Goal: Task Accomplishment & Management: Complete application form

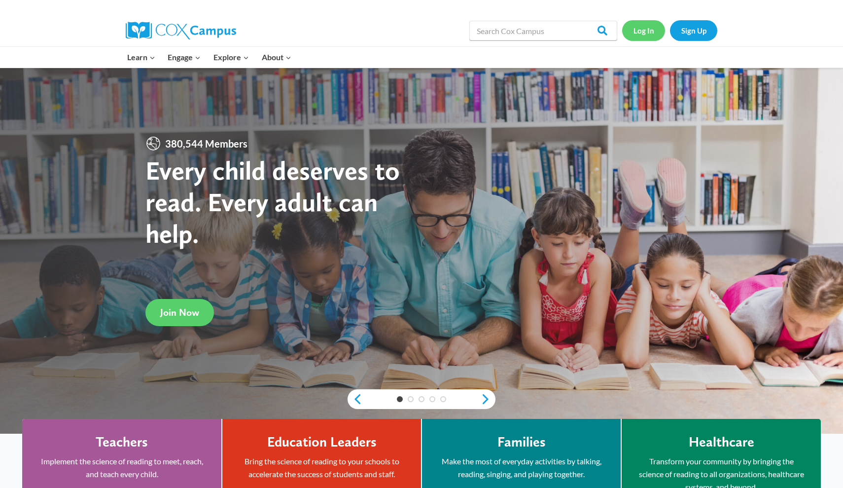
click at [394, 36] on link "Log In" at bounding box center [643, 30] width 43 height 20
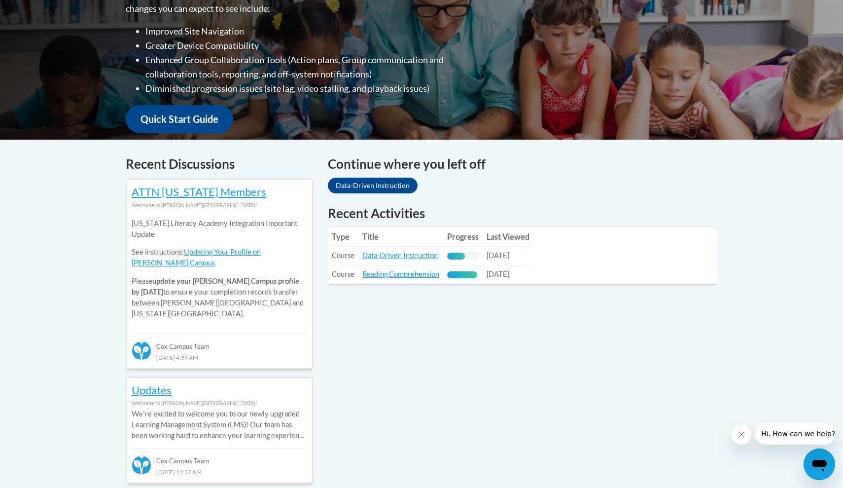
scroll to position [284, 0]
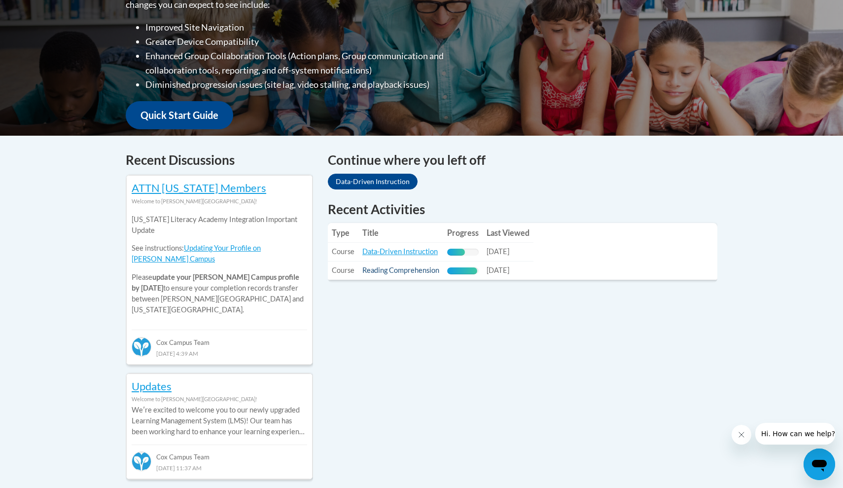
click at [401, 271] on link "Reading Comprehension" at bounding box center [400, 270] width 77 height 8
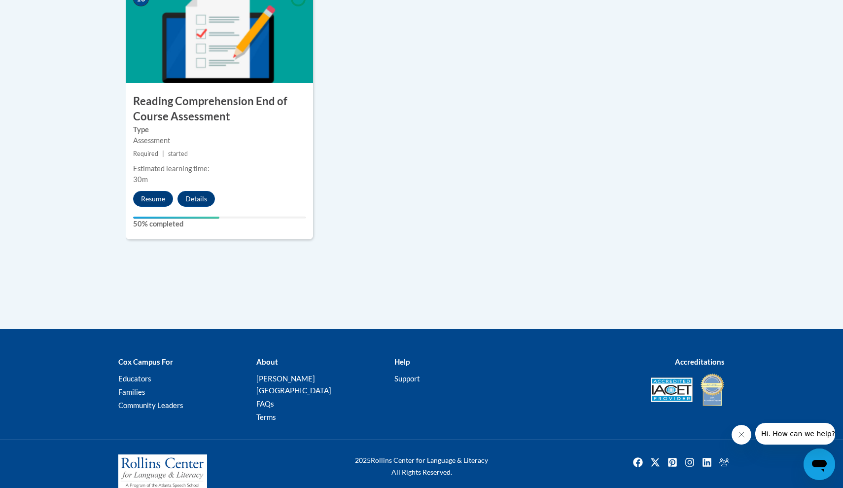
scroll to position [1178, 0]
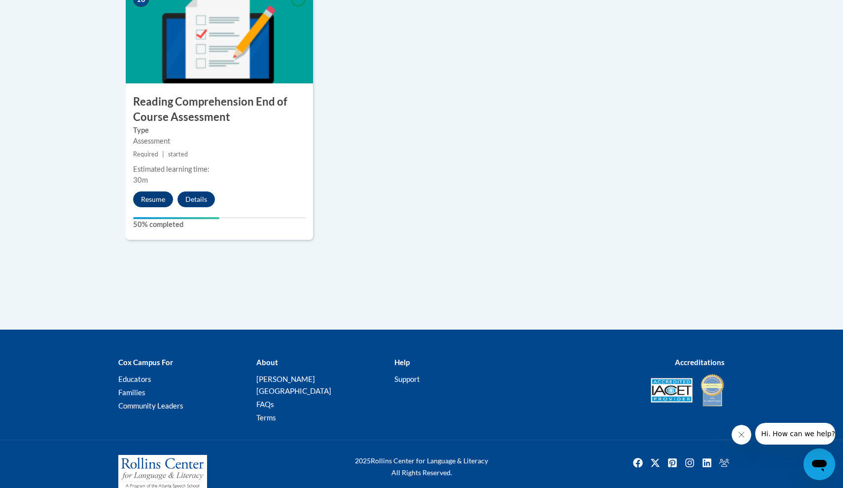
click at [159, 198] on button "Resume" at bounding box center [153, 199] width 40 height 16
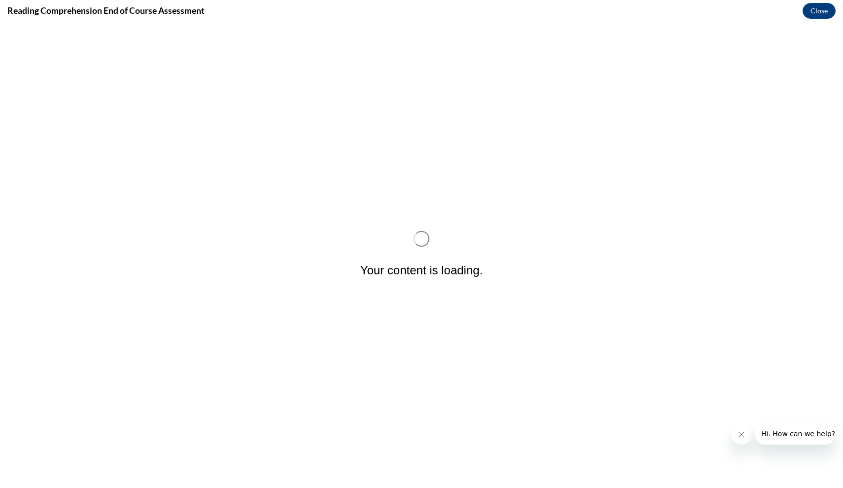
scroll to position [0, 0]
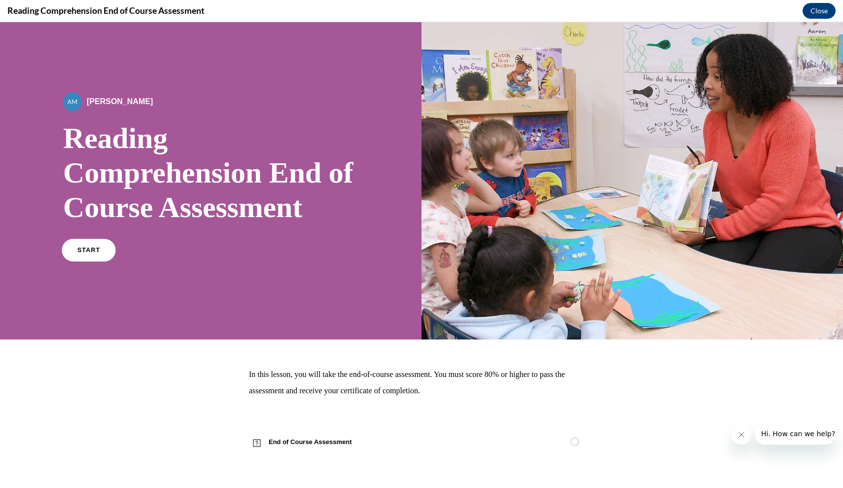
click at [109, 254] on link "START" at bounding box center [89, 250] width 54 height 23
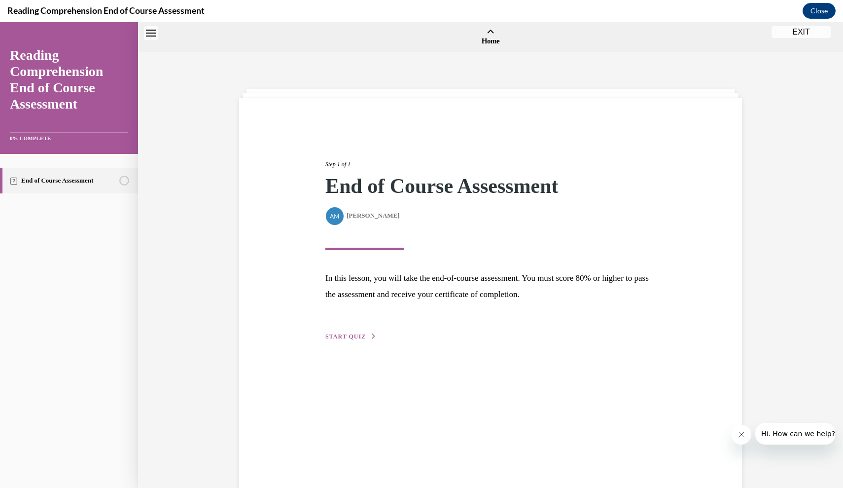
scroll to position [31, 0]
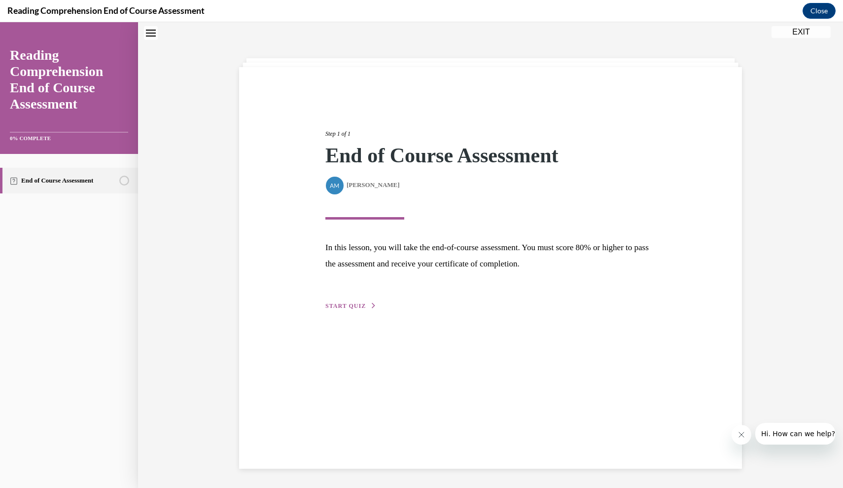
click at [340, 307] on span "START QUIZ" at bounding box center [345, 305] width 40 height 7
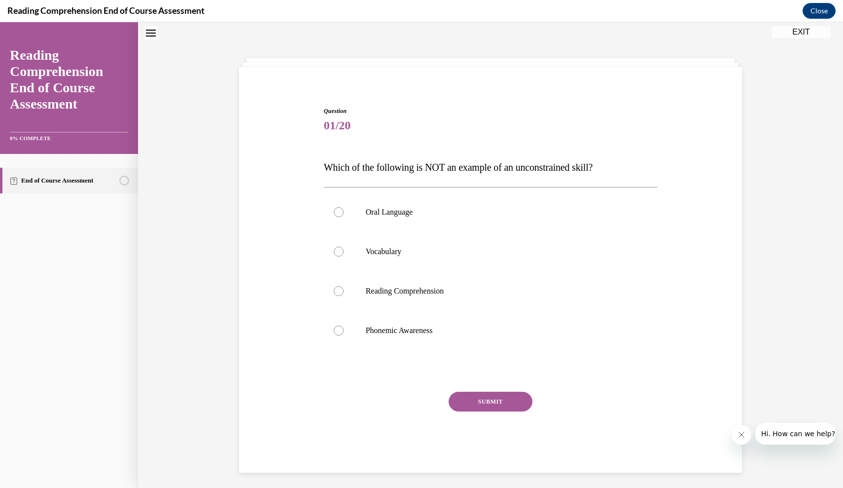
scroll to position [30, 0]
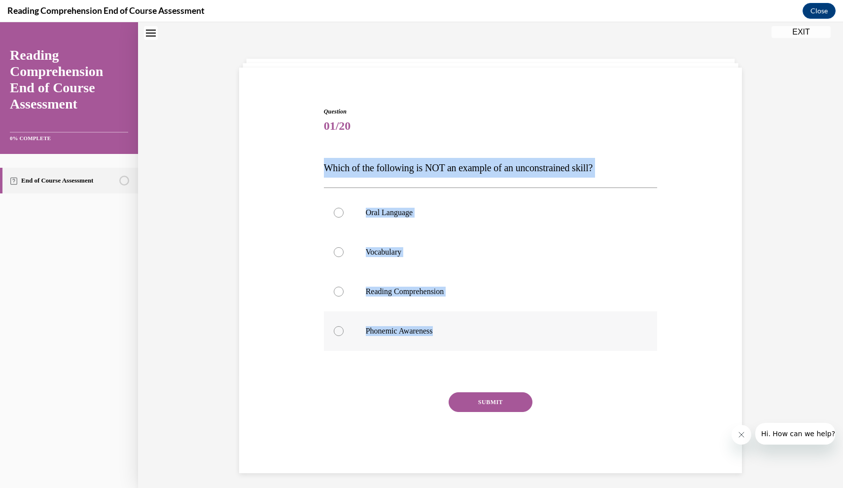
drag, startPoint x: 324, startPoint y: 165, endPoint x: 459, endPoint y: 326, distance: 210.3
click at [459, 326] on div "Question 01/20 Which of the following is NOT an example of an unconstrained ski…" at bounding box center [491, 290] width 334 height 366
copy div "Which of the following is NOT an example of an unconstrained skill? Oral Langua…"
click at [403, 319] on label "Phonemic Awareness" at bounding box center [491, 330] width 334 height 39
click at [344, 326] on input "Phonemic Awareness" at bounding box center [339, 331] width 10 height 10
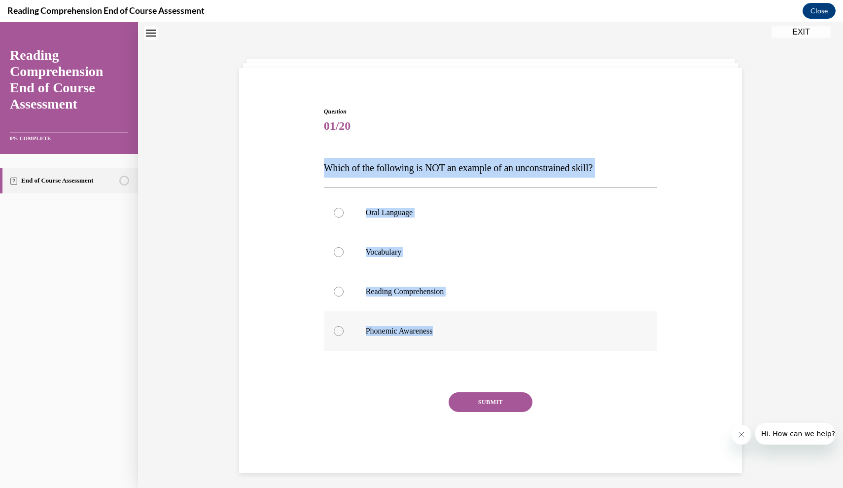
radio input "true"
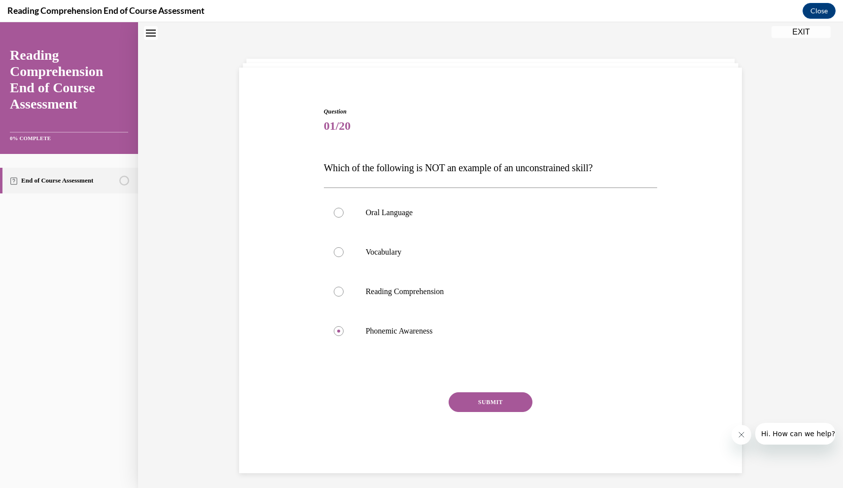
click at [481, 406] on button "SUBMIT" at bounding box center [491, 402] width 84 height 20
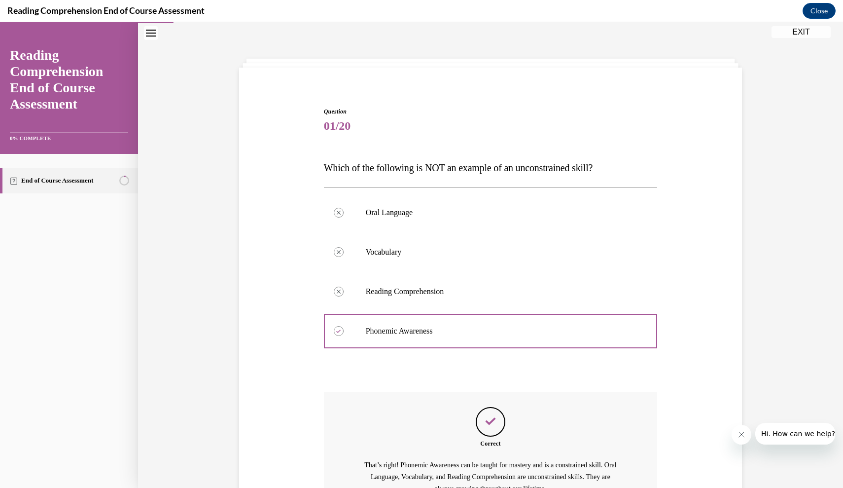
scroll to position [125, 0]
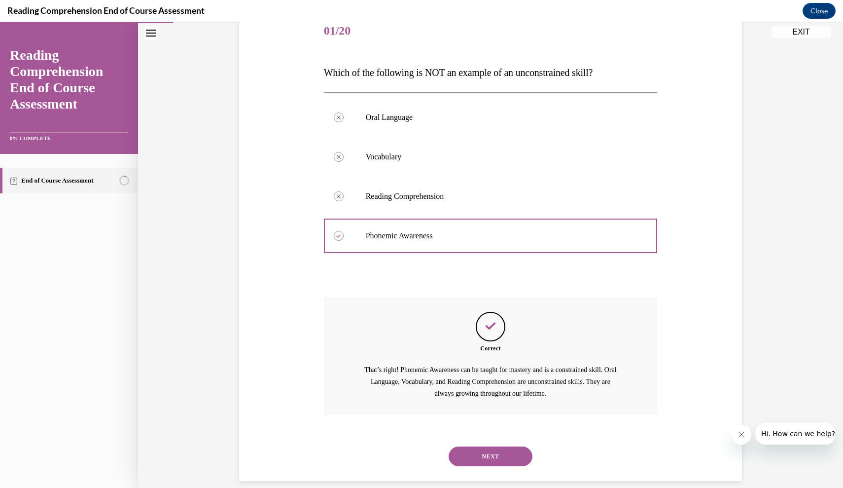
click at [484, 446] on button "NEXT" at bounding box center [491, 456] width 84 height 20
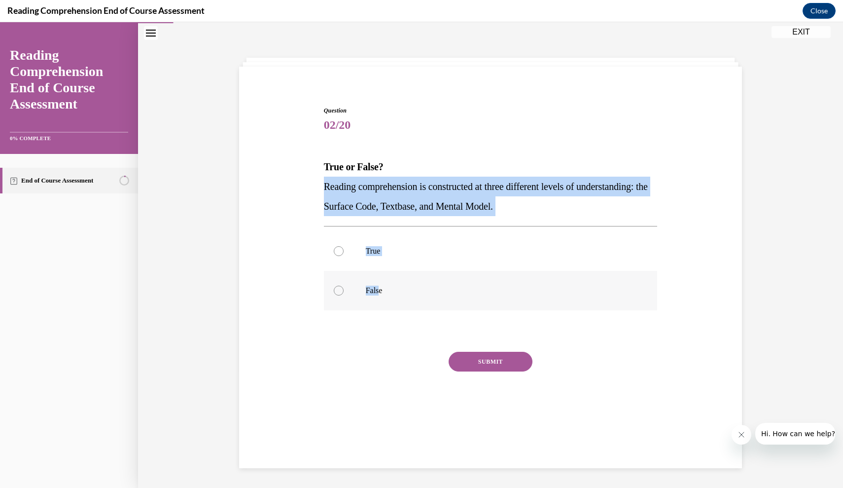
drag, startPoint x: 323, startPoint y: 185, endPoint x: 380, endPoint y: 292, distance: 120.8
click at [380, 292] on div "Question 02/20 True or False? Reading comprehension is constructed at three dif…" at bounding box center [491, 269] width 334 height 326
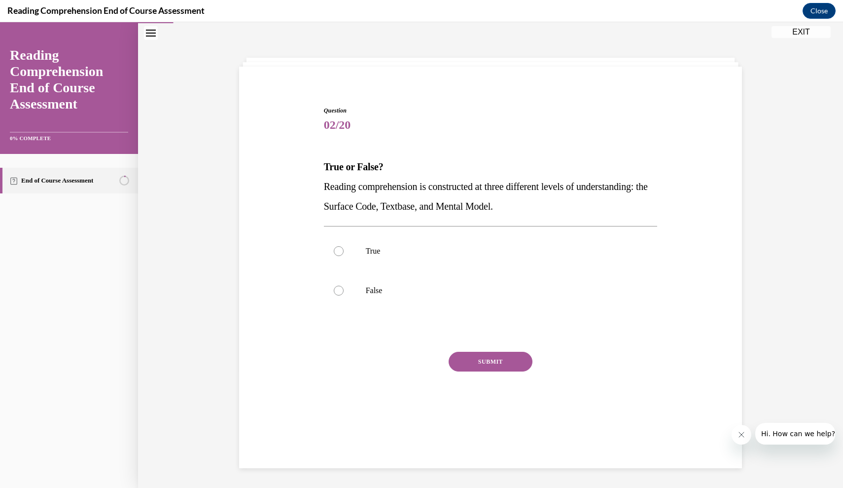
click at [334, 381] on div "SUBMIT" at bounding box center [491, 376] width 334 height 49
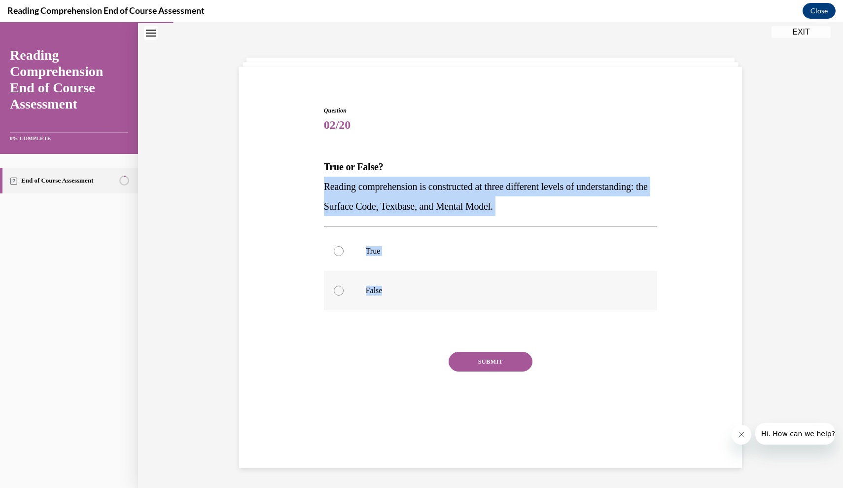
drag, startPoint x: 325, startPoint y: 187, endPoint x: 418, endPoint y: 305, distance: 149.9
click at [418, 305] on div "Question 02/20 True or False? Reading comprehension is constructed at three dif…" at bounding box center [491, 269] width 334 height 326
copy div "Reading comprehension is constructed at three different levels of understanding…"
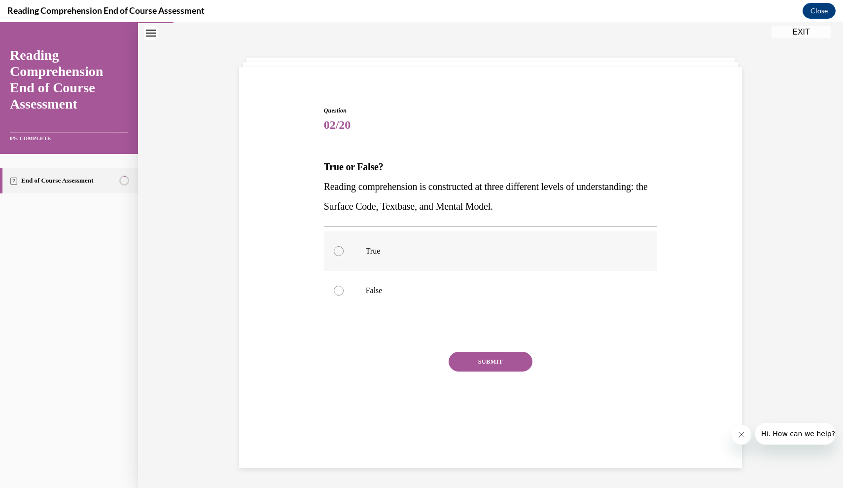
click at [396, 247] on p "True" at bounding box center [499, 251] width 267 height 10
click at [344, 247] on input "True" at bounding box center [339, 251] width 10 height 10
radio input "true"
click at [472, 363] on button "SUBMIT" at bounding box center [491, 362] width 84 height 20
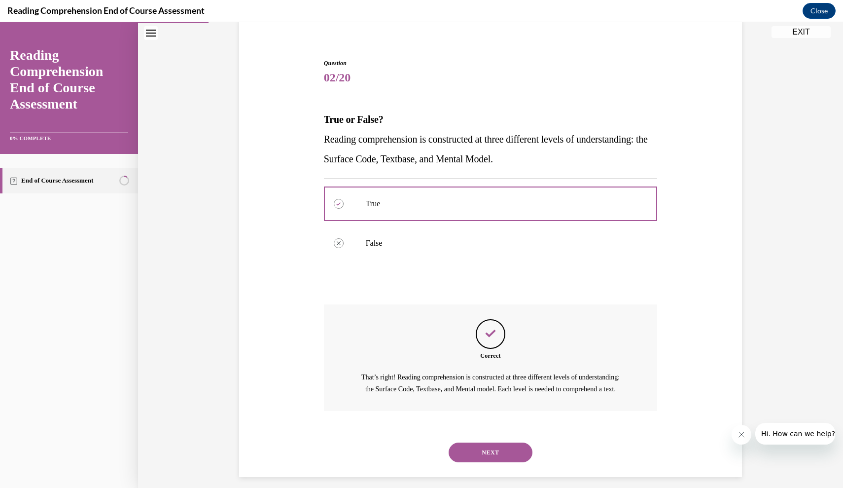
scroll to position [86, 0]
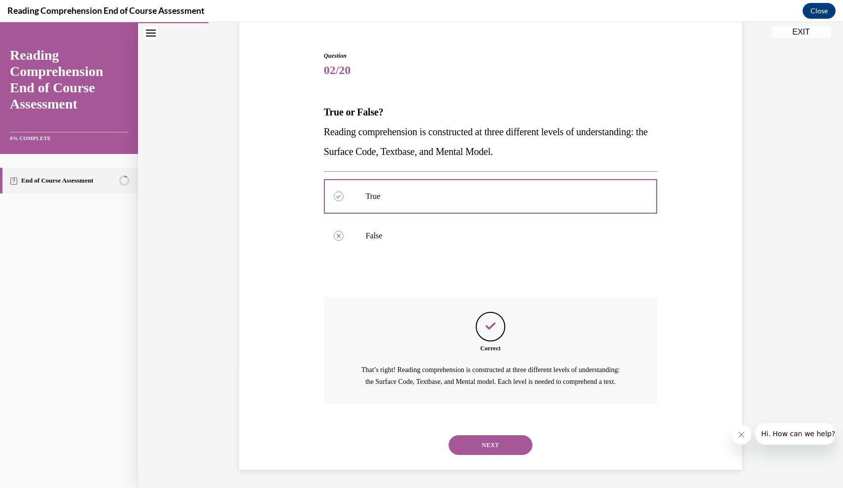
click at [481, 447] on button "NEXT" at bounding box center [491, 445] width 84 height 20
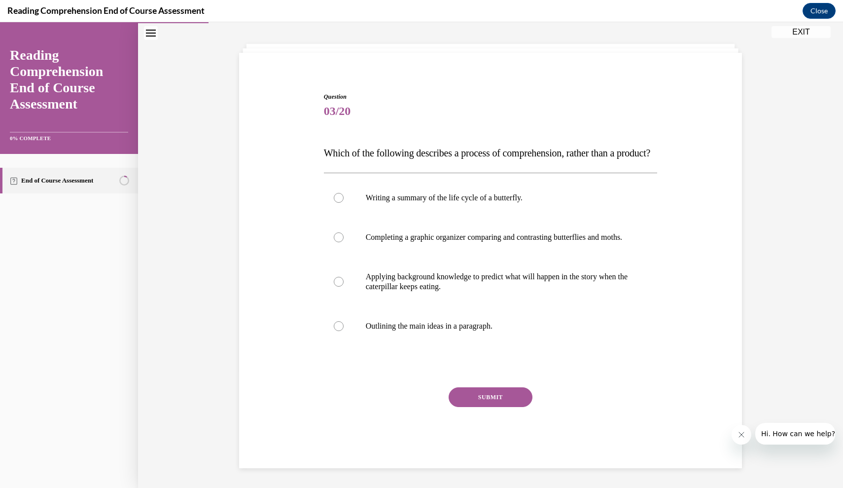
scroll to position [63, 0]
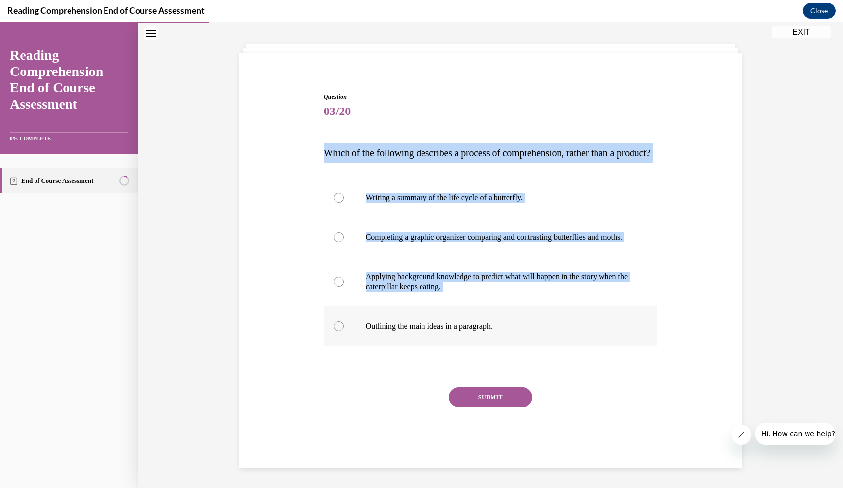
drag, startPoint x: 325, startPoint y: 135, endPoint x: 511, endPoint y: 331, distance: 270.6
click at [511, 331] on div "Question 03/20 Which of the following describes a process of comprehension, rat…" at bounding box center [491, 280] width 334 height 376
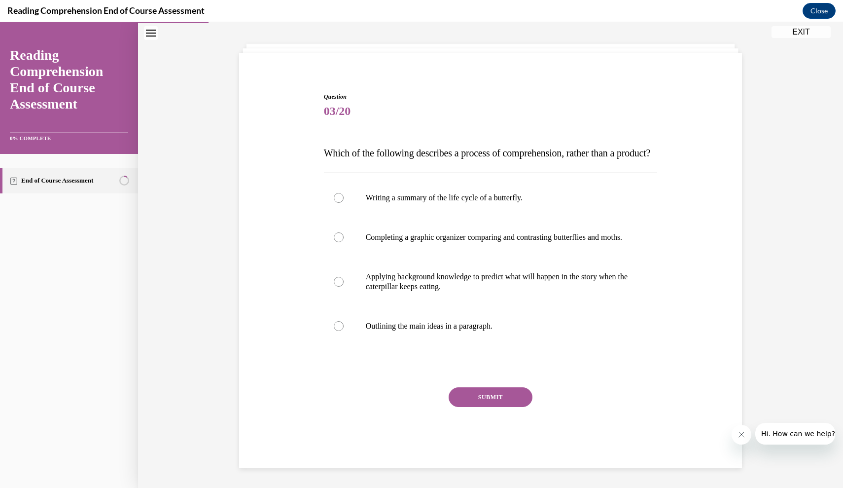
click at [322, 135] on div "Question 03/20 Which of the following describes a process of comprehension, rat…" at bounding box center [490, 272] width 339 height 390
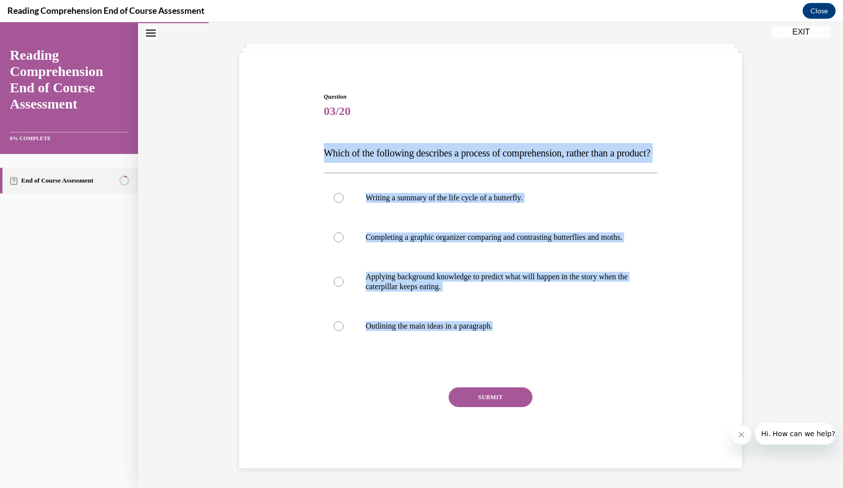
drag, startPoint x: 323, startPoint y: 134, endPoint x: 519, endPoint y: 362, distance: 300.0
click at [519, 362] on div "Question 03/20 Which of the following describes a process of comprehension, rat…" at bounding box center [491, 280] width 334 height 376
copy div "Which of the following describes a process of comprehension, rather than a prod…"
click at [422, 284] on p "Applying background knowledge to predict what will happen in the story when the…" at bounding box center [499, 282] width 267 height 20
click at [344, 284] on input "Applying background knowledge to predict what will happen in the story when the…" at bounding box center [339, 282] width 10 height 10
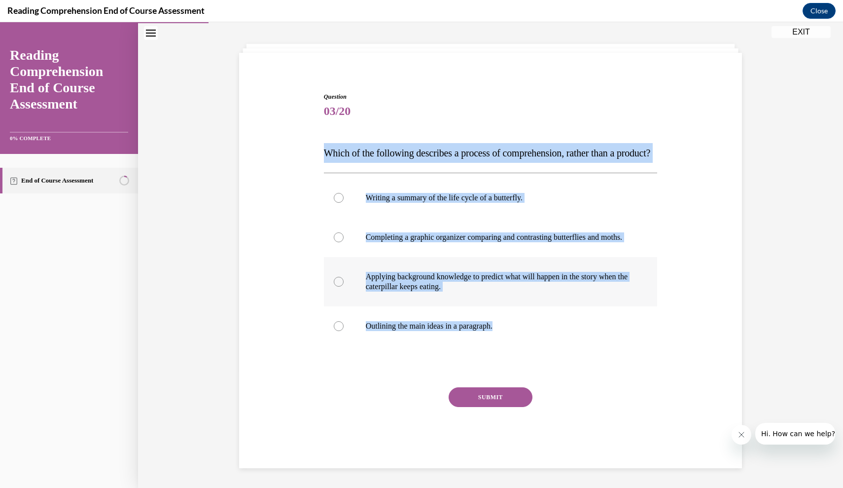
radio input "true"
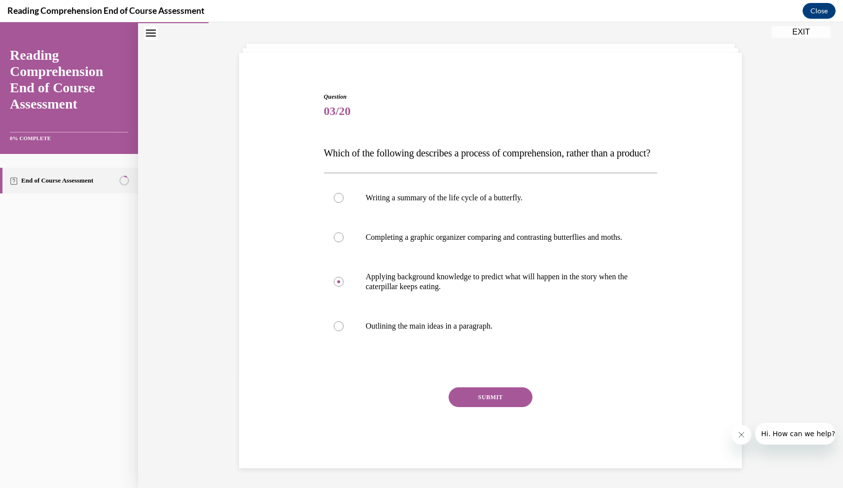
click at [473, 400] on button "SUBMIT" at bounding box center [491, 397] width 84 height 20
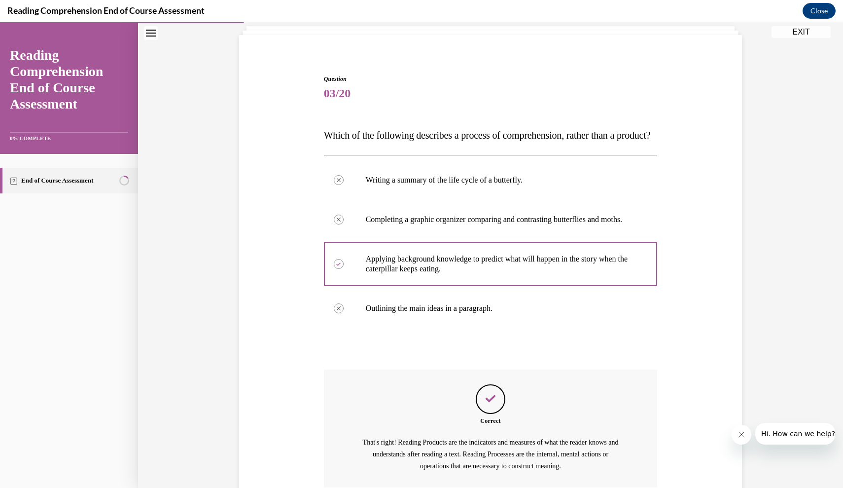
scroll to position [165, 0]
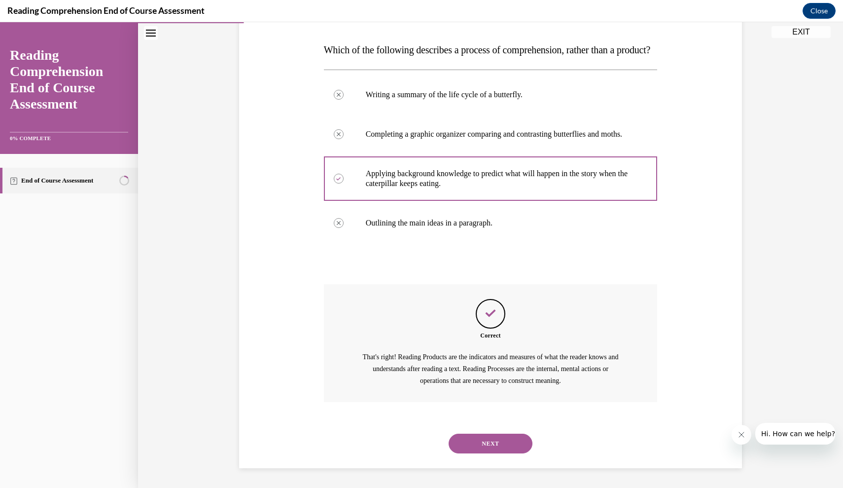
click at [476, 439] on button "NEXT" at bounding box center [491, 443] width 84 height 20
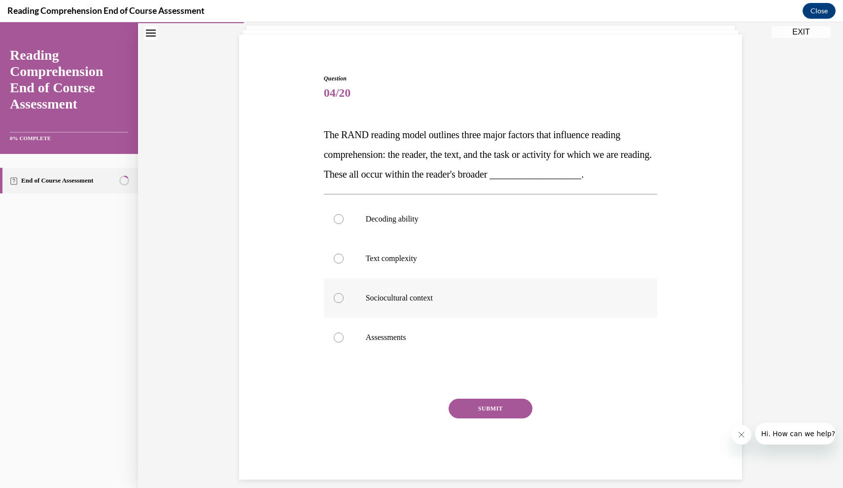
scroll to position [63, 0]
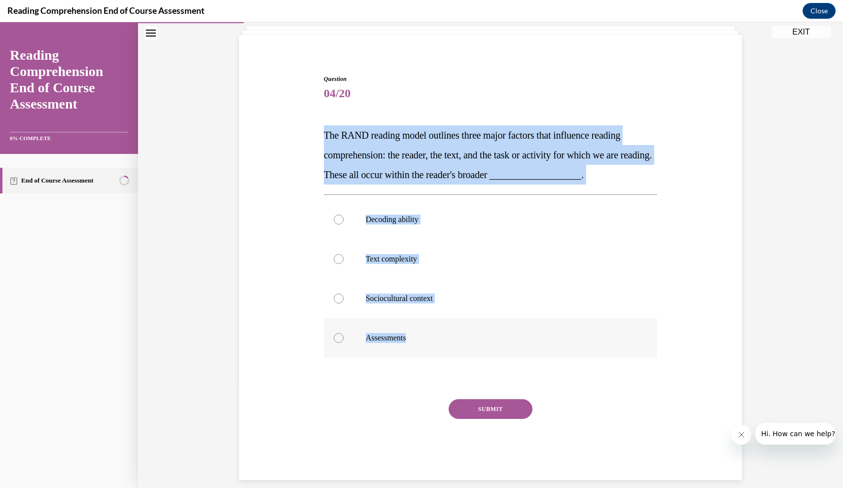
drag, startPoint x: 325, startPoint y: 135, endPoint x: 449, endPoint y: 352, distance: 250.2
click at [449, 352] on div "Question 04/20 The RAND reading model outlines three major factors that influen…" at bounding box center [491, 276] width 334 height 405
copy div "The RAND reading model outlines three major factors that influence reading comp…"
click at [459, 294] on p "Sociocultural context" at bounding box center [499, 298] width 267 height 10
click at [344, 294] on input "Sociocultural context" at bounding box center [339, 298] width 10 height 10
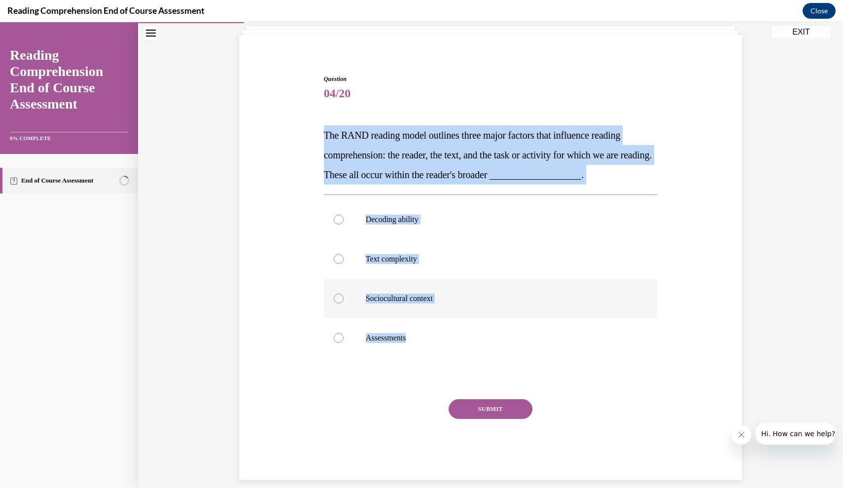
radio input "true"
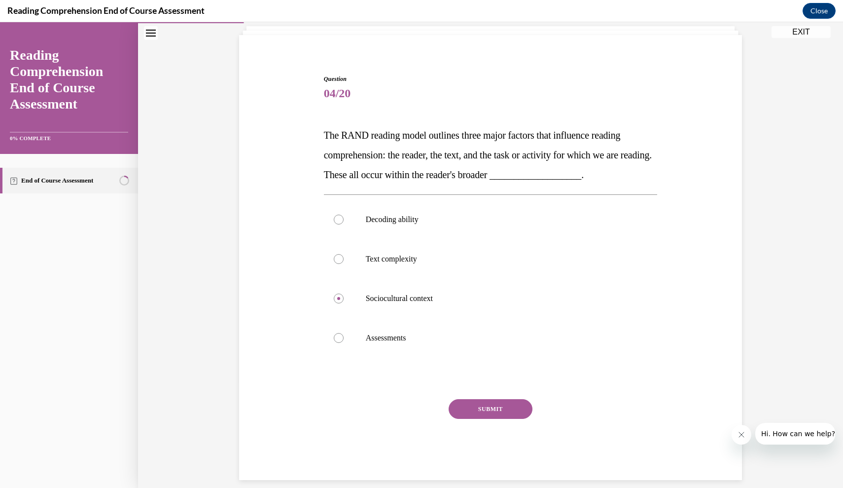
click at [489, 407] on button "SUBMIT" at bounding box center [491, 409] width 84 height 20
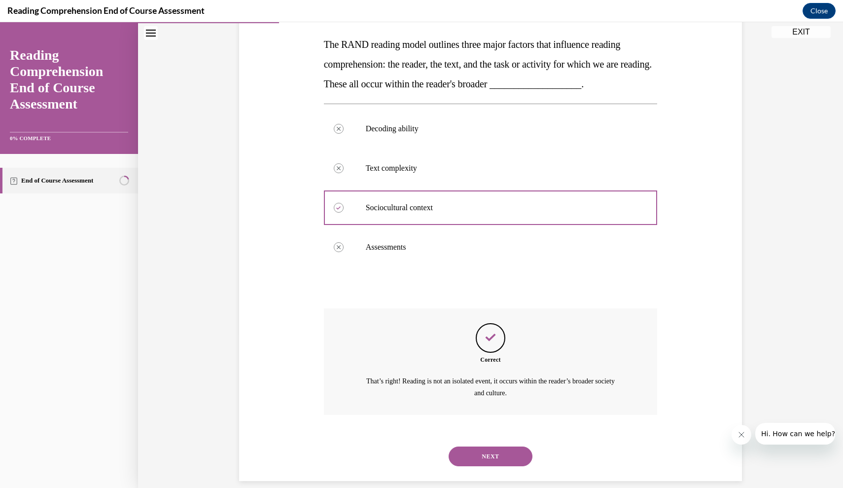
click at [487, 446] on button "NEXT" at bounding box center [491, 456] width 84 height 20
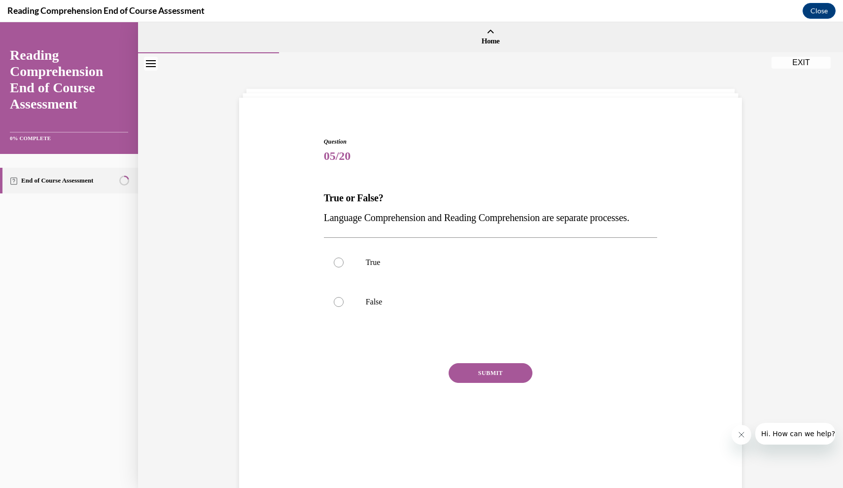
scroll to position [0, 0]
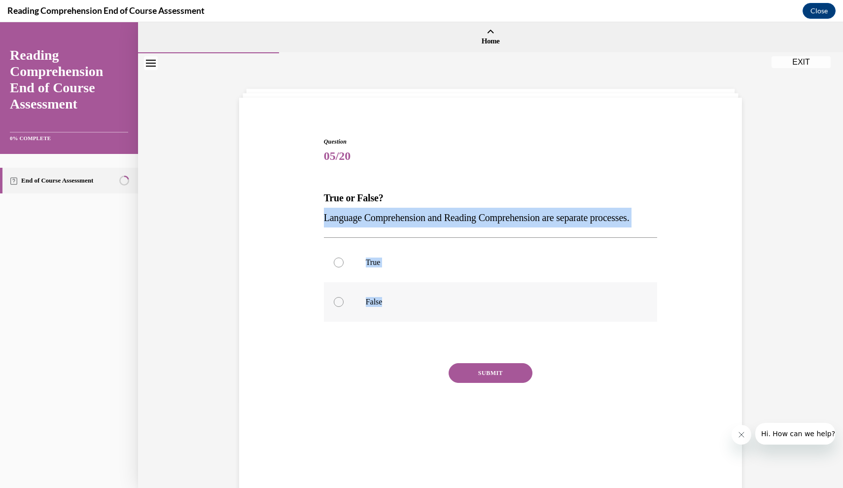
drag, startPoint x: 323, startPoint y: 217, endPoint x: 393, endPoint y: 318, distance: 122.5
click at [393, 318] on div "Question 05/20 True or False? Language Comprehension and Reading Comprehension …" at bounding box center [491, 290] width 334 height 307
copy div "Language Comprehension and Reading Comprehension are separate processes. True F…"
click at [367, 267] on p "True" at bounding box center [499, 262] width 267 height 10
click at [344, 267] on input "True" at bounding box center [339, 262] width 10 height 10
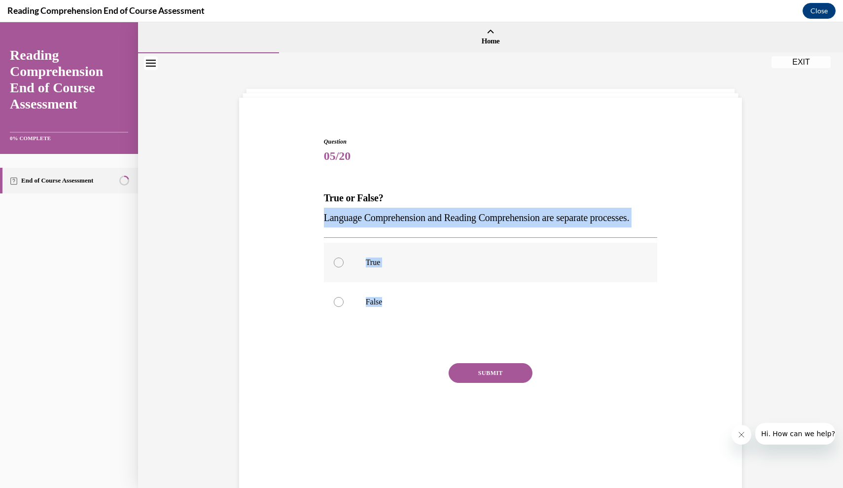
radio input "true"
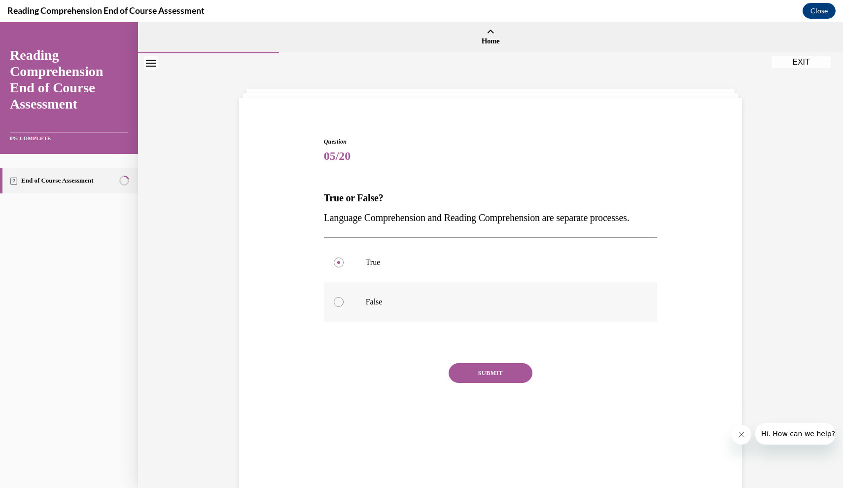
click at [371, 314] on label "False" at bounding box center [491, 301] width 334 height 39
click at [344, 307] on input "False" at bounding box center [339, 302] width 10 height 10
radio input "true"
click at [470, 383] on button "SUBMIT" at bounding box center [491, 373] width 84 height 20
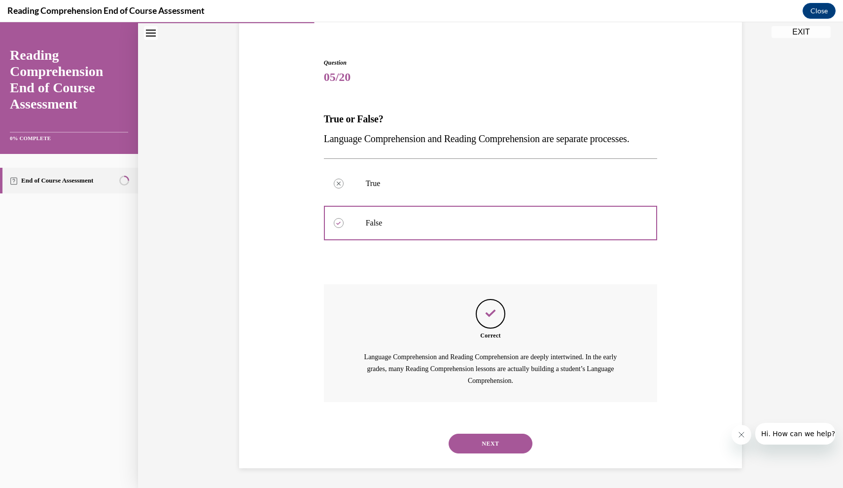
scroll to position [86, 0]
click at [472, 440] on button "NEXT" at bounding box center [491, 443] width 84 height 20
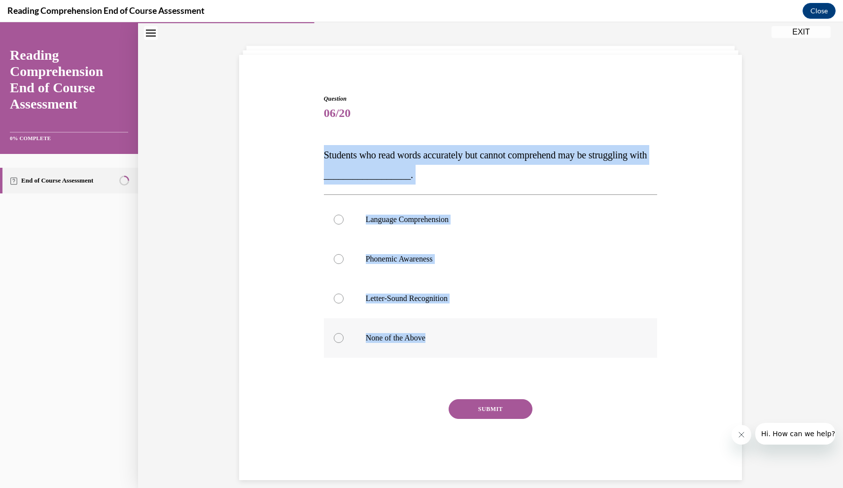
drag, startPoint x: 325, startPoint y: 155, endPoint x: 471, endPoint y: 346, distance: 239.8
click at [471, 346] on div "Question 06/20 Students who read words accurately but cannot comprehend may be …" at bounding box center [491, 287] width 334 height 386
copy div "Students who read words accurately but cannot comprehend may be struggling with…"
click at [468, 229] on label "Language Comprehension" at bounding box center [491, 219] width 334 height 39
click at [344, 224] on input "Language Comprehension" at bounding box center [339, 219] width 10 height 10
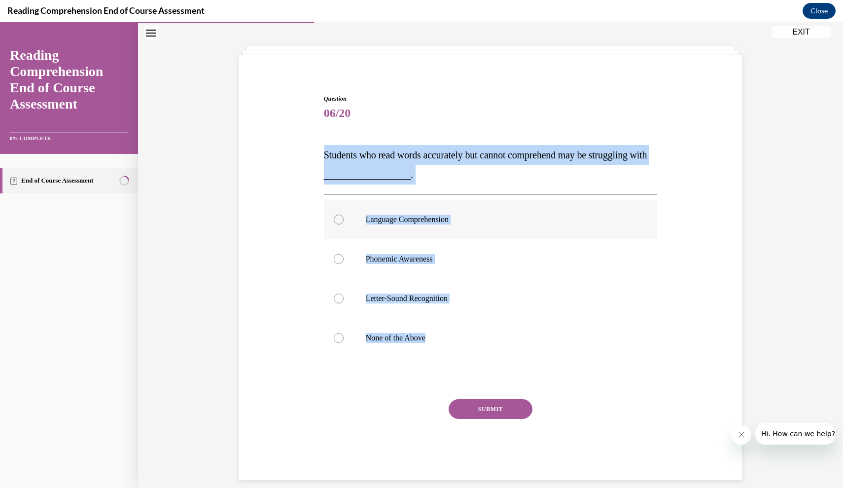
radio input "true"
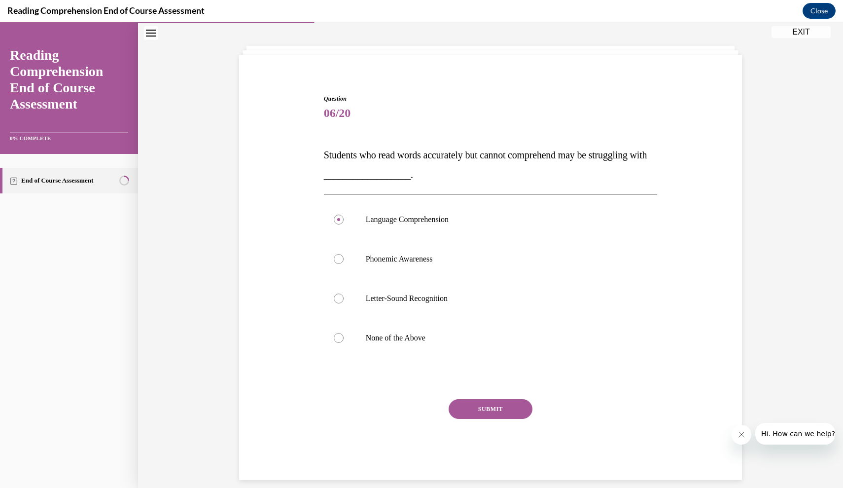
click at [473, 406] on button "SUBMIT" at bounding box center [491, 409] width 84 height 20
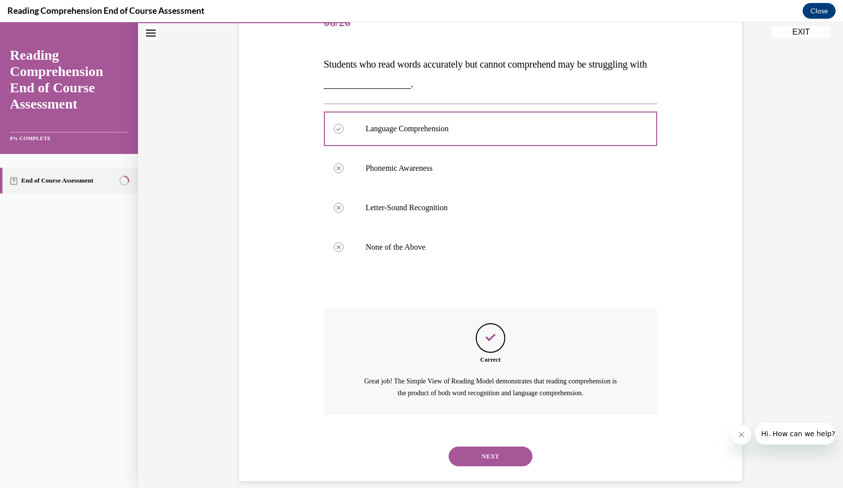
click at [474, 446] on button "NEXT" at bounding box center [491, 456] width 84 height 20
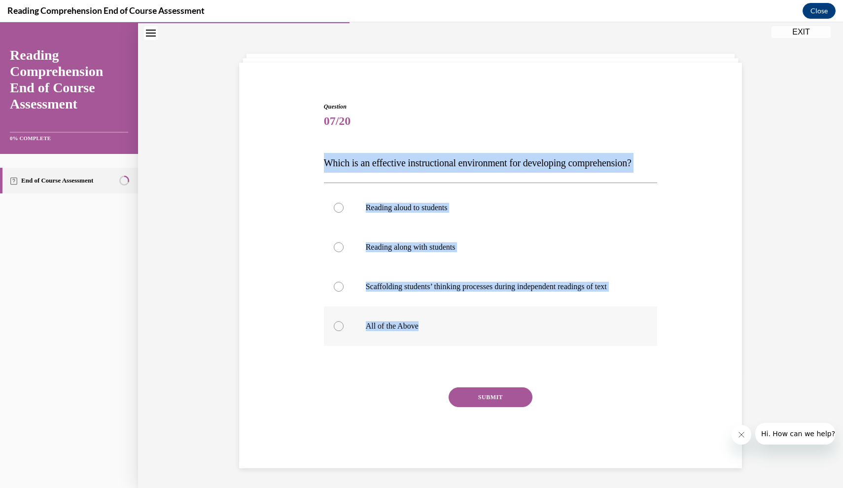
drag, startPoint x: 326, startPoint y: 156, endPoint x: 414, endPoint y: 345, distance: 208.0
click at [414, 345] on div "Question 07/20 Which is an effective instructional environment for developing c…" at bounding box center [491, 285] width 334 height 366
copy div "Which is an effective instructional environment for developing comprehension? R…"
click at [408, 346] on label "All of the Above" at bounding box center [491, 325] width 334 height 39
click at [344, 331] on input "All of the Above" at bounding box center [339, 326] width 10 height 10
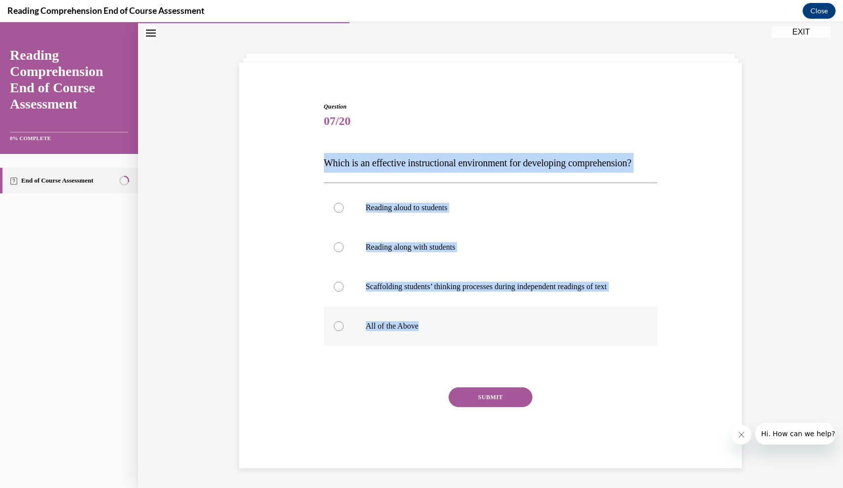
radio input "true"
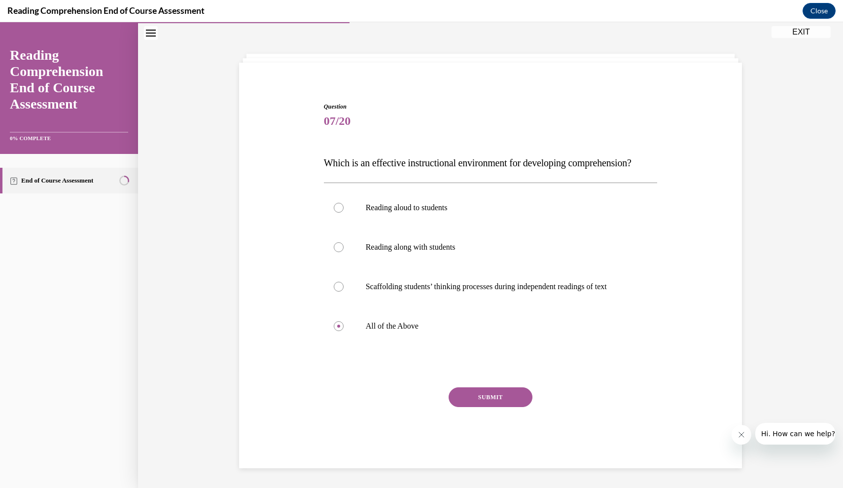
click at [478, 406] on button "SUBMIT" at bounding box center [491, 397] width 84 height 20
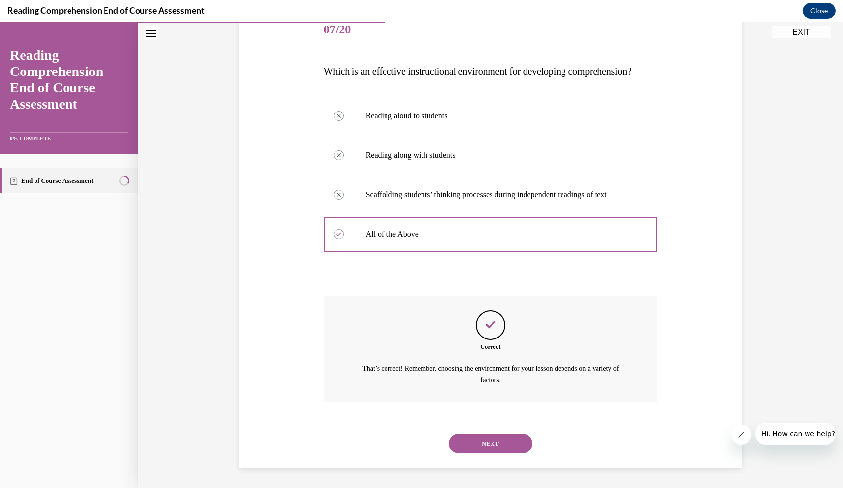
click at [477, 441] on button "NEXT" at bounding box center [491, 443] width 84 height 20
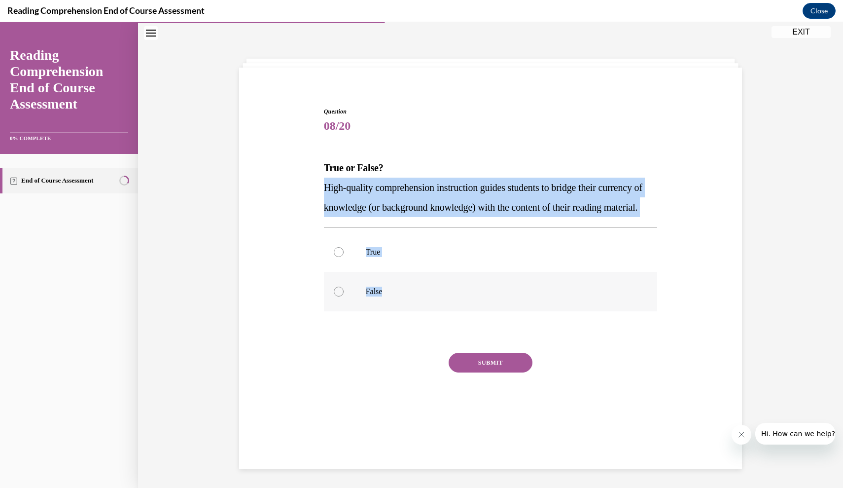
drag, startPoint x: 325, startPoint y: 186, endPoint x: 411, endPoint y: 318, distance: 157.5
click at [411, 318] on div "Question 08/20 True or False? High-quality comprehension instruction guides stu…" at bounding box center [491, 270] width 334 height 326
copy div "High-quality comprehension instruction guides students to bridge their currency…"
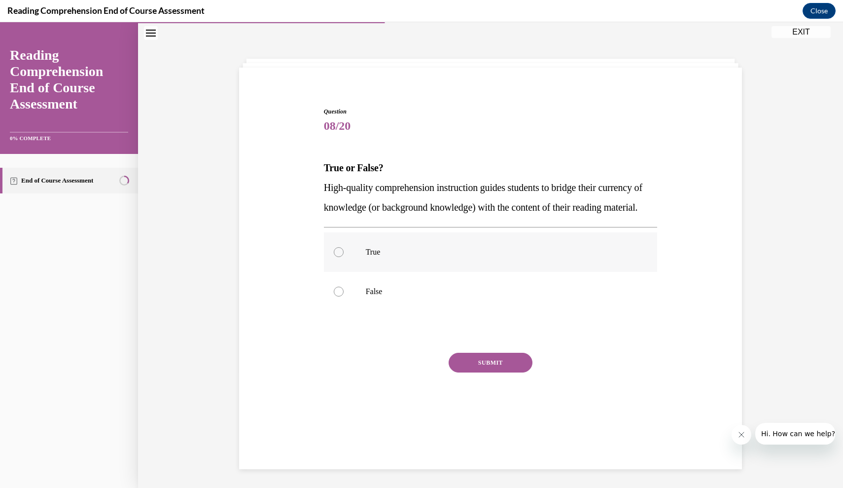
click at [401, 257] on p "True" at bounding box center [499, 252] width 267 height 10
click at [344, 257] on input "True" at bounding box center [339, 252] width 10 height 10
radio input "true"
click at [475, 392] on div "SUBMIT" at bounding box center [491, 377] width 334 height 49
click at [485, 372] on button "SUBMIT" at bounding box center [491, 363] width 84 height 20
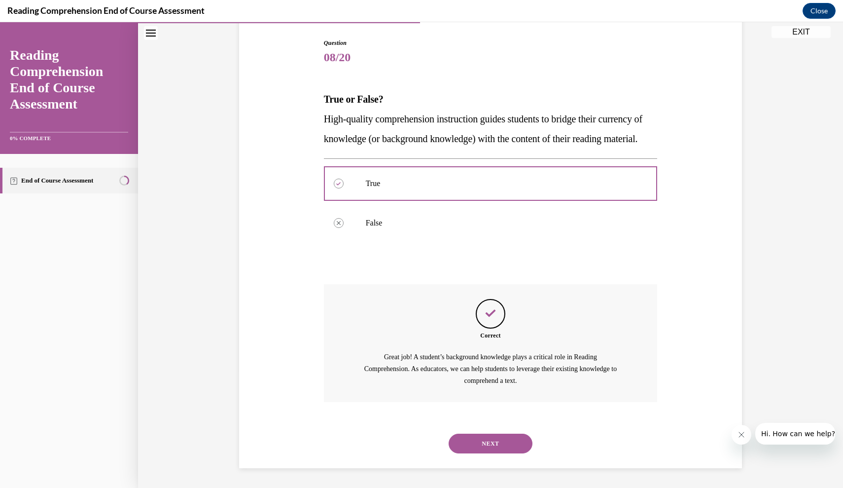
click at [478, 448] on button "NEXT" at bounding box center [491, 443] width 84 height 20
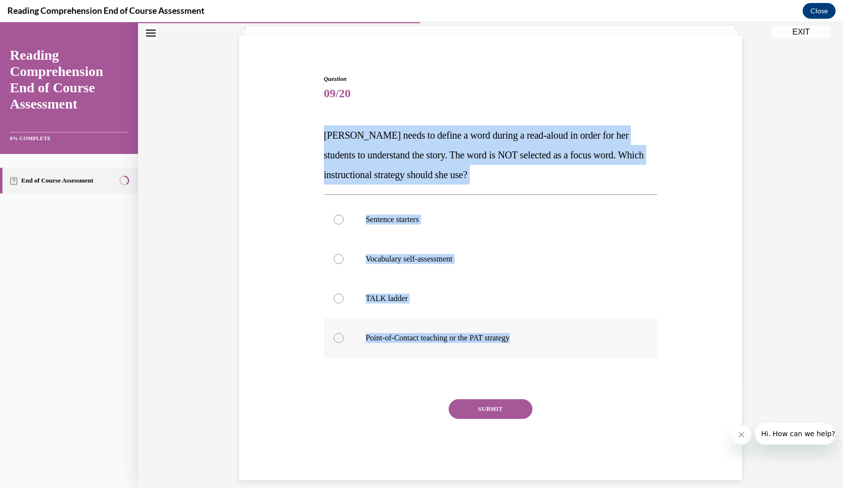
drag, startPoint x: 323, startPoint y: 133, endPoint x: 532, endPoint y: 341, distance: 295.3
click at [532, 339] on div "Question 09/20 Mrs. Ivie needs to define a word during a read-aloud in order fo…" at bounding box center [490, 270] width 339 height 420
copy div "Mrs. Ivie needs to define a word during a read-aloud in order for her students …"
click at [474, 337] on p "Point-of-Contact teaching or the PAT strategy" at bounding box center [499, 338] width 267 height 10
click at [344, 337] on input "Point-of-Contact teaching or the PAT strategy" at bounding box center [339, 338] width 10 height 10
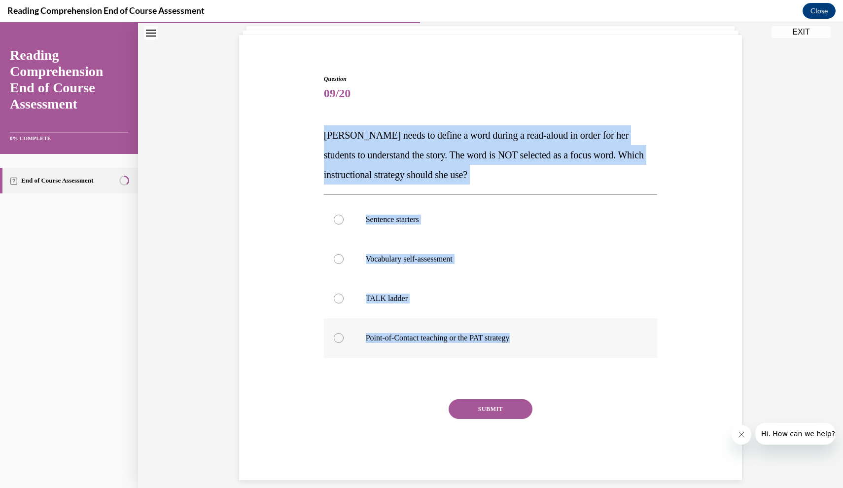
radio input "true"
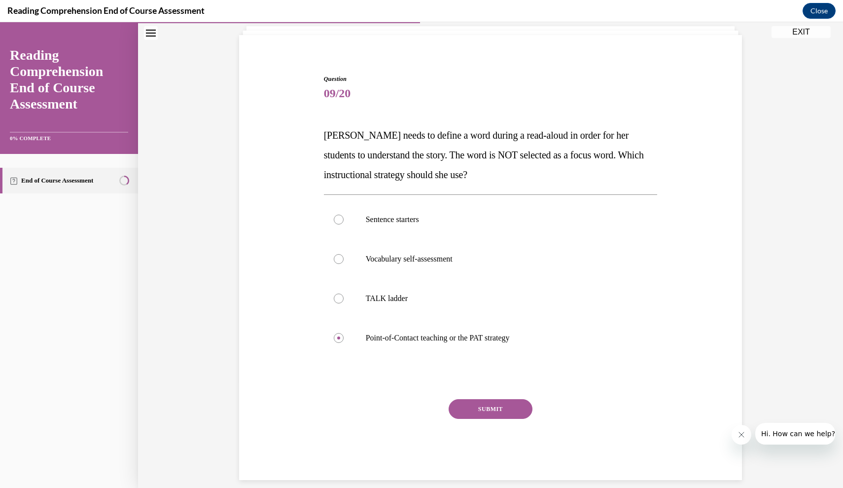
click at [477, 409] on button "SUBMIT" at bounding box center [491, 409] width 84 height 20
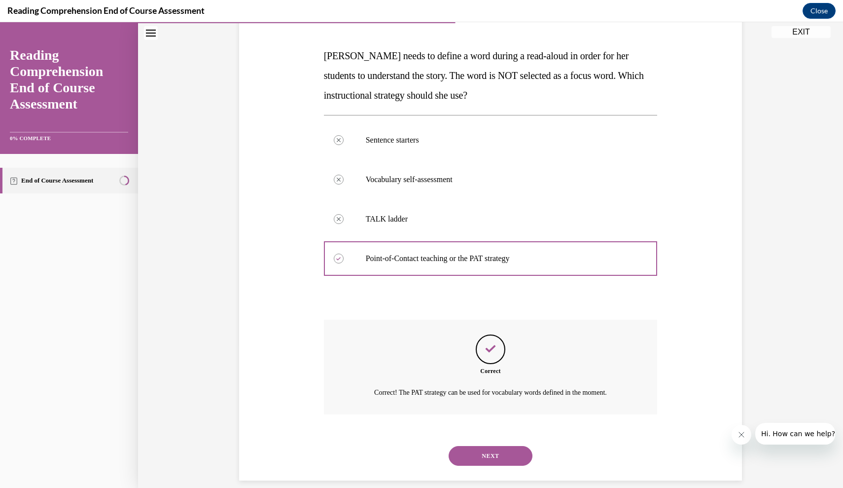
click at [480, 446] on button "NEXT" at bounding box center [491, 456] width 84 height 20
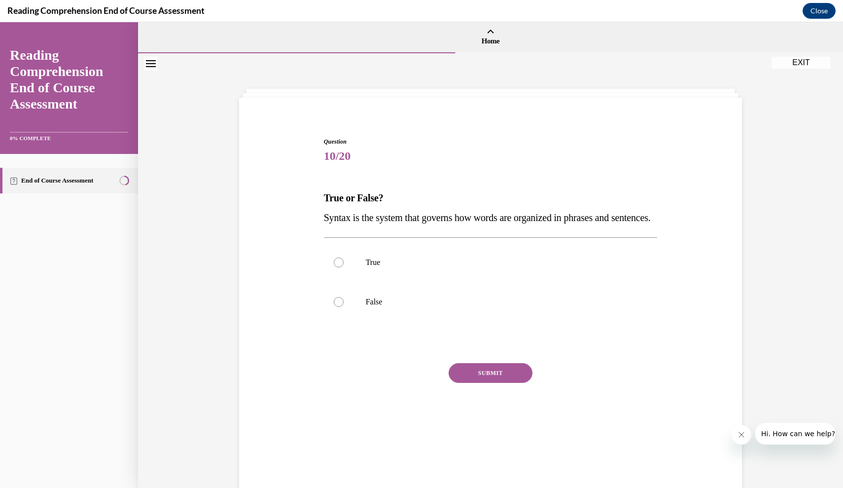
scroll to position [0, 0]
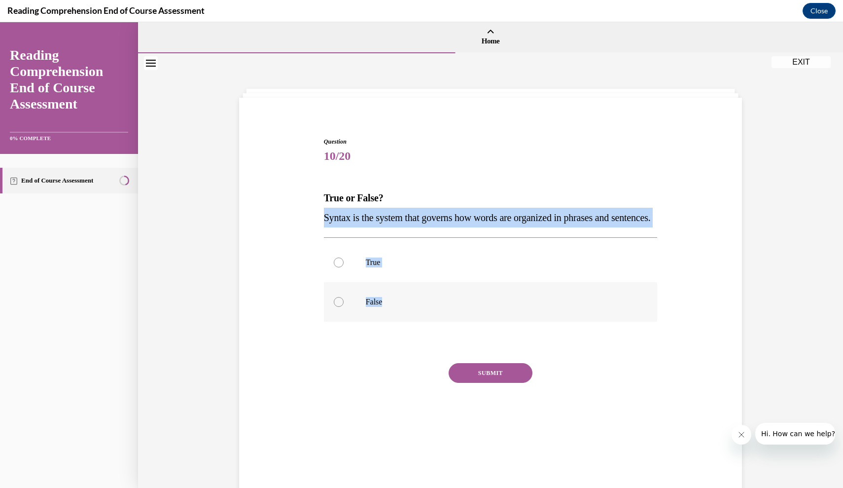
drag, startPoint x: 325, startPoint y: 218, endPoint x: 388, endPoint y: 324, distance: 122.7
click at [388, 323] on div "Question 10/20 True or False? Syntax is the system that governs how words are o…" at bounding box center [491, 290] width 334 height 307
copy div "Syntax is the system that governs how words are organized in phrases and senten…"
click at [398, 282] on label "True" at bounding box center [491, 262] width 334 height 39
click at [344, 267] on input "True" at bounding box center [339, 262] width 10 height 10
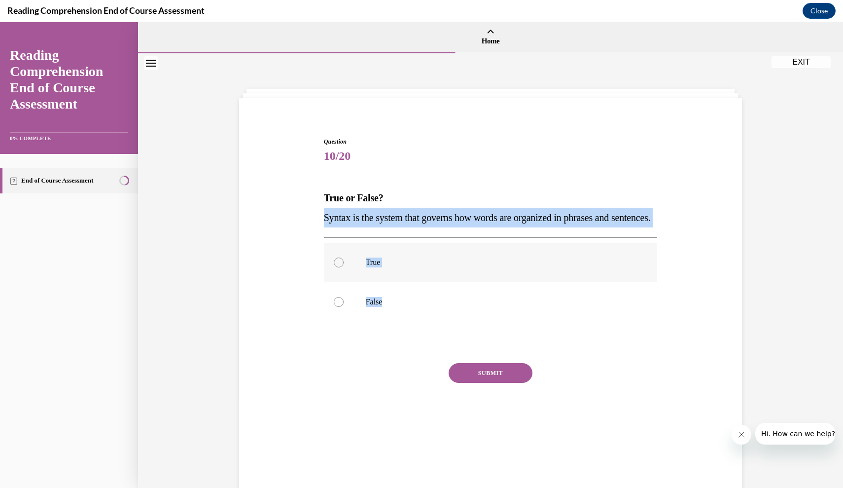
radio input "true"
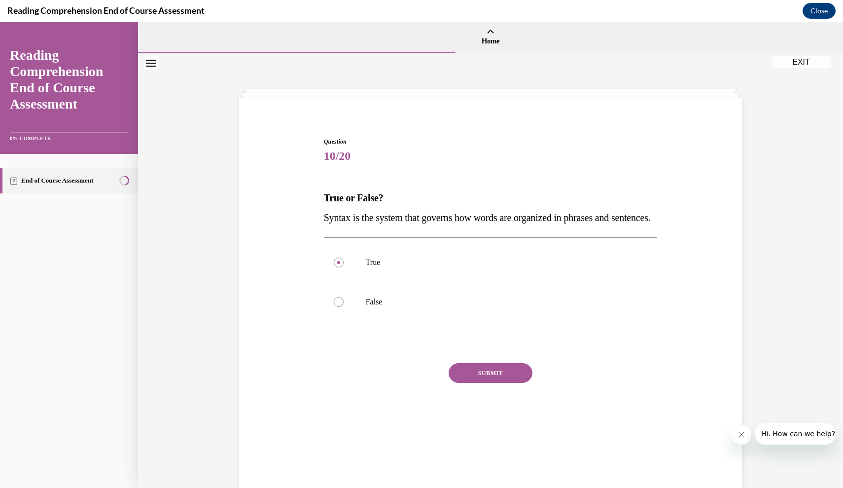
click at [474, 383] on button "SUBMIT" at bounding box center [491, 373] width 84 height 20
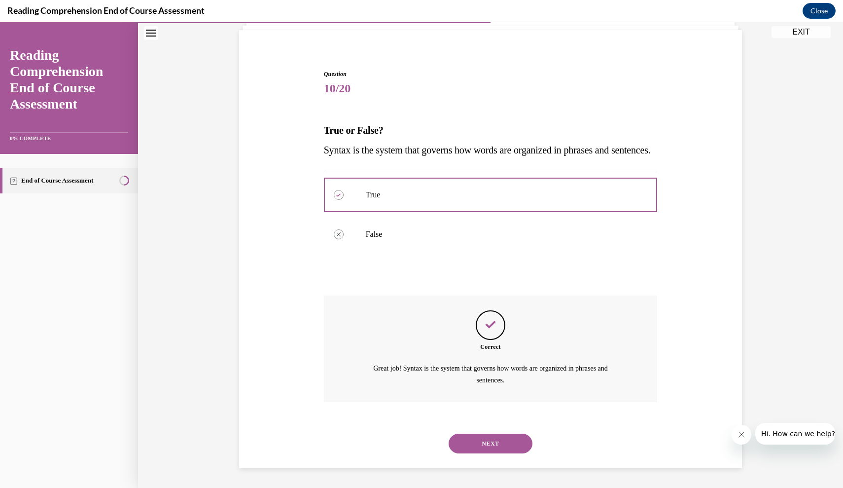
scroll to position [74, 0]
click at [482, 443] on button "NEXT" at bounding box center [491, 443] width 84 height 20
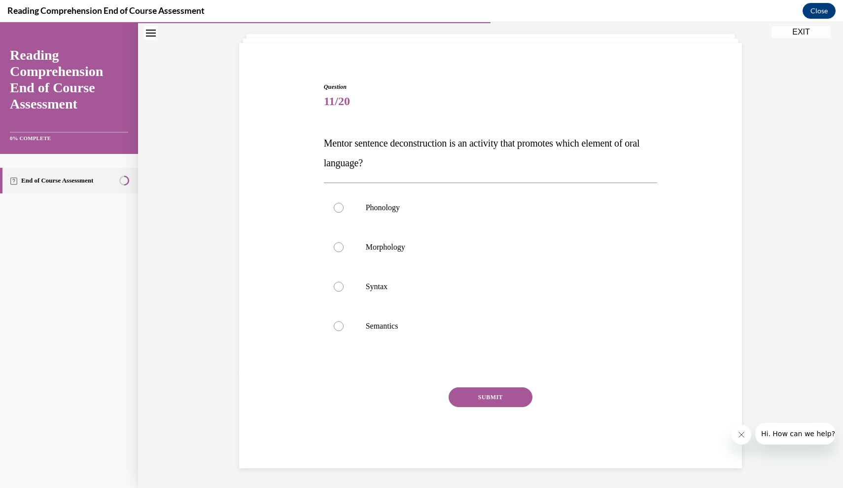
scroll to position [34, 0]
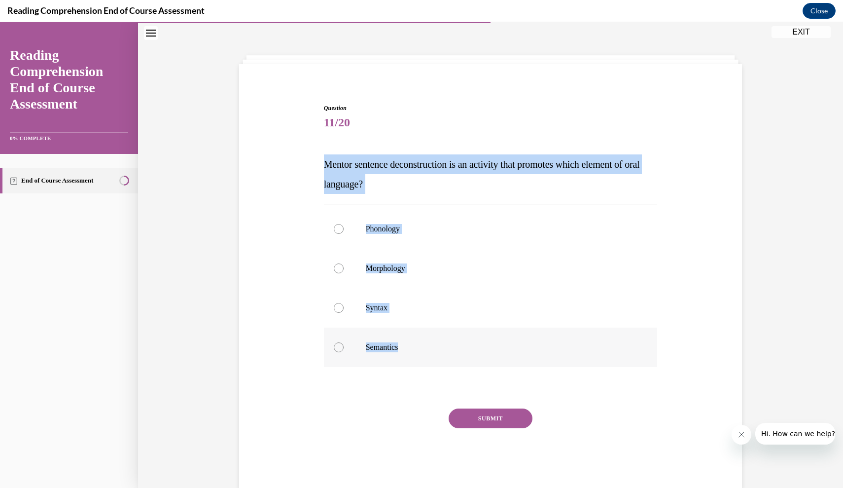
drag, startPoint x: 326, startPoint y: 164, endPoint x: 411, endPoint y: 357, distance: 210.6
click at [411, 357] on div "Question 11/20 Mentor sentence deconstruction is an activity that promotes whic…" at bounding box center [491, 297] width 334 height 386
click at [435, 323] on label "Syntax" at bounding box center [491, 307] width 334 height 39
click at [344, 313] on input "Syntax" at bounding box center [339, 308] width 10 height 10
radio input "true"
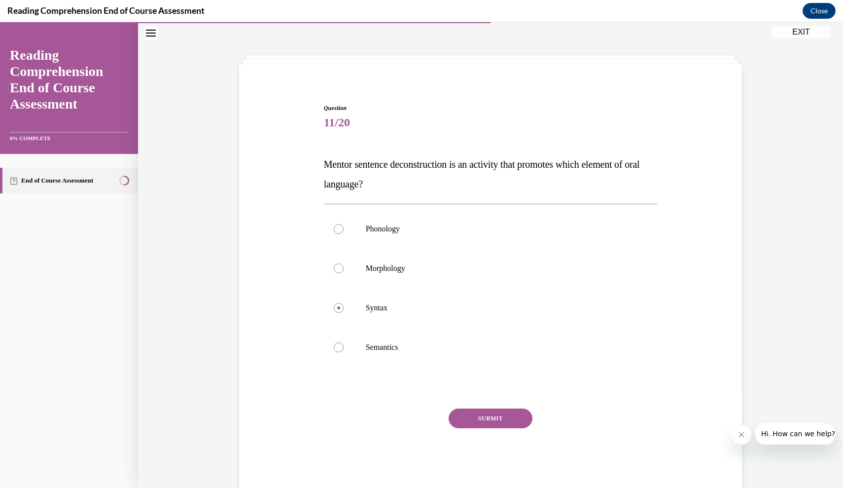
click at [477, 422] on button "SUBMIT" at bounding box center [491, 418] width 84 height 20
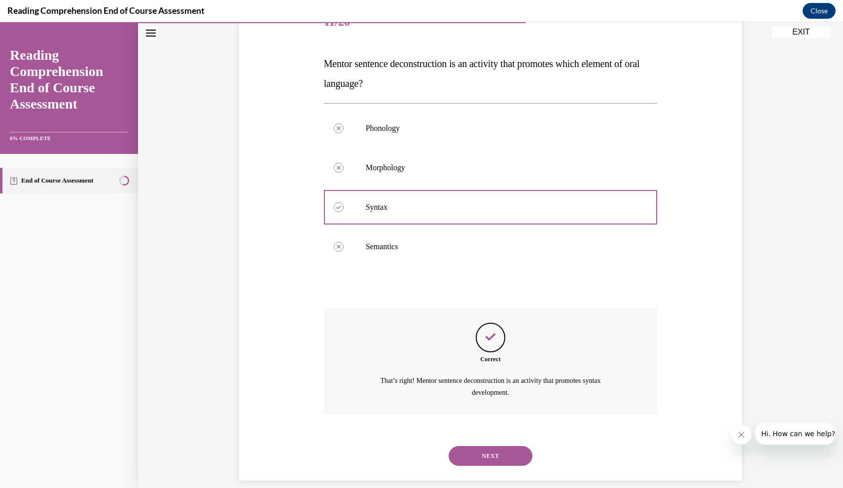
scroll to position [134, 0]
click at [473, 446] on button "NEXT" at bounding box center [491, 456] width 84 height 20
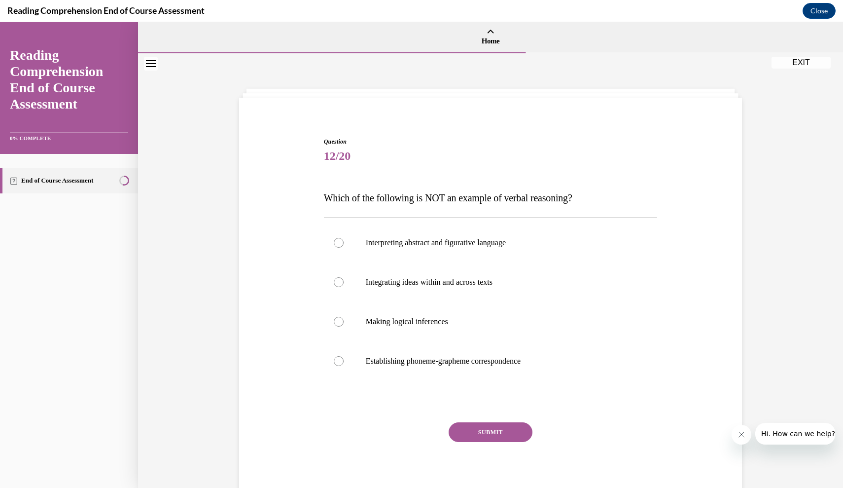
scroll to position [0, 0]
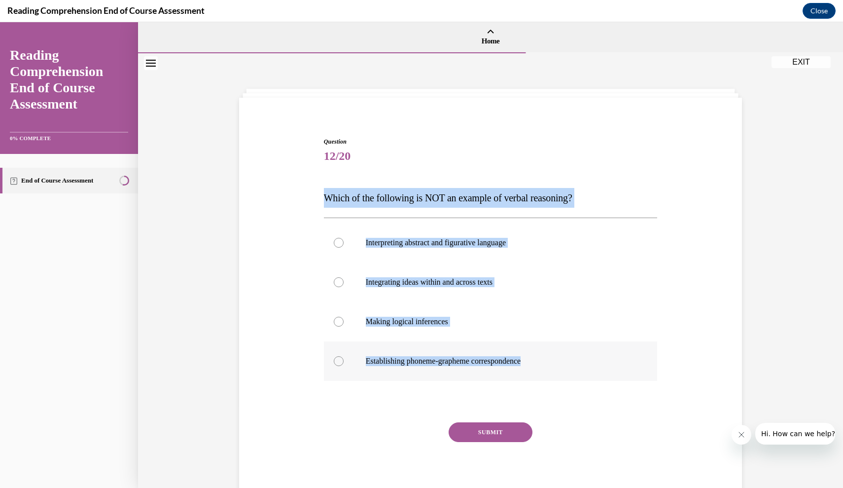
drag, startPoint x: 325, startPoint y: 198, endPoint x: 545, endPoint y: 363, distance: 275.0
click at [545, 363] on div "Question 12/20 Which of the following is NOT an example of verbal reasoning? In…" at bounding box center [491, 320] width 334 height 366
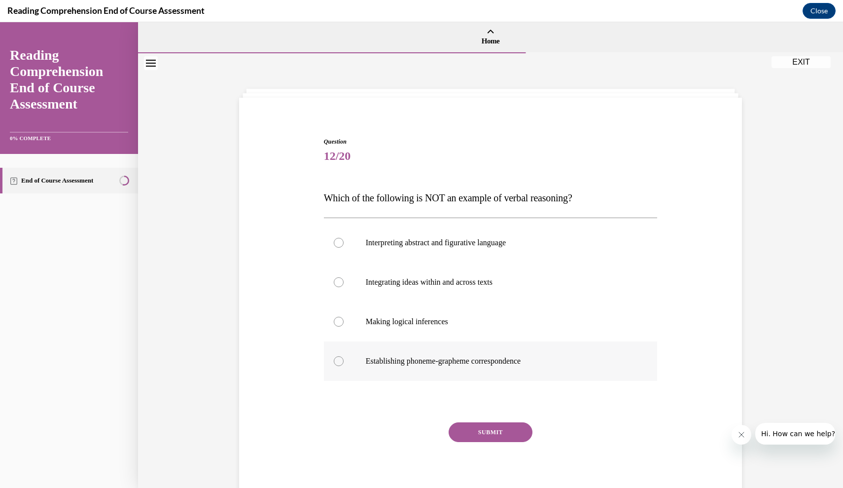
click at [441, 354] on label "Establishing phoneme-grapheme correspondence" at bounding box center [491, 360] width 334 height 39
click at [344, 356] on input "Establishing phoneme-grapheme correspondence" at bounding box center [339, 361] width 10 height 10
radio input "true"
click at [478, 438] on button "SUBMIT" at bounding box center [491, 432] width 84 height 20
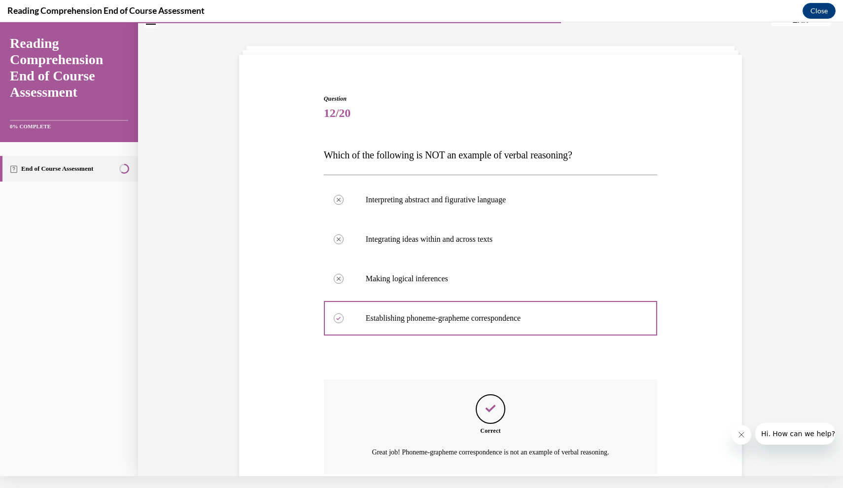
scroll to position [103, 0]
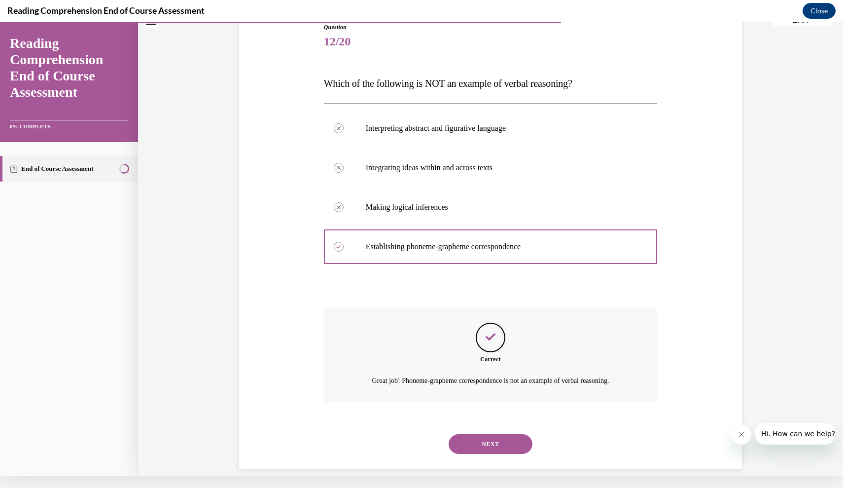
click at [477, 437] on button "NEXT" at bounding box center [491, 444] width 84 height 20
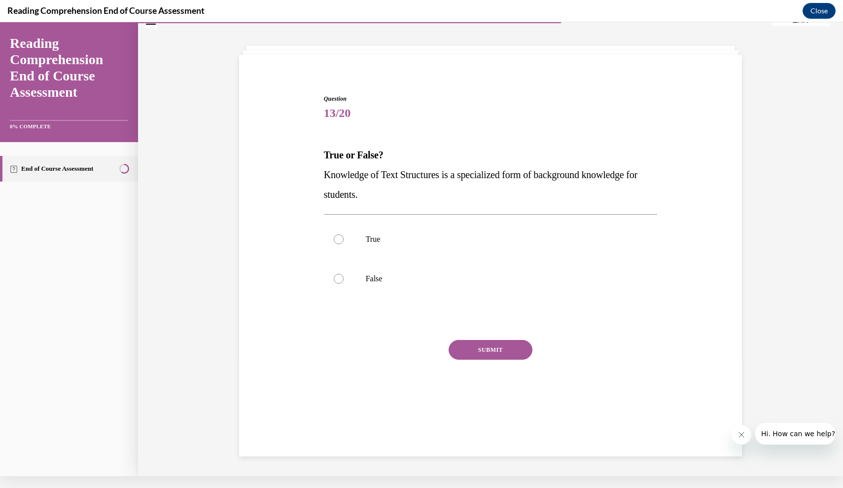
scroll to position [30, 0]
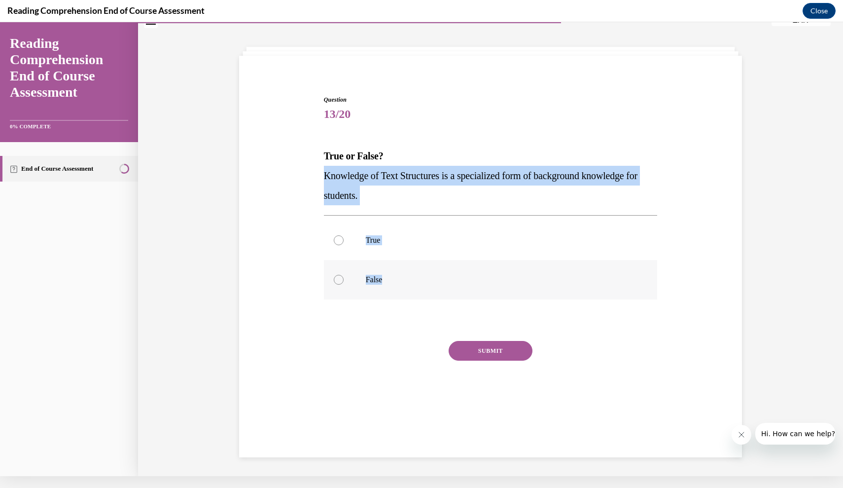
drag, startPoint x: 323, startPoint y: 177, endPoint x: 388, endPoint y: 280, distance: 121.2
click at [388, 280] on div "Question 13/20 True or False? Knowledge of Text Structures is a specialized for…" at bounding box center [491, 258] width 334 height 326
click at [421, 242] on p "True" at bounding box center [499, 240] width 267 height 10
click at [344, 242] on input "True" at bounding box center [339, 240] width 10 height 10
radio input "true"
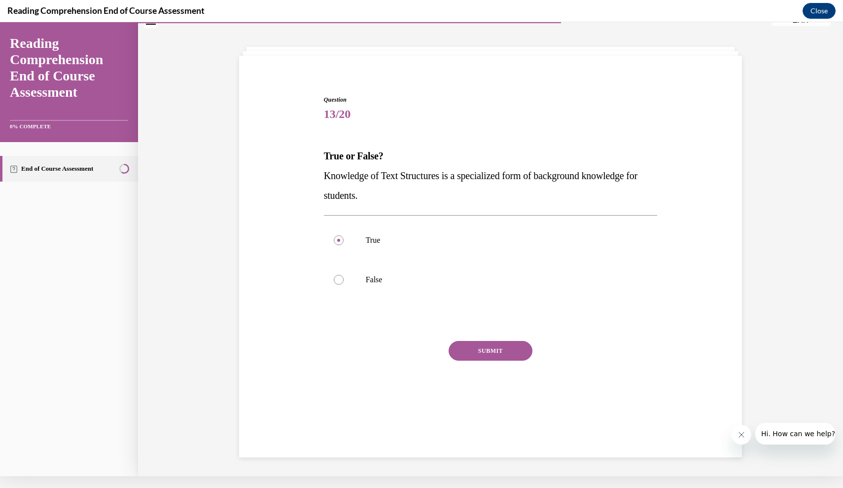
click at [491, 358] on button "SUBMIT" at bounding box center [491, 351] width 84 height 20
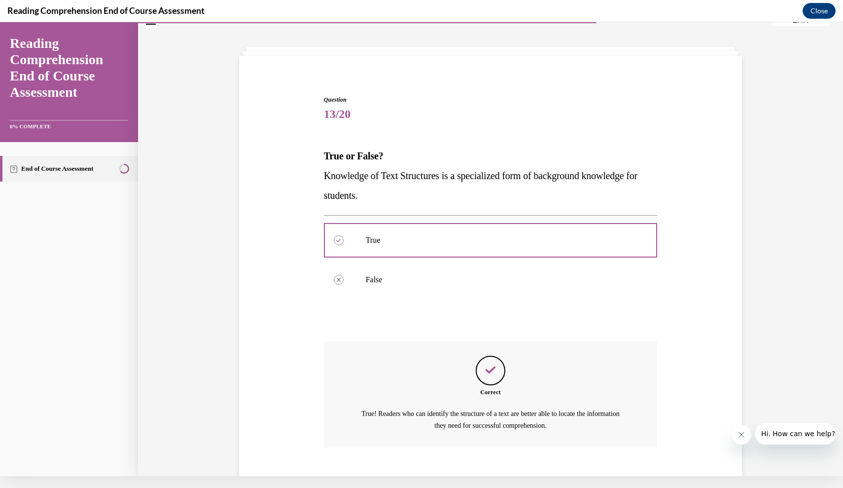
scroll to position [74, 0]
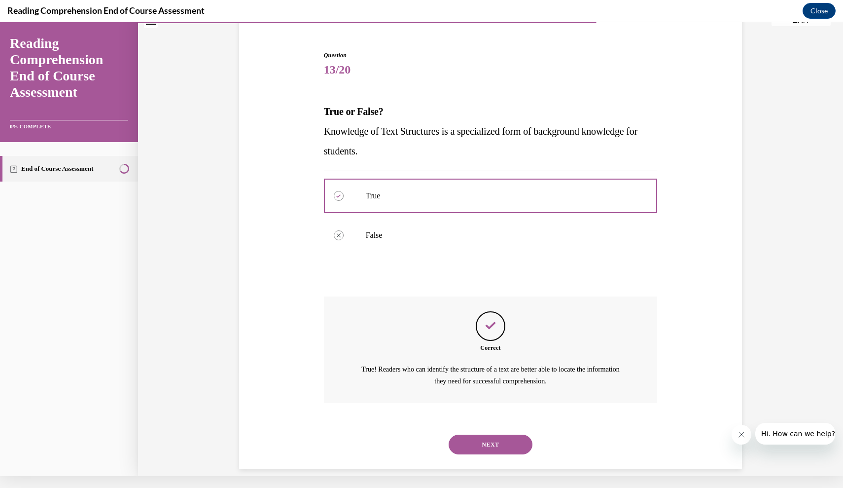
click at [490, 434] on button "NEXT" at bounding box center [491, 444] width 84 height 20
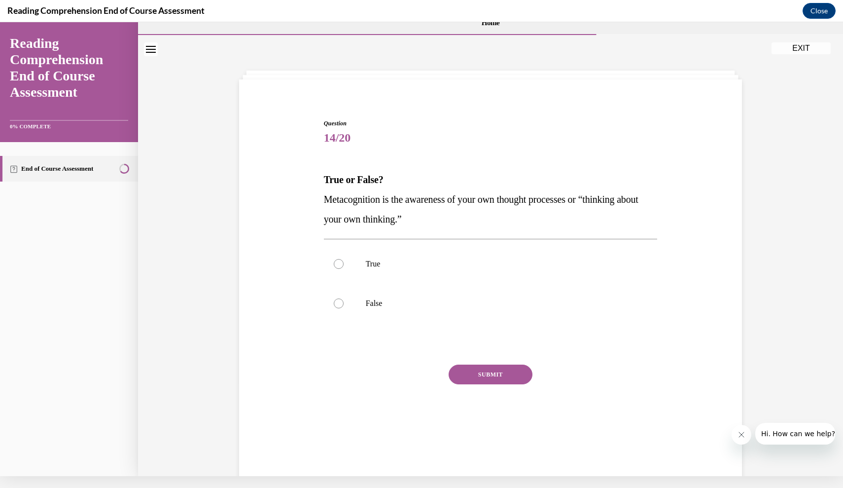
scroll to position [2, 0]
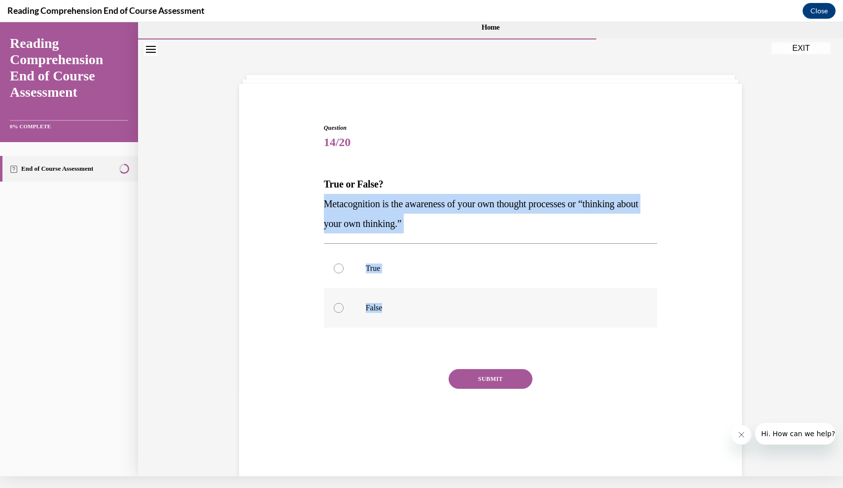
drag, startPoint x: 324, startPoint y: 205, endPoint x: 398, endPoint y: 316, distance: 133.7
click at [398, 316] on div "Question 14/20 True or False? Metacognition is the awareness of your own though…" at bounding box center [491, 286] width 334 height 326
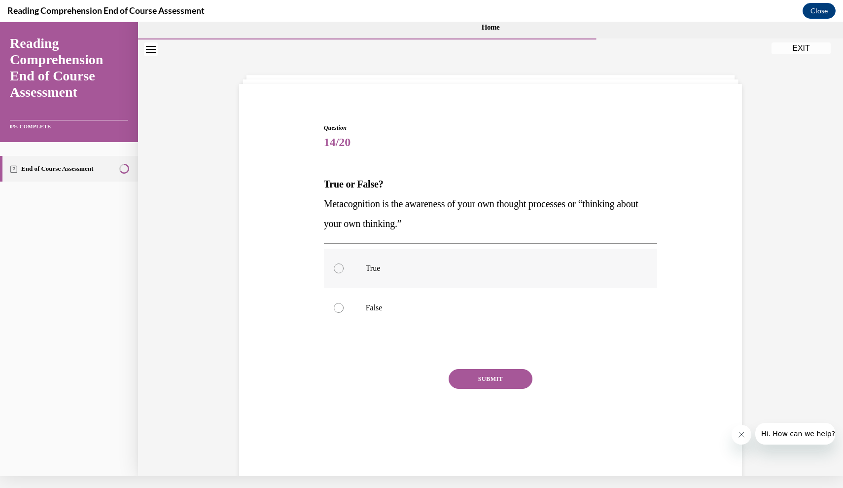
click at [396, 262] on label "True" at bounding box center [491, 267] width 334 height 39
click at [344, 263] on input "True" at bounding box center [339, 268] width 10 height 10
radio input "true"
click at [474, 379] on button "SUBMIT" at bounding box center [491, 379] width 84 height 20
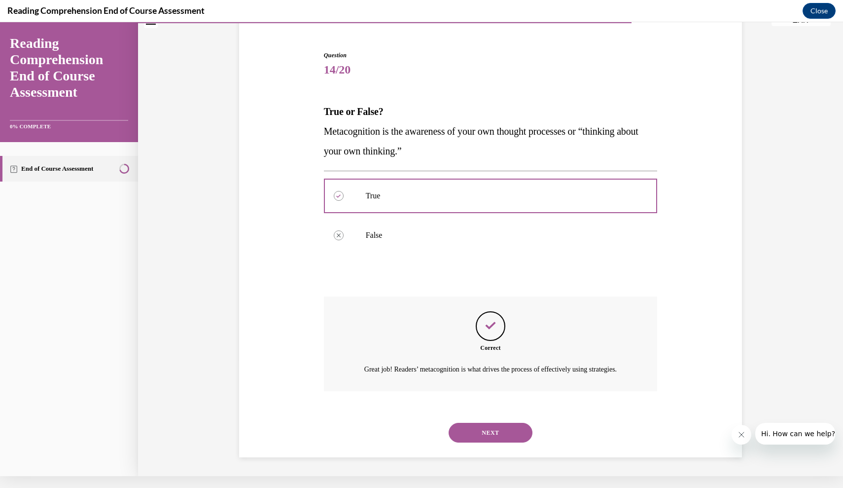
click at [468, 429] on button "NEXT" at bounding box center [491, 433] width 84 height 20
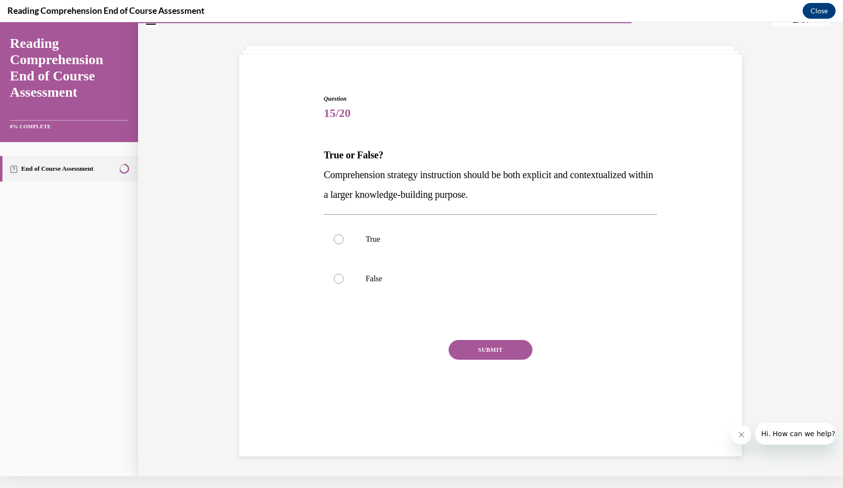
scroll to position [31, 0]
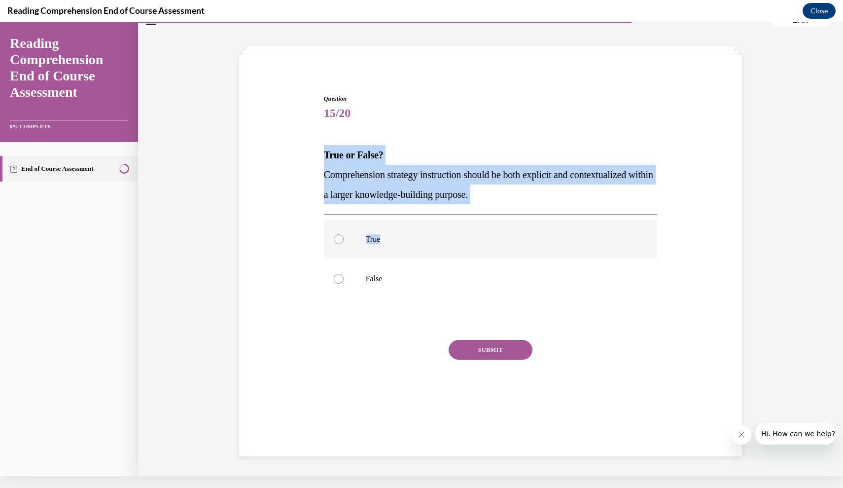
drag, startPoint x: 324, startPoint y: 128, endPoint x: 401, endPoint y: 247, distance: 141.5
click at [401, 247] on div "Question 15/20 True or False? Comprehension strategy instruction should be both…" at bounding box center [491, 257] width 334 height 326
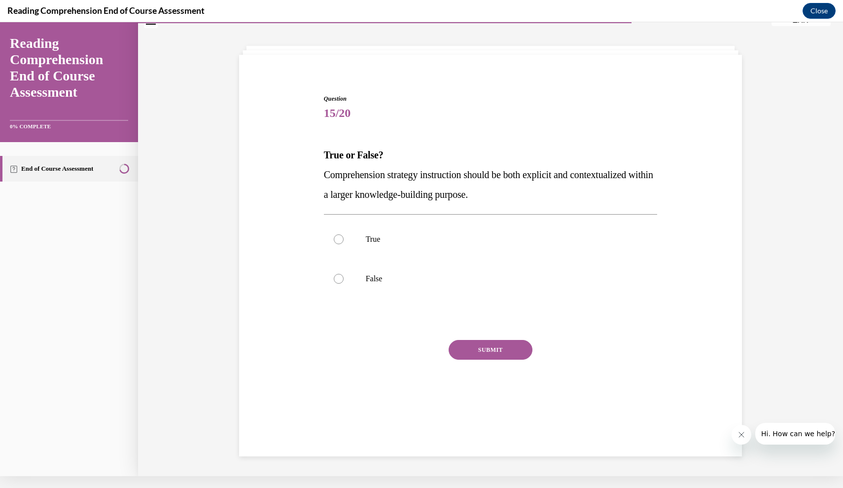
click at [349, 301] on div "True False" at bounding box center [491, 258] width 334 height 89
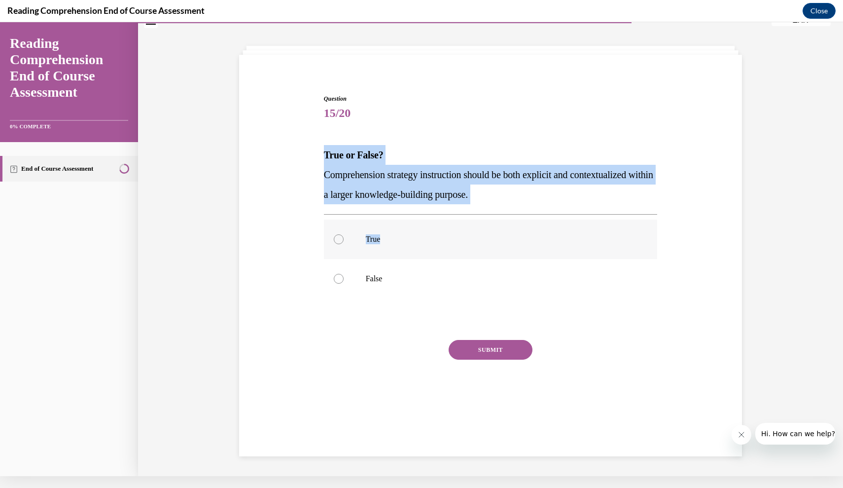
drag, startPoint x: 325, startPoint y: 131, endPoint x: 387, endPoint y: 248, distance: 132.3
click at [388, 249] on div "Question 15/20 True or False? Comprehension strategy instruction should be both…" at bounding box center [491, 257] width 334 height 326
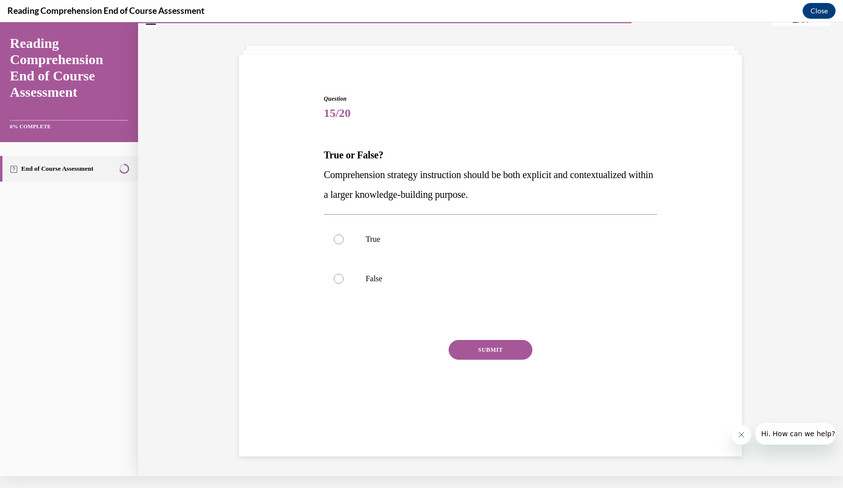
click at [366, 318] on div at bounding box center [491, 319] width 334 height 12
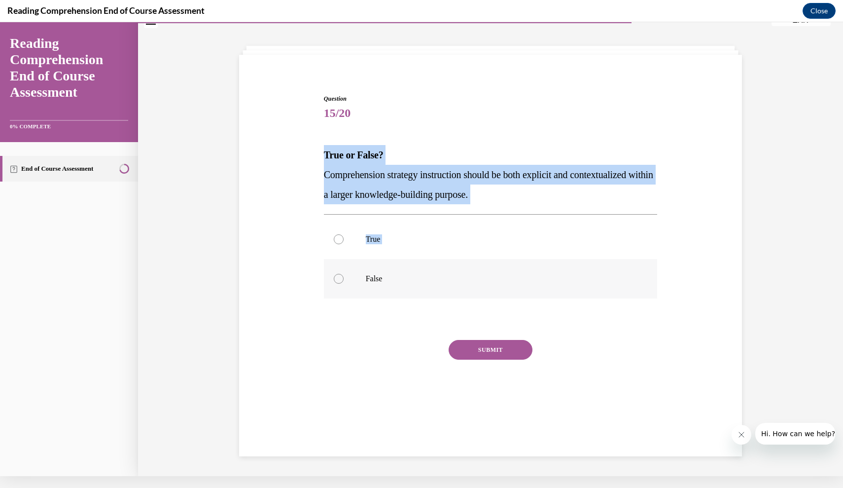
drag, startPoint x: 324, startPoint y: 131, endPoint x: 364, endPoint y: 278, distance: 152.2
click at [365, 278] on div "Question 15/20 True or False? Comprehension strategy instruction should be both…" at bounding box center [491, 257] width 334 height 326
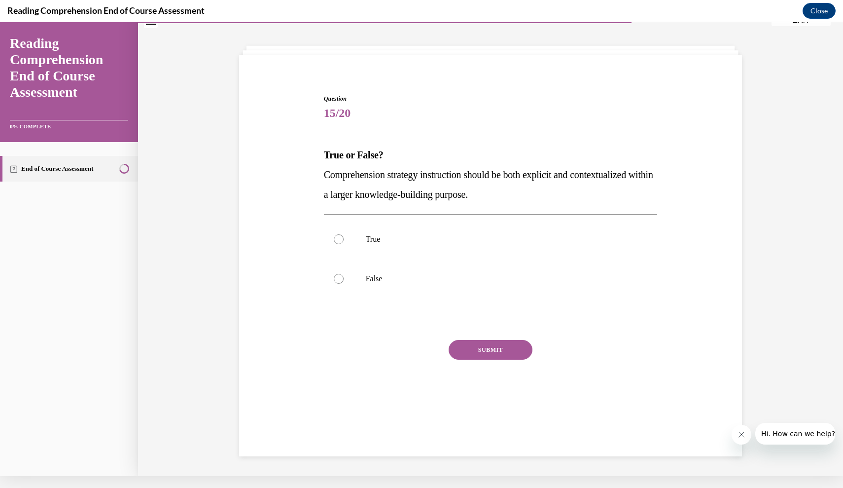
click at [362, 311] on div "Question 15/20 True or False? Comprehension strategy instruction should be both…" at bounding box center [491, 257] width 334 height 326
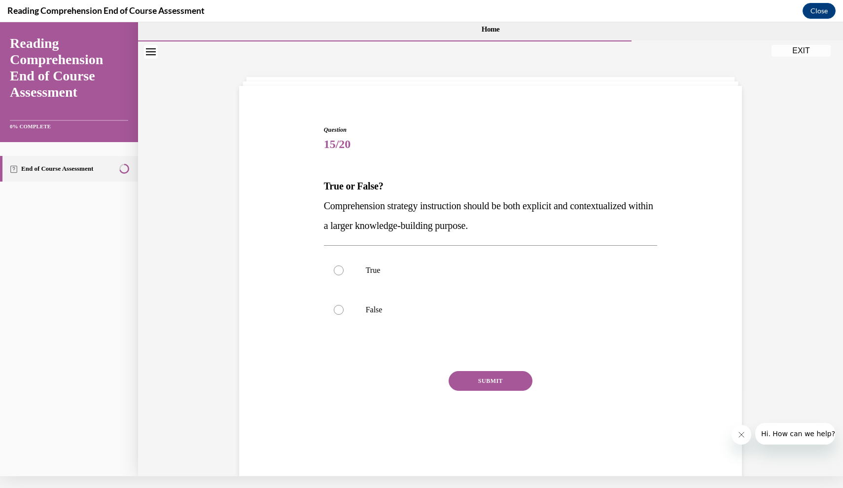
scroll to position [0, 0]
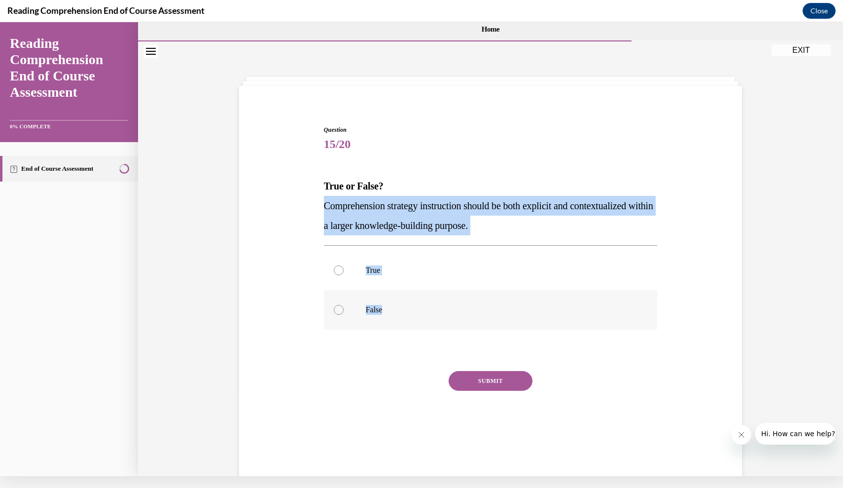
drag, startPoint x: 326, startPoint y: 208, endPoint x: 383, endPoint y: 312, distance: 118.7
click at [383, 312] on div "Question 15/20 True or False? Comprehension strategy instruction should be both…" at bounding box center [491, 288] width 334 height 326
click at [432, 284] on label "True" at bounding box center [491, 269] width 334 height 39
click at [344, 275] on input "True" at bounding box center [339, 270] width 10 height 10
radio input "true"
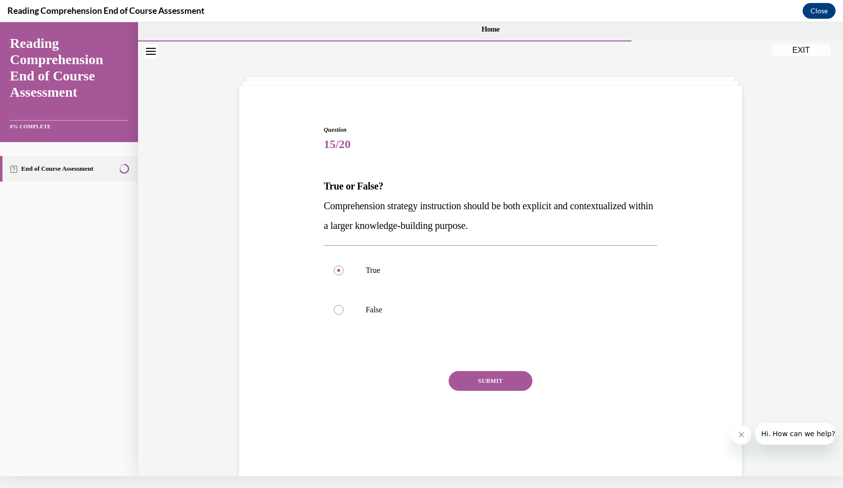
click at [473, 382] on button "SUBMIT" at bounding box center [491, 381] width 84 height 20
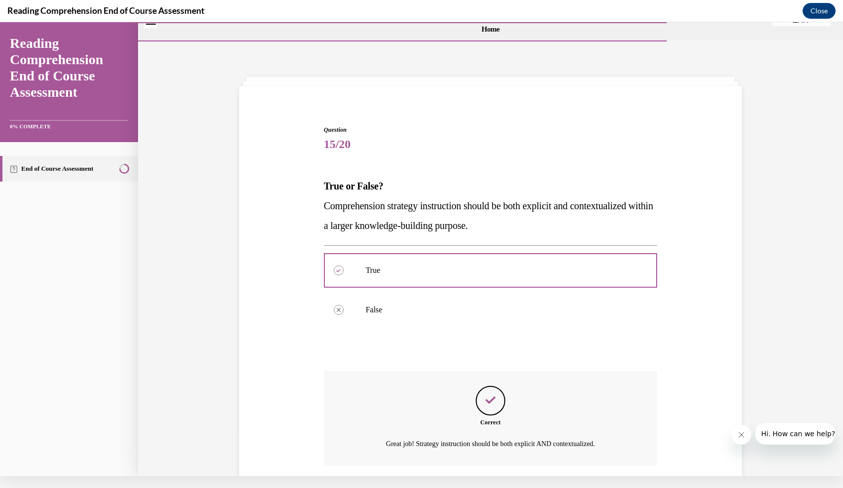
scroll to position [63, 0]
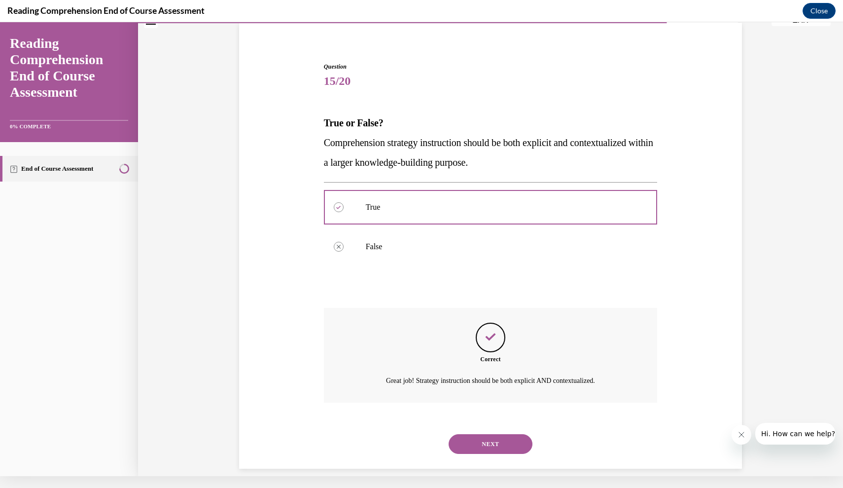
click at [477, 434] on button "NEXT" at bounding box center [491, 444] width 84 height 20
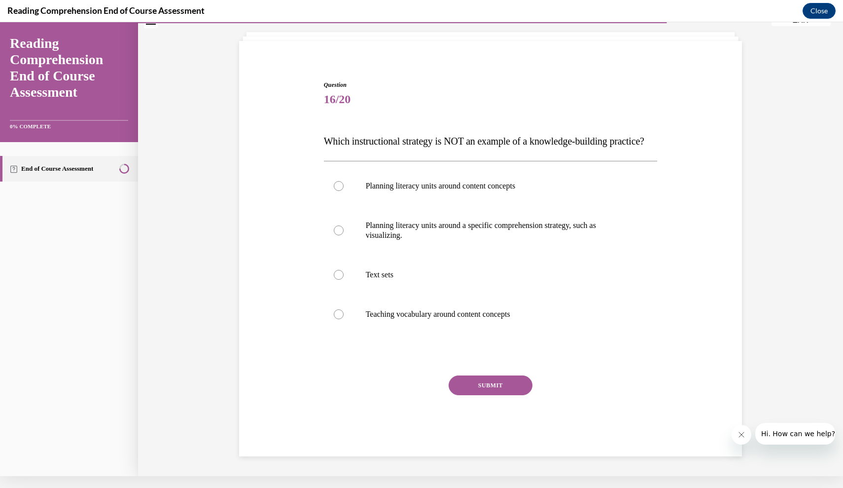
scroll to position [53, 0]
drag, startPoint x: 324, startPoint y: 131, endPoint x: 328, endPoint y: 137, distance: 7.1
click at [328, 137] on span "Which instructional strategy is NOT an example of a knowledge-building practice?" at bounding box center [484, 141] width 320 height 11
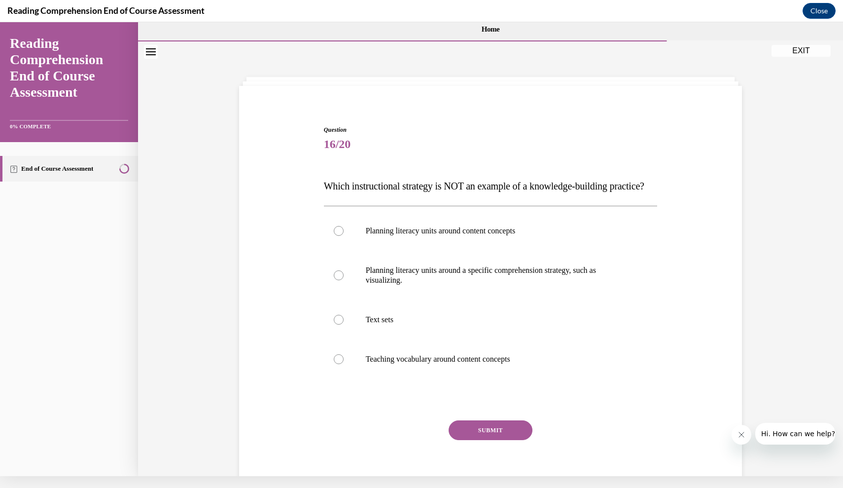
scroll to position [0, 0]
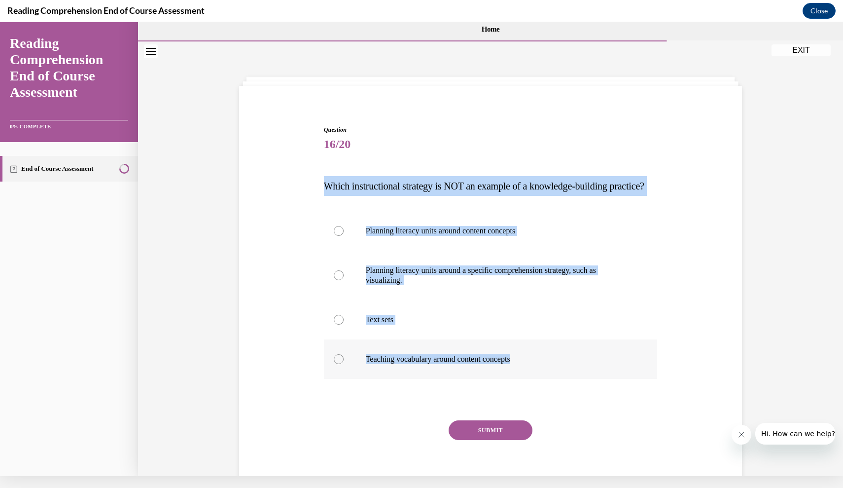
drag, startPoint x: 324, startPoint y: 185, endPoint x: 516, endPoint y: 385, distance: 276.8
click at [516, 385] on div "Question 16/20 Which instructional strategy is NOT an example of a knowledge-bu…" at bounding box center [491, 313] width 334 height 376
click at [427, 250] on label "Planning literacy units around content concepts" at bounding box center [491, 230] width 334 height 39
click at [344, 236] on input "Planning literacy units around content concepts" at bounding box center [339, 231] width 10 height 10
radio input "true"
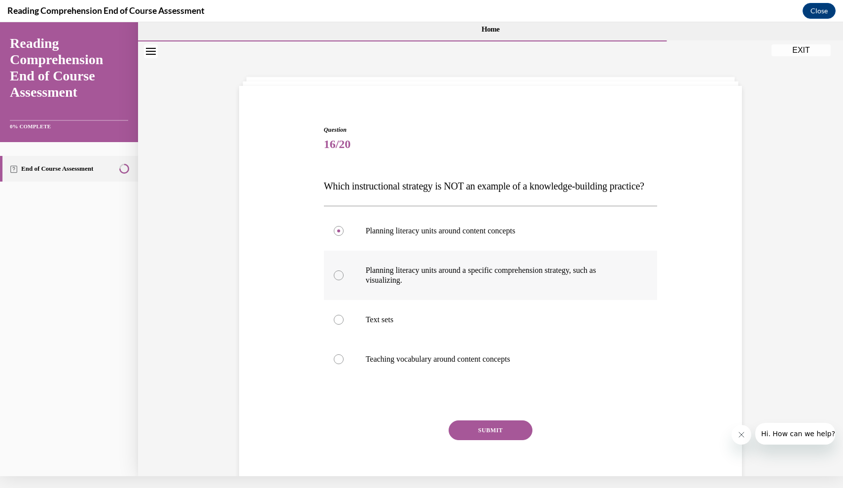
click at [432, 283] on label "Planning literacy units around a specific comprehension strategy, such as visua…" at bounding box center [491, 274] width 334 height 49
click at [344, 280] on input "Planning literacy units around a specific comprehension strategy, such as visua…" at bounding box center [339, 275] width 10 height 10
radio input "true"
click at [477, 440] on button "SUBMIT" at bounding box center [491, 430] width 84 height 20
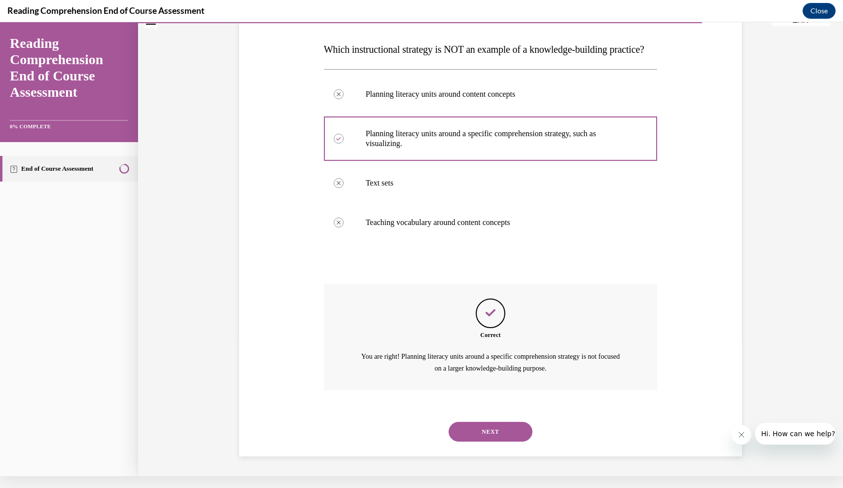
click at [478, 433] on button "NEXT" at bounding box center [491, 432] width 84 height 20
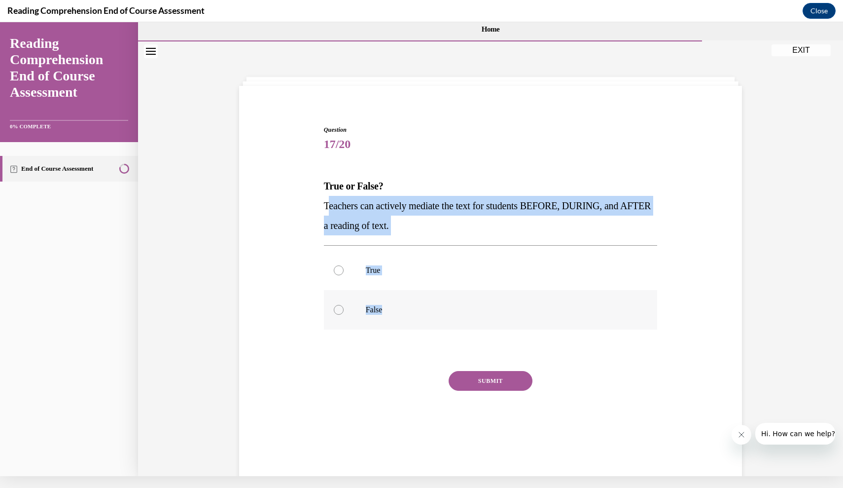
drag, startPoint x: 326, startPoint y: 205, endPoint x: 387, endPoint y: 311, distance: 122.5
click at [387, 311] on div "Question 17/20 True or False? Teachers can actively mediate the text for studen…" at bounding box center [491, 288] width 334 height 326
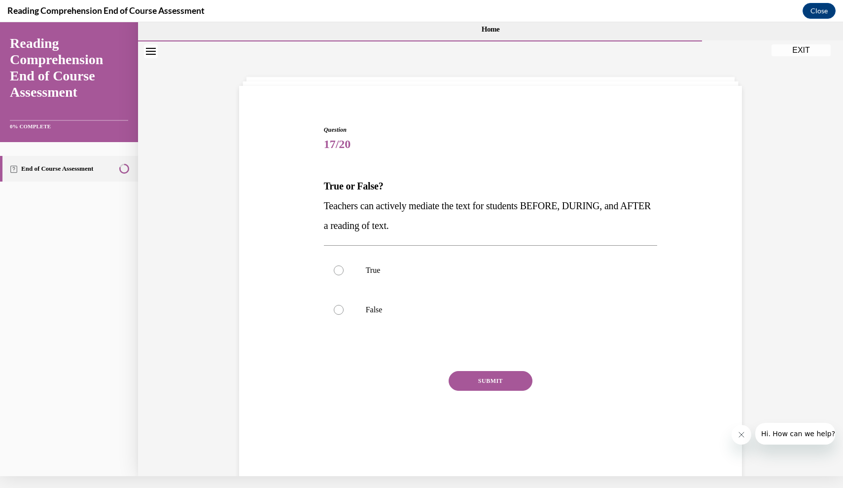
click at [321, 204] on div "Question 17/20 True or False? Teachers can actively mediate the text for studen…" at bounding box center [490, 280] width 339 height 341
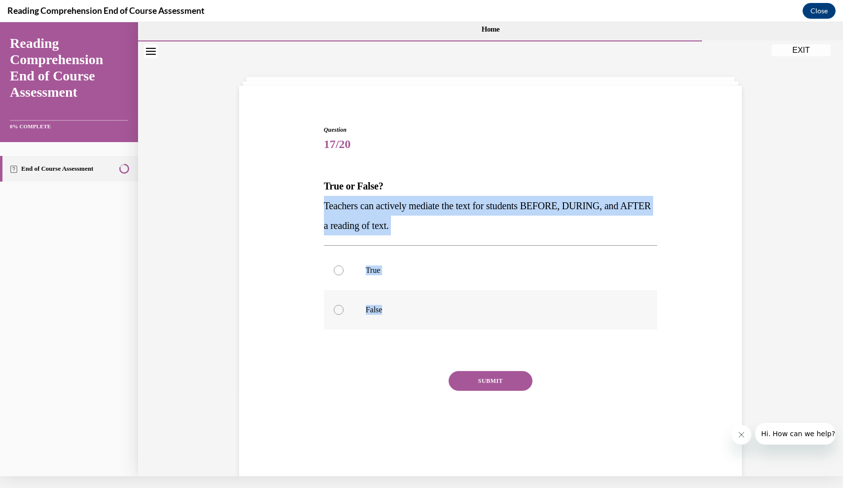
drag, startPoint x: 326, startPoint y: 204, endPoint x: 379, endPoint y: 317, distance: 125.3
click at [379, 317] on div "Question 17/20 True or False? Teachers can actively mediate the text for studen…" at bounding box center [491, 288] width 334 height 326
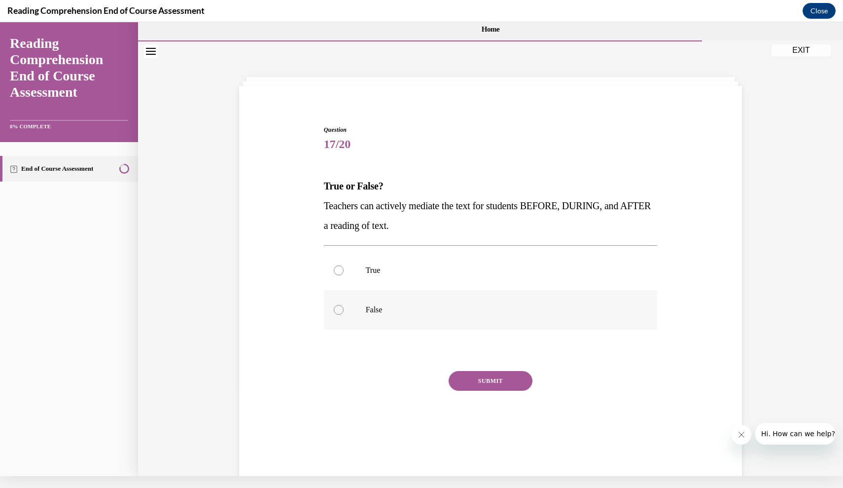
click at [400, 291] on label "False" at bounding box center [491, 309] width 334 height 39
click at [344, 305] on input "False" at bounding box center [339, 310] width 10 height 10
radio input "true"
click at [398, 277] on label "True" at bounding box center [491, 269] width 334 height 39
click at [344, 275] on input "True" at bounding box center [339, 270] width 10 height 10
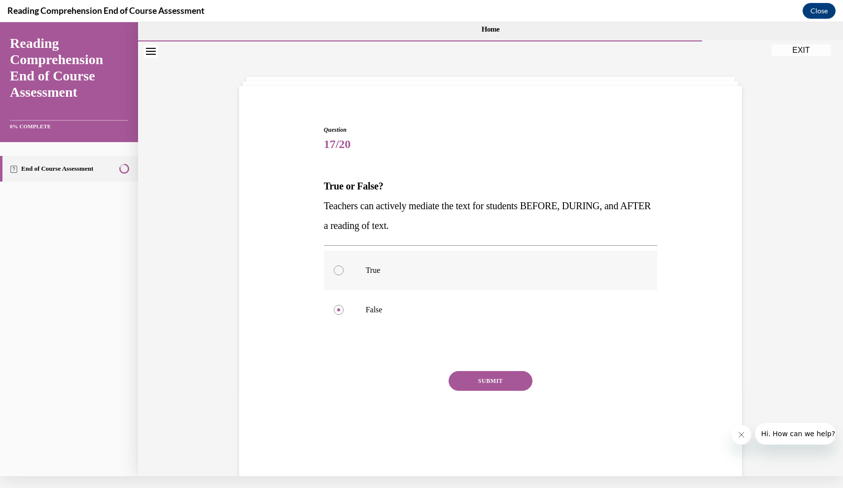
radio input "true"
click at [463, 373] on button "SUBMIT" at bounding box center [491, 381] width 84 height 20
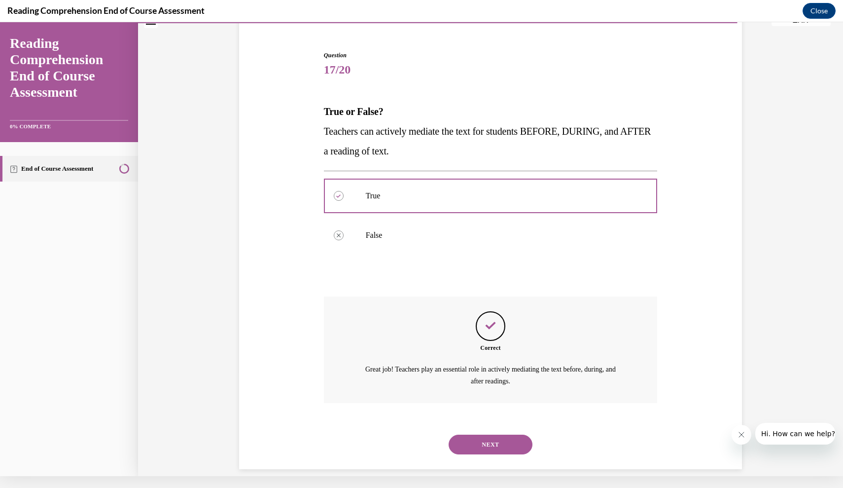
click at [466, 434] on button "NEXT" at bounding box center [491, 444] width 84 height 20
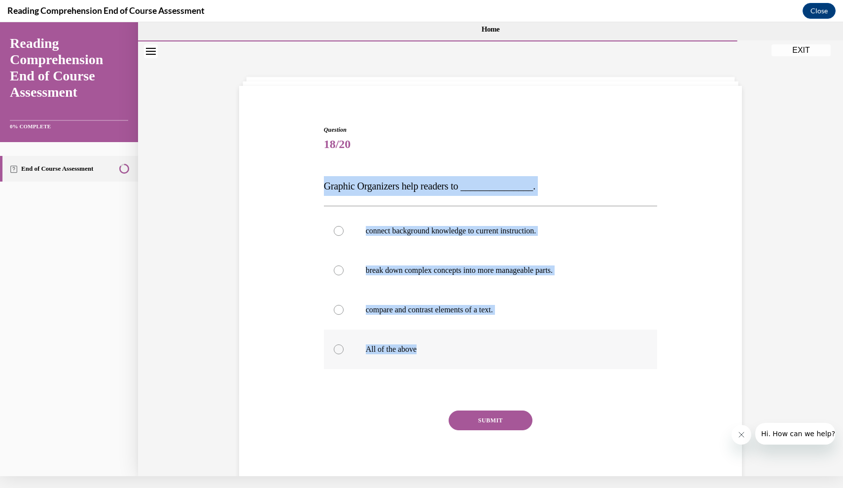
drag, startPoint x: 325, startPoint y: 185, endPoint x: 423, endPoint y: 354, distance: 195.7
click at [423, 354] on div "Question 18/20 Graphic Organizers help readers to _______________. connect back…" at bounding box center [491, 308] width 334 height 366
click at [392, 342] on label "All of the above" at bounding box center [491, 348] width 334 height 39
click at [344, 344] on input "All of the above" at bounding box center [339, 349] width 10 height 10
radio input "true"
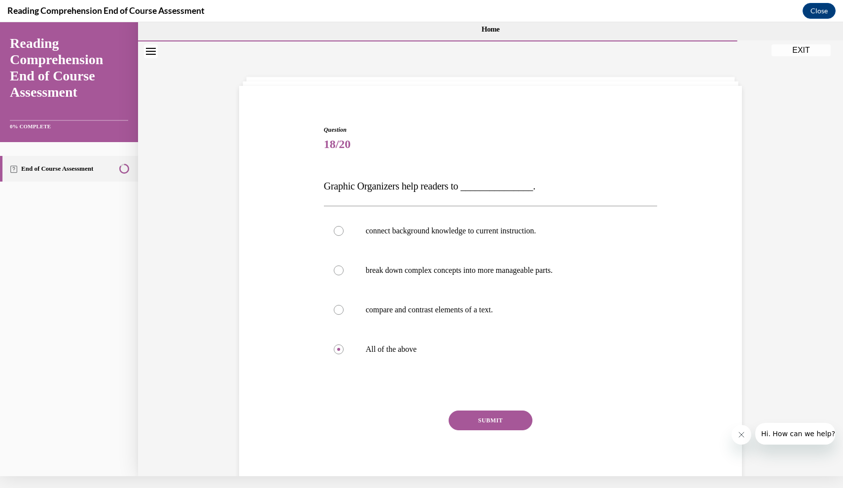
click at [468, 422] on button "SUBMIT" at bounding box center [491, 420] width 84 height 20
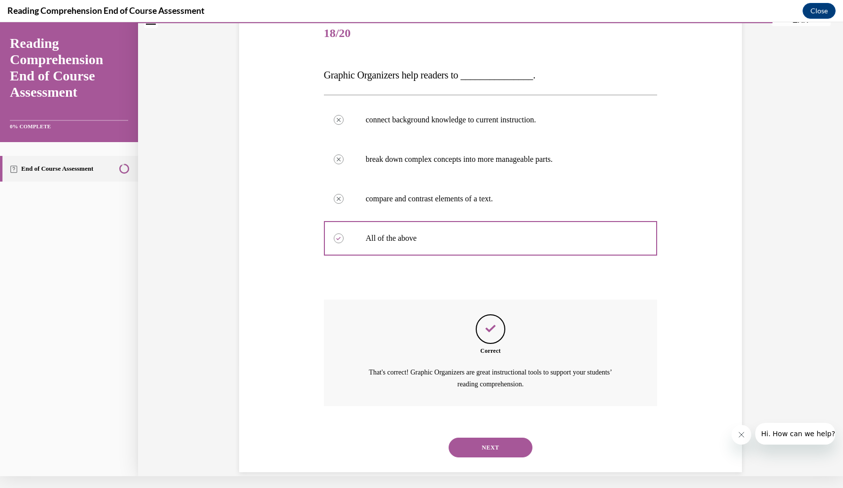
scroll to position [114, 0]
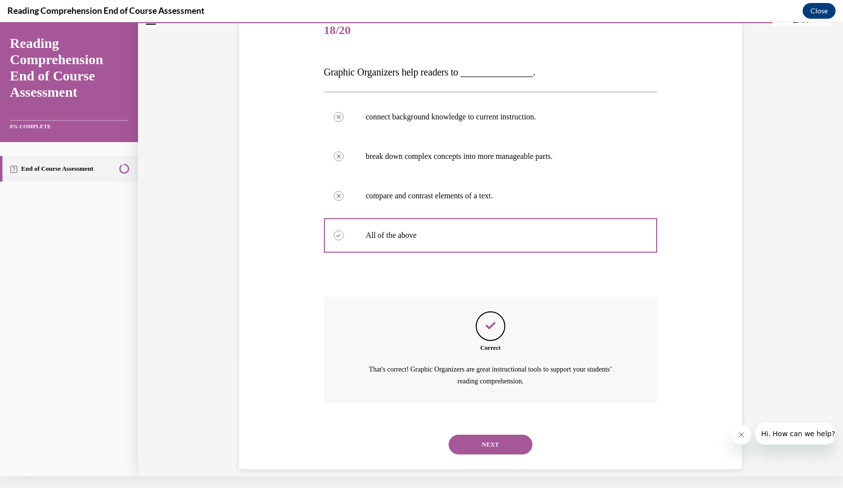
click at [469, 434] on button "NEXT" at bounding box center [491, 444] width 84 height 20
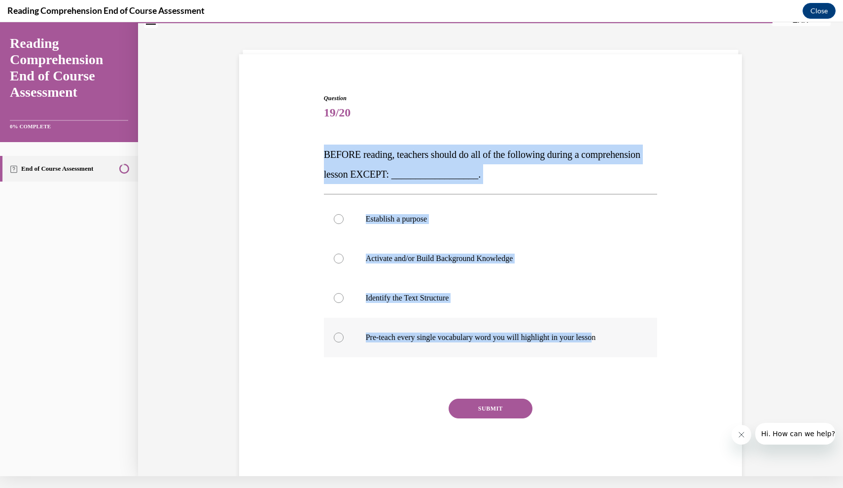
drag, startPoint x: 325, startPoint y: 153, endPoint x: 609, endPoint y: 335, distance: 337.2
click at [609, 335] on div "Question 19/20 BEFORE reading, teachers should do all of the following during a…" at bounding box center [491, 287] width 334 height 386
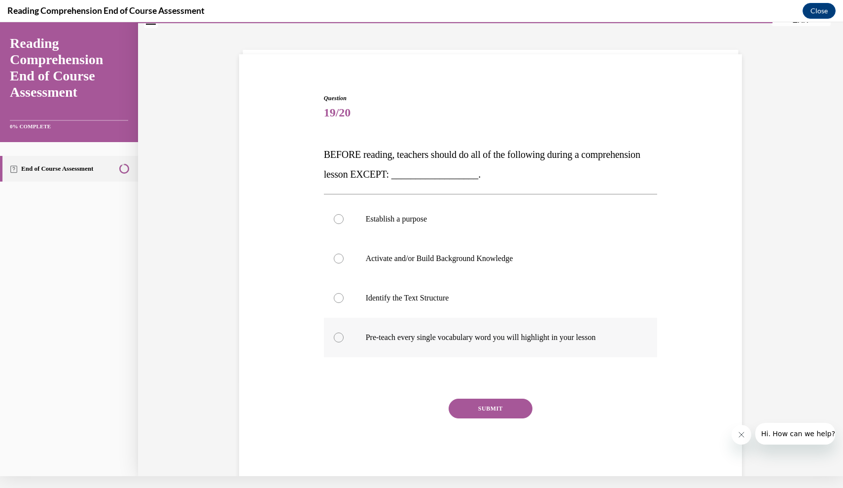
click at [421, 323] on label "Pre-teach every single vocabulary word you will highlight in your lesson" at bounding box center [491, 336] width 334 height 39
click at [344, 332] on input "Pre-teach every single vocabulary word you will highlight in your lesson" at bounding box center [339, 337] width 10 height 10
radio input "true"
click at [466, 406] on button "SUBMIT" at bounding box center [491, 408] width 84 height 20
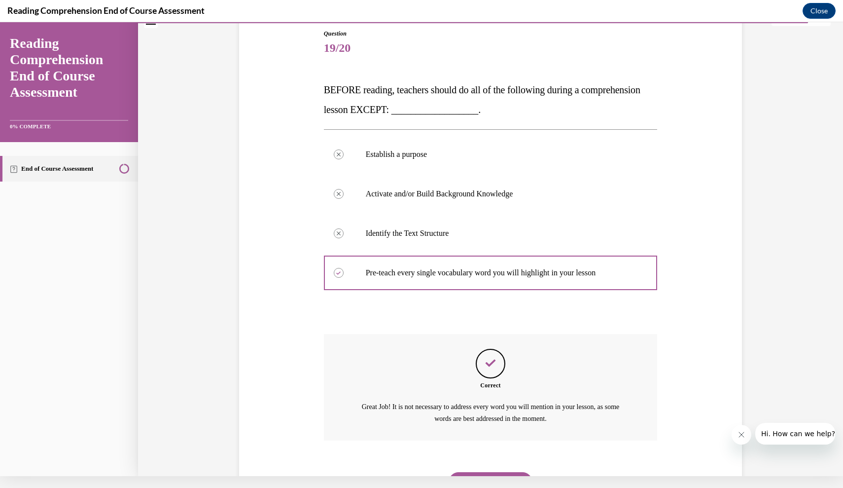
scroll to position [134, 0]
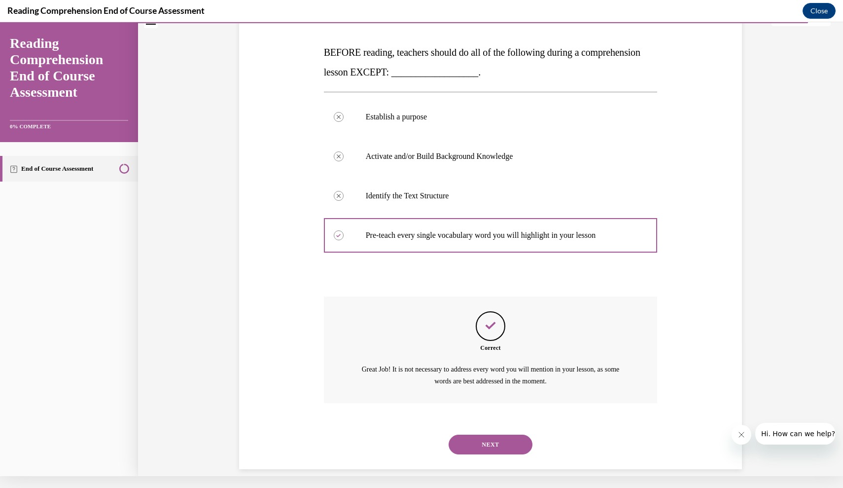
click at [470, 434] on button "NEXT" at bounding box center [491, 444] width 84 height 20
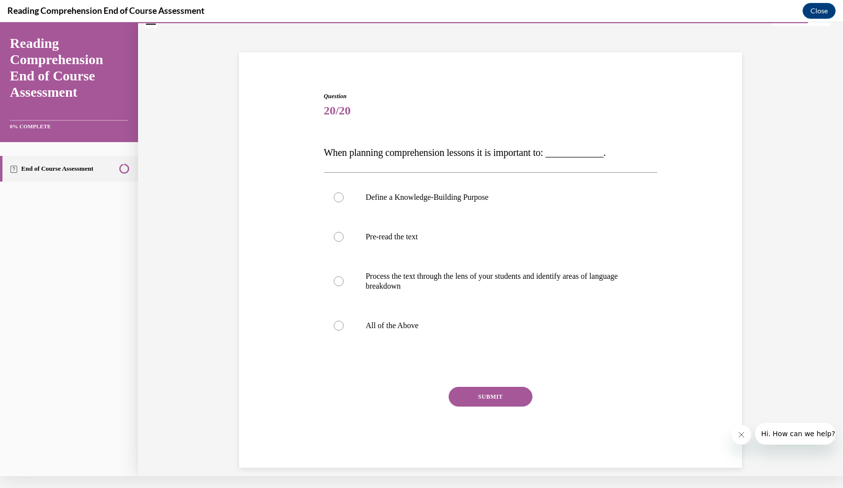
scroll to position [33, 0]
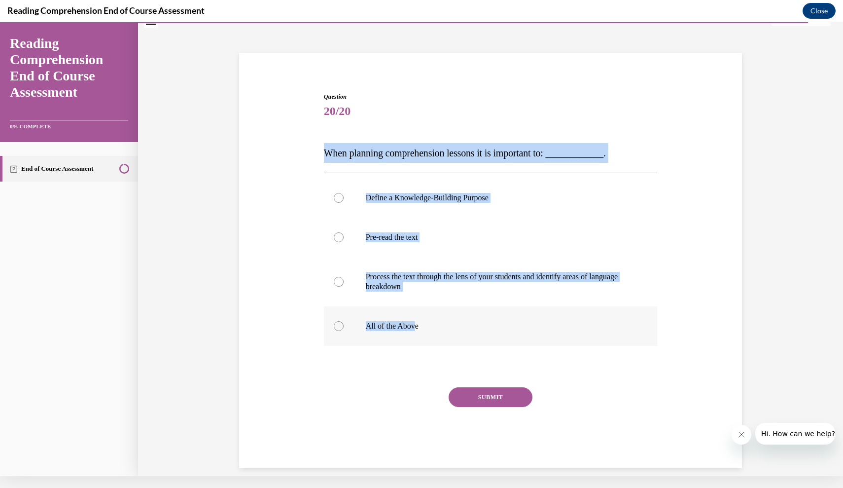
drag, startPoint x: 325, startPoint y: 154, endPoint x: 419, endPoint y: 331, distance: 200.0
click at [419, 330] on div "Question 20/20 When planning comprehension lessons it is important to: ________…" at bounding box center [491, 280] width 334 height 376
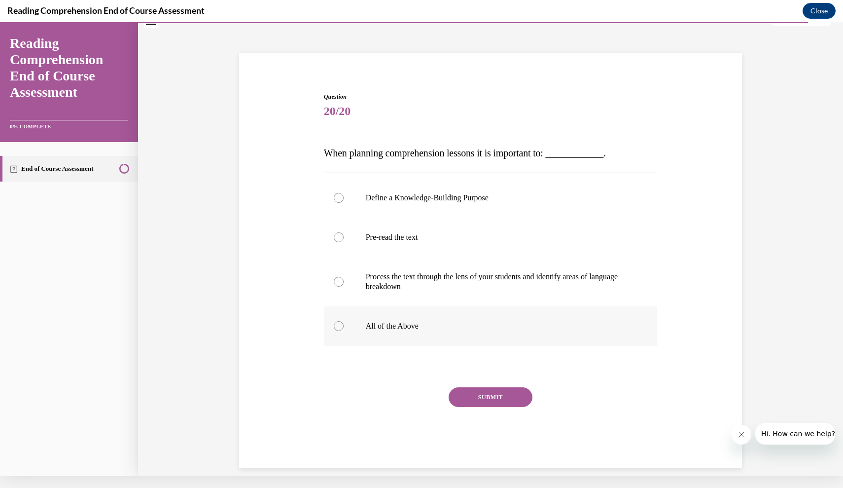
click at [430, 326] on p "All of the Above" at bounding box center [499, 326] width 267 height 10
click at [344, 326] on input "All of the Above" at bounding box center [339, 326] width 10 height 10
radio input "true"
click at [468, 393] on button "SUBMIT" at bounding box center [491, 397] width 84 height 20
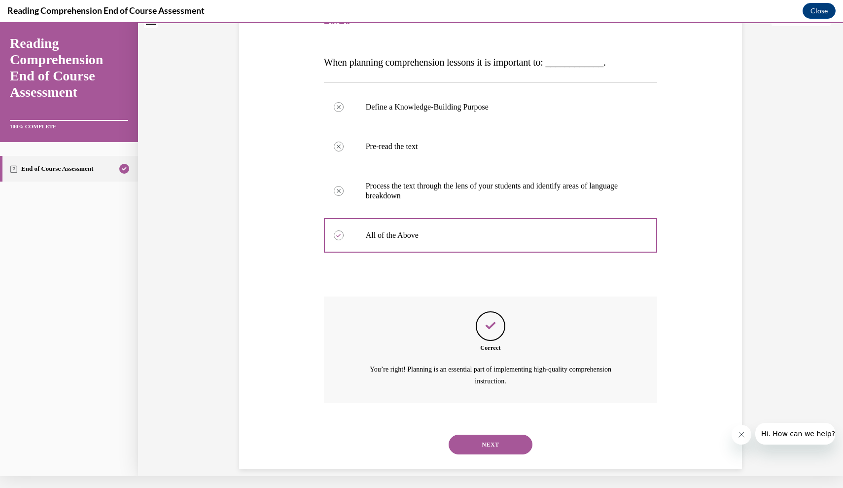
click at [505, 434] on button "NEXT" at bounding box center [491, 444] width 84 height 20
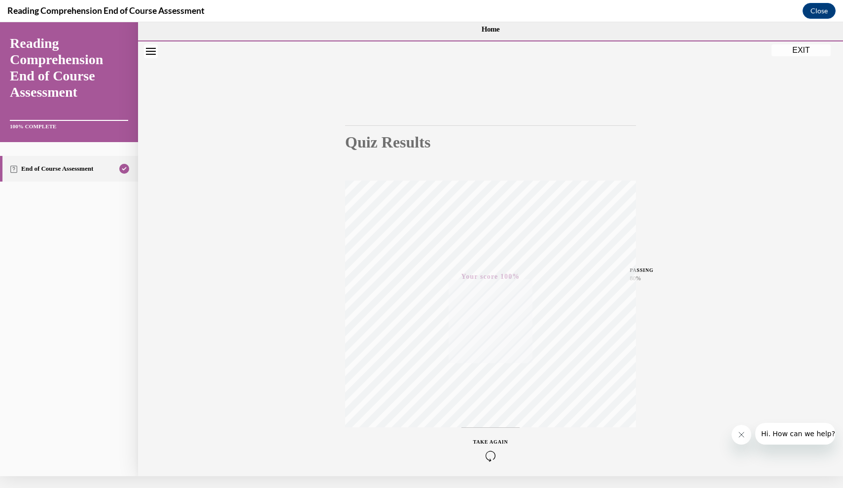
scroll to position [0, 0]
click at [819, 47] on button "EXIT" at bounding box center [801, 50] width 59 height 12
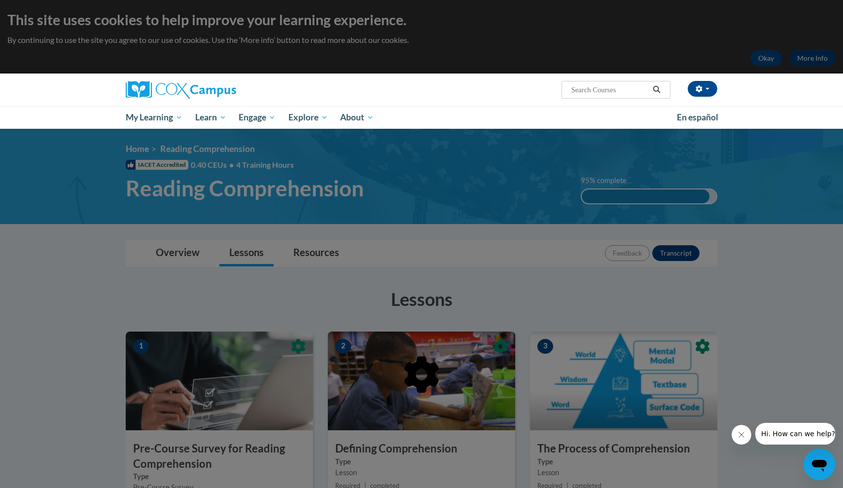
scroll to position [82, 0]
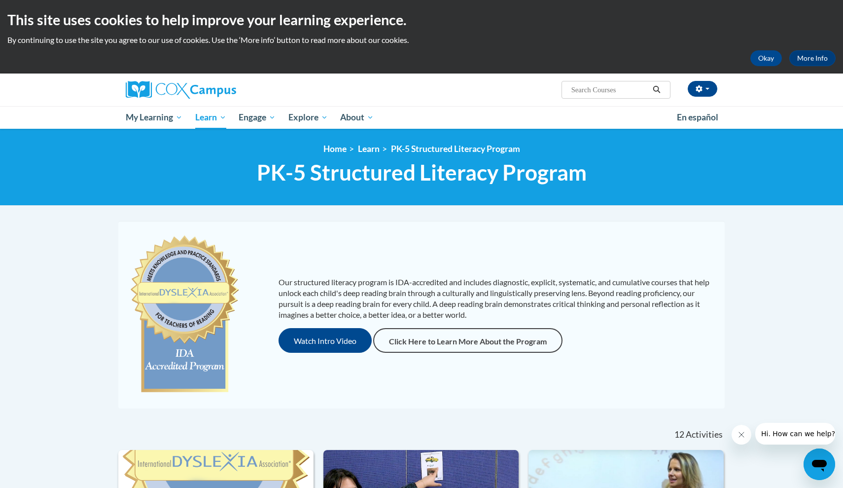
click at [163, 90] on img at bounding box center [181, 90] width 110 height 18
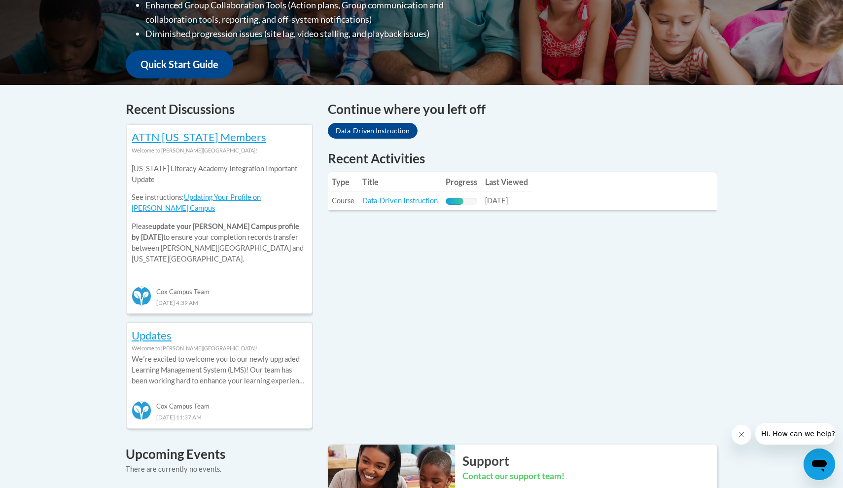
scroll to position [364, 0]
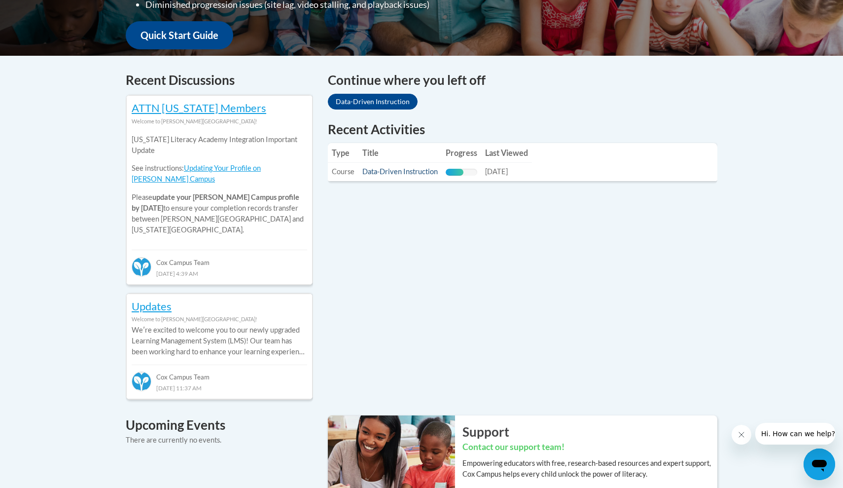
click at [398, 169] on link "Data-Driven Instruction" at bounding box center [399, 171] width 75 height 8
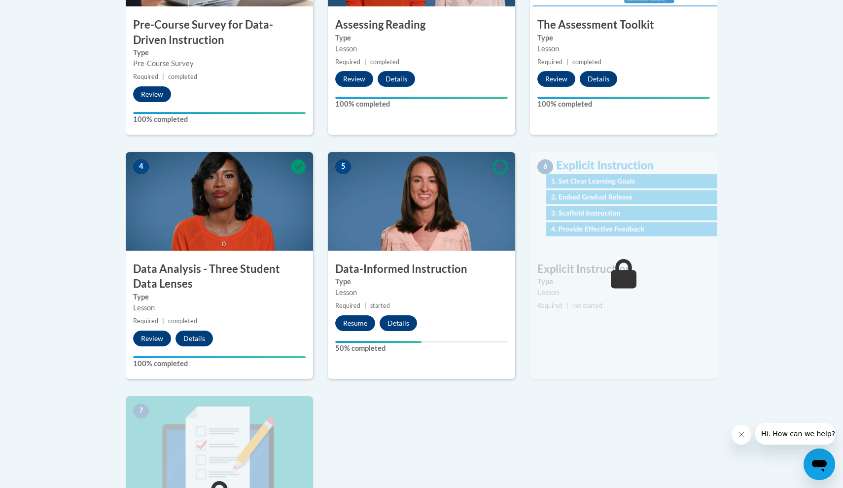
scroll to position [426, 0]
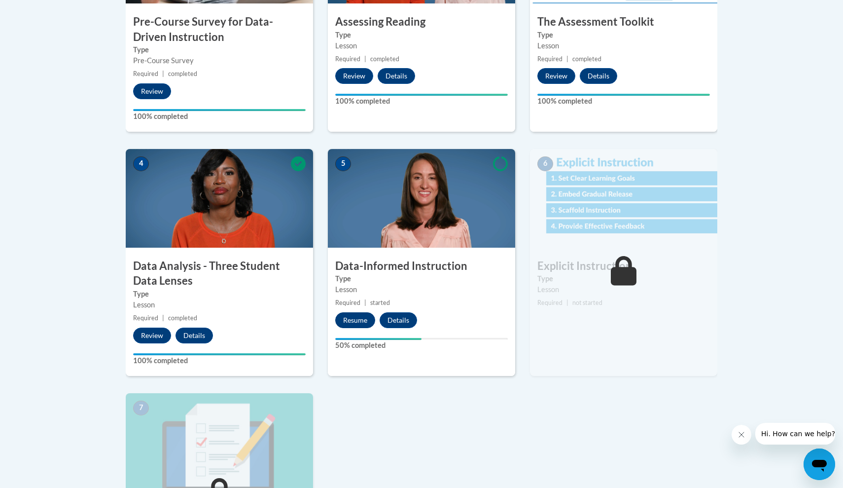
click at [363, 320] on button "Resume" at bounding box center [355, 320] width 40 height 16
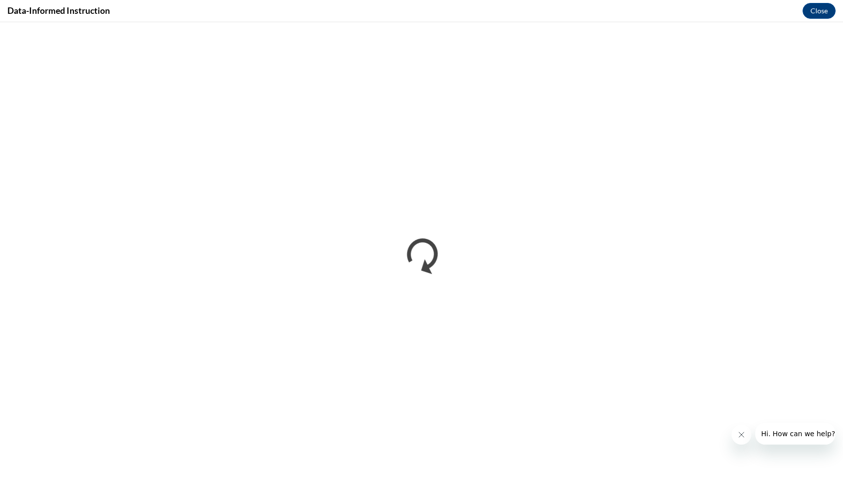
scroll to position [0, 0]
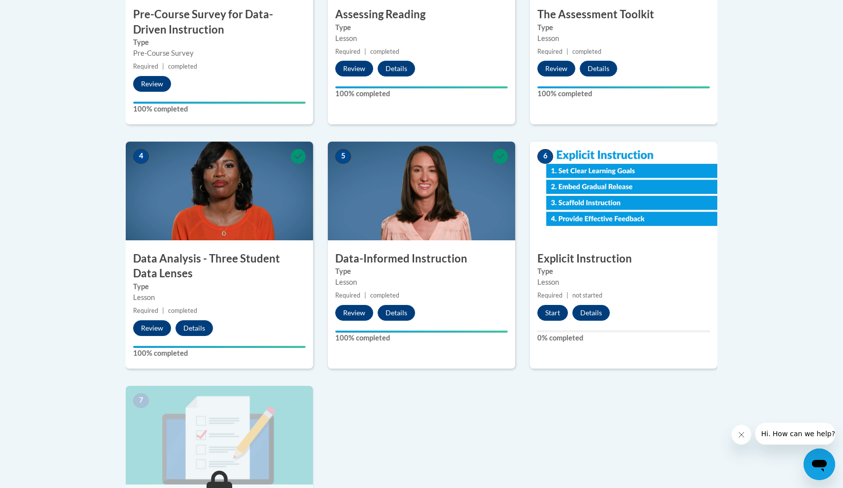
scroll to position [432, 0]
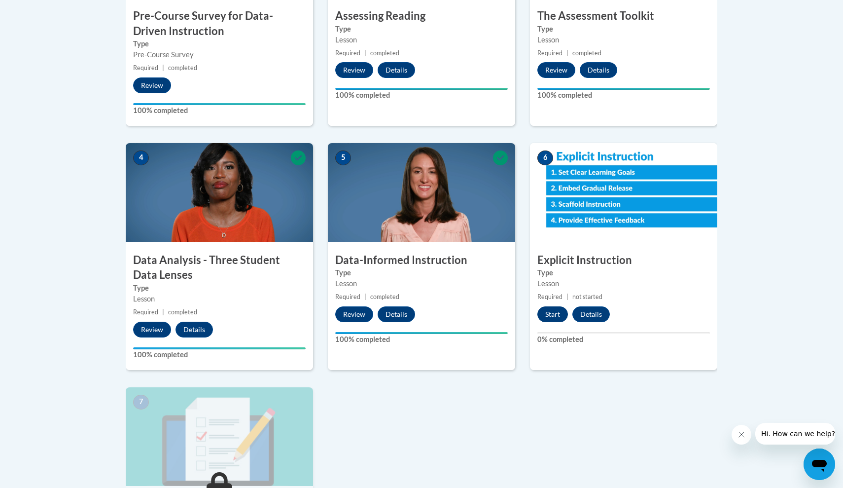
click at [555, 319] on button "Start" at bounding box center [552, 314] width 31 height 16
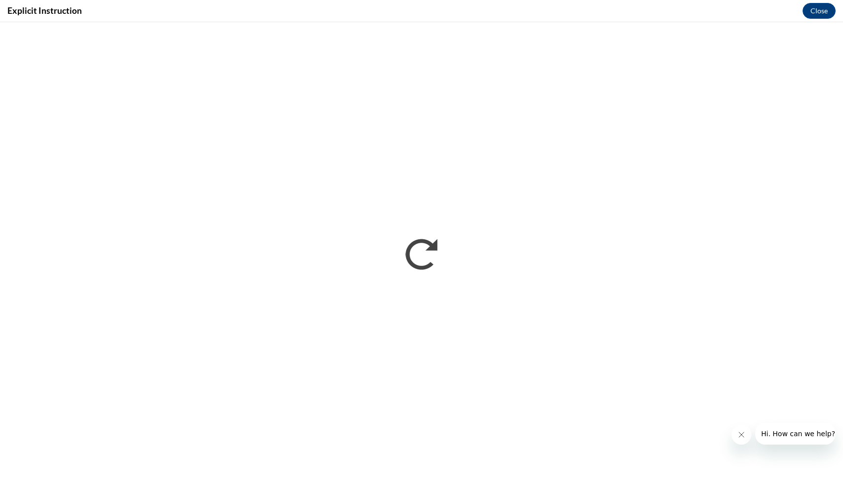
scroll to position [0, 0]
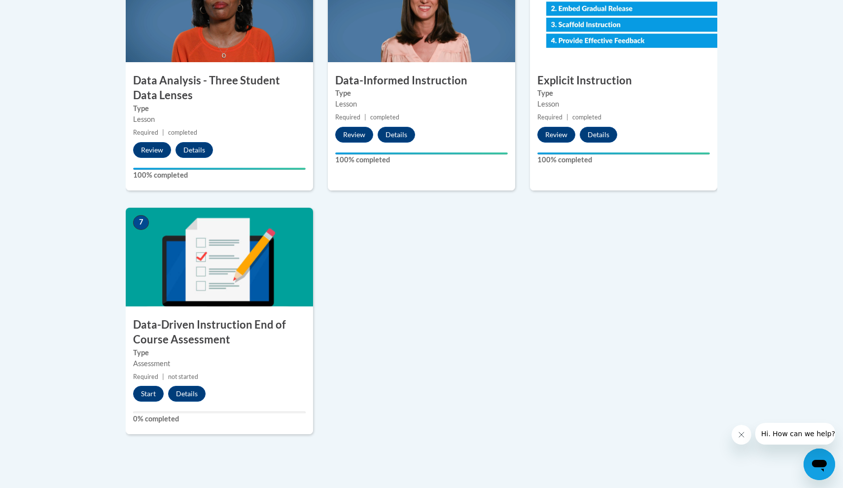
scroll to position [603, 0]
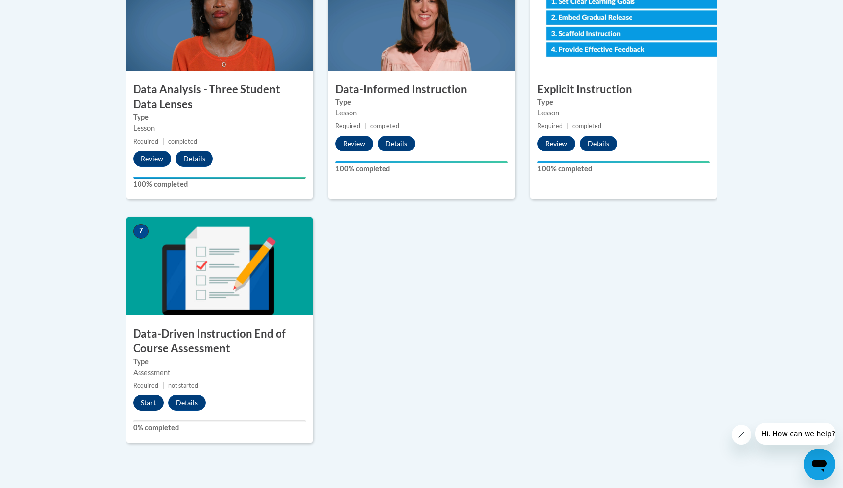
click at [152, 394] on button "Start" at bounding box center [148, 402] width 31 height 16
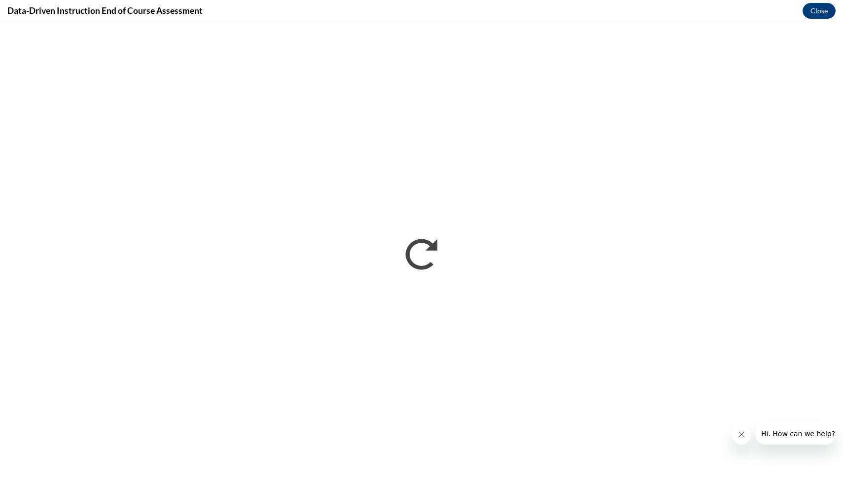
scroll to position [0, 0]
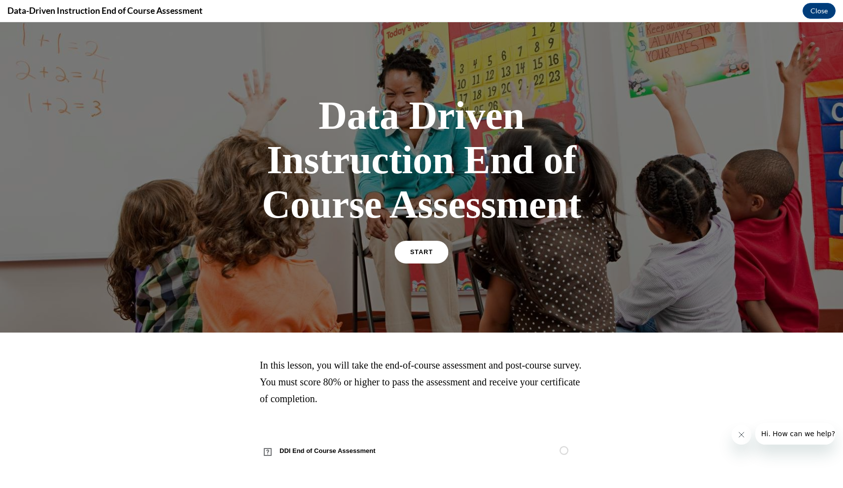
click at [421, 259] on link "START" at bounding box center [421, 252] width 54 height 23
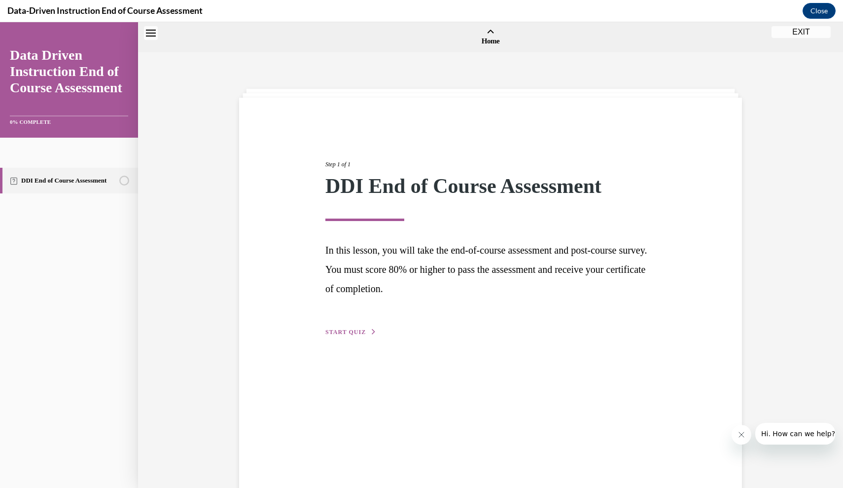
scroll to position [31, 0]
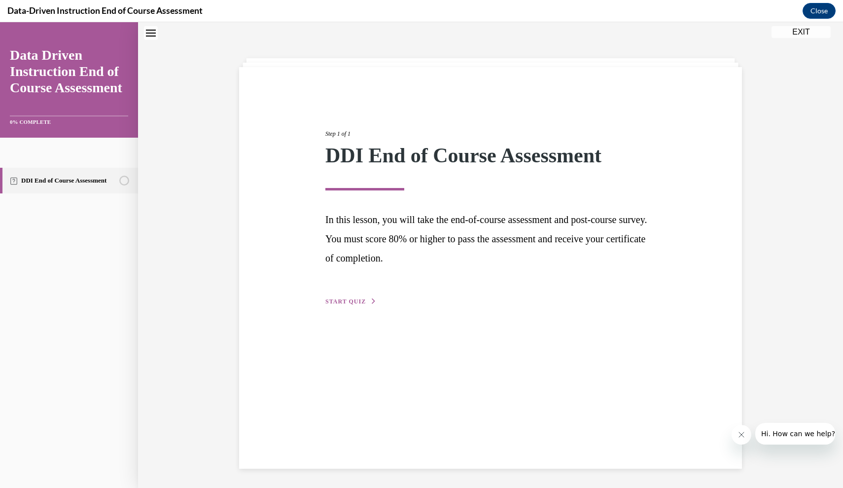
click at [353, 305] on div "Step 1 of 1 DDI End of Course Assessment In this lesson, you will take the end-…" at bounding box center [490, 206] width 345 height 200
click at [353, 304] on button "START QUIZ" at bounding box center [350, 301] width 51 height 9
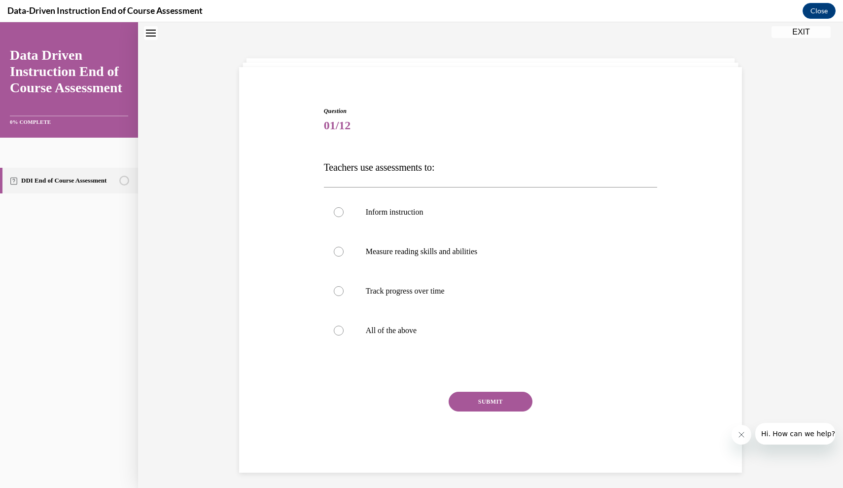
scroll to position [30, 0]
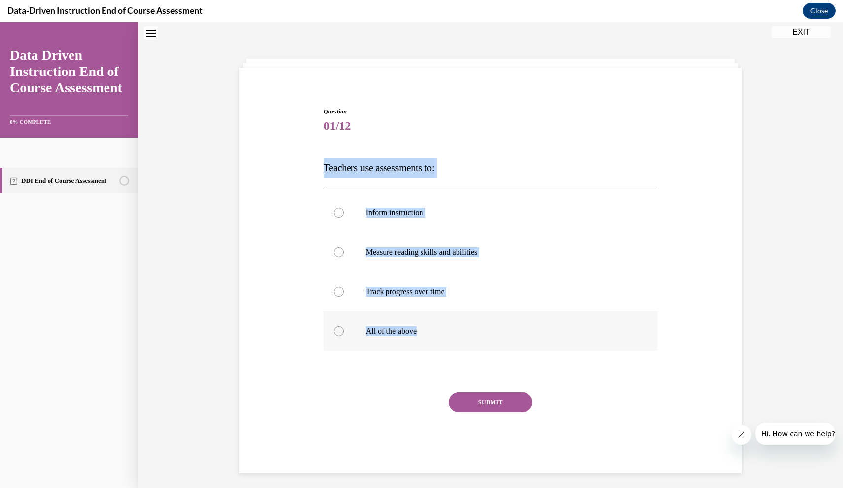
drag, startPoint x: 323, startPoint y: 166, endPoint x: 413, endPoint y: 335, distance: 191.6
click at [413, 335] on div "Question 01/12 Teachers use assessments to: Inform instruction Measure reading …" at bounding box center [491, 290] width 334 height 366
copy div "Teachers use assessments to: Inform instruction Measure reading skills and abil…"
click at [413, 331] on p "All of the above" at bounding box center [499, 331] width 267 height 10
click at [344, 331] on input "All of the above" at bounding box center [339, 331] width 10 height 10
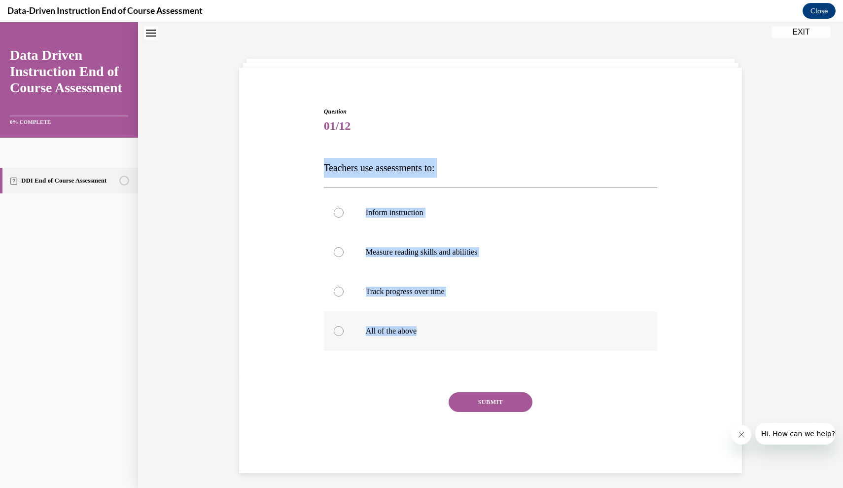
radio input "true"
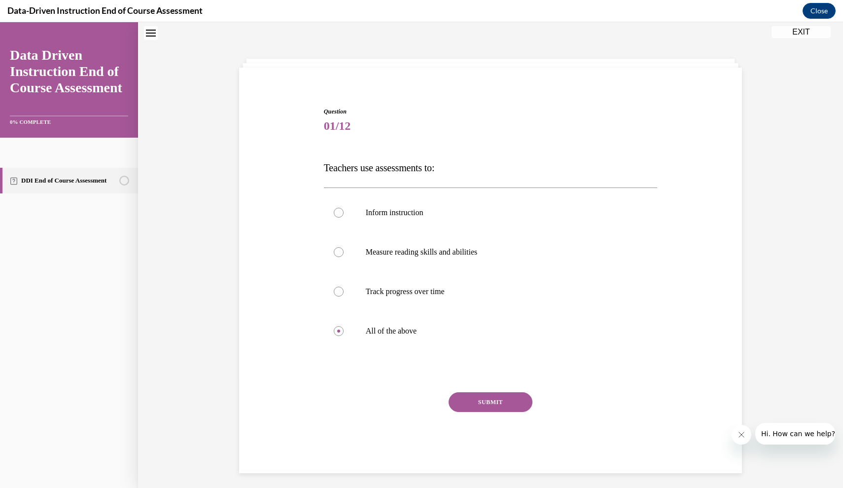
click at [480, 401] on button "SUBMIT" at bounding box center [491, 402] width 84 height 20
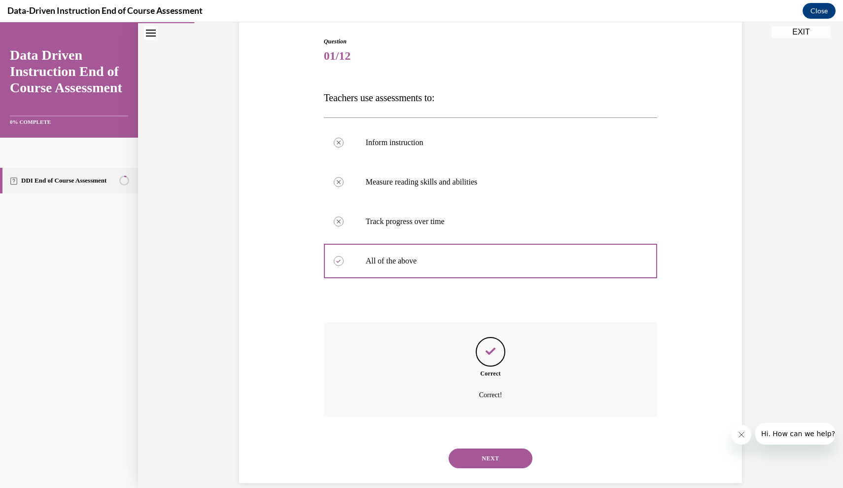
scroll to position [103, 0]
click at [488, 446] on button "NEXT" at bounding box center [491, 456] width 84 height 20
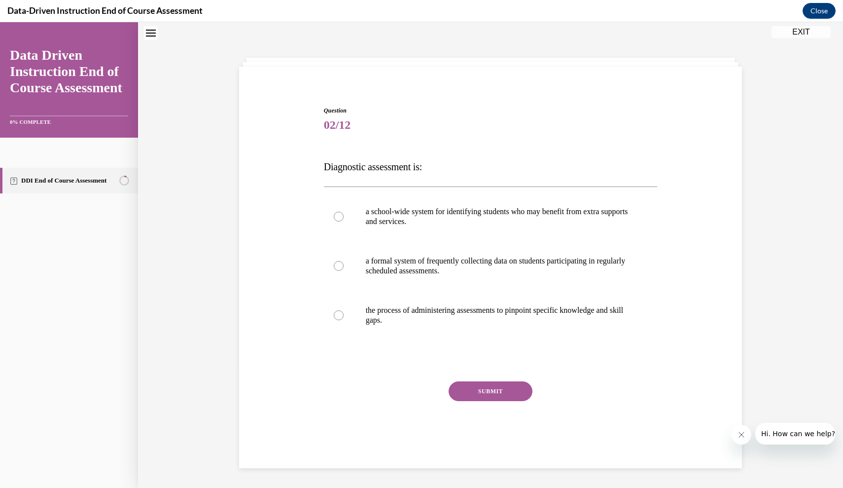
scroll to position [30, 0]
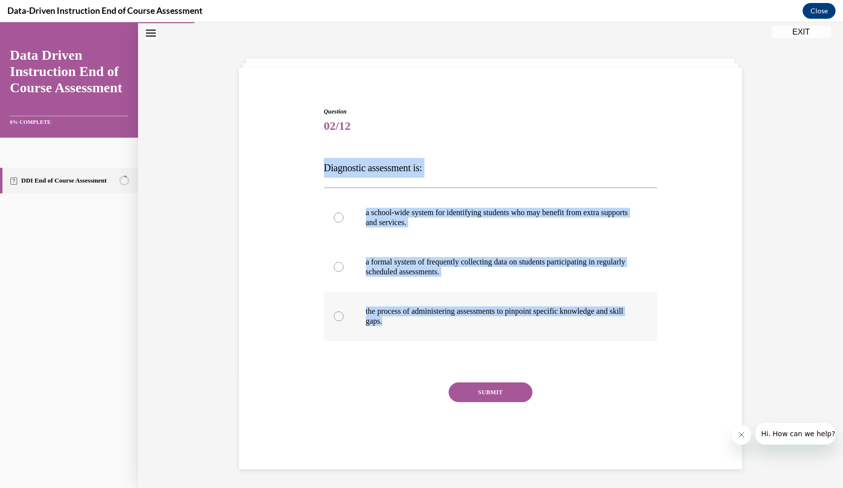
drag, startPoint x: 323, startPoint y: 165, endPoint x: 405, endPoint y: 321, distance: 176.2
click at [405, 321] on div "Question 02/12 Diagnostic assessment is: a school-wide system for identifying s…" at bounding box center [491, 285] width 334 height 356
copy div "Diagnostic assessment is: a school-wide system for identifying students who may…"
click at [447, 329] on label "the process of administering assessments to pinpoint specific knowledge and ski…" at bounding box center [491, 315] width 334 height 49
click at [344, 321] on input "the process of administering assessments to pinpoint specific knowledge and ski…" at bounding box center [339, 316] width 10 height 10
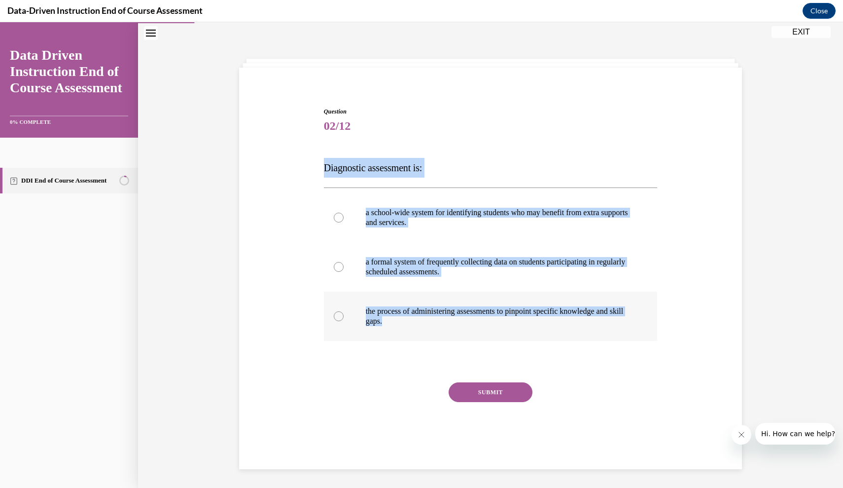
radio input "true"
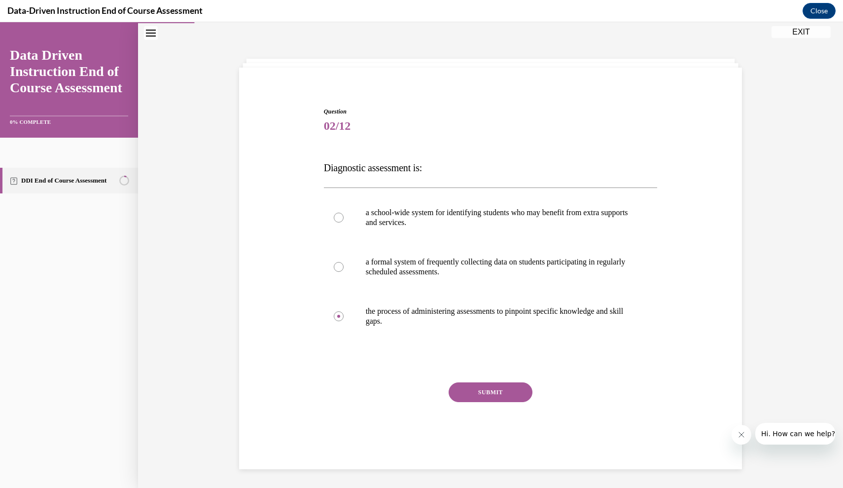
click at [466, 390] on button "SUBMIT" at bounding box center [491, 392] width 84 height 20
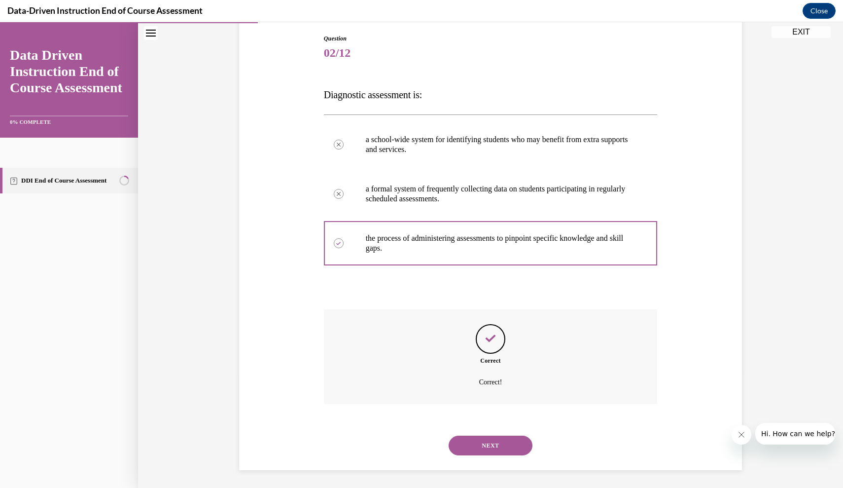
scroll to position [93, 0]
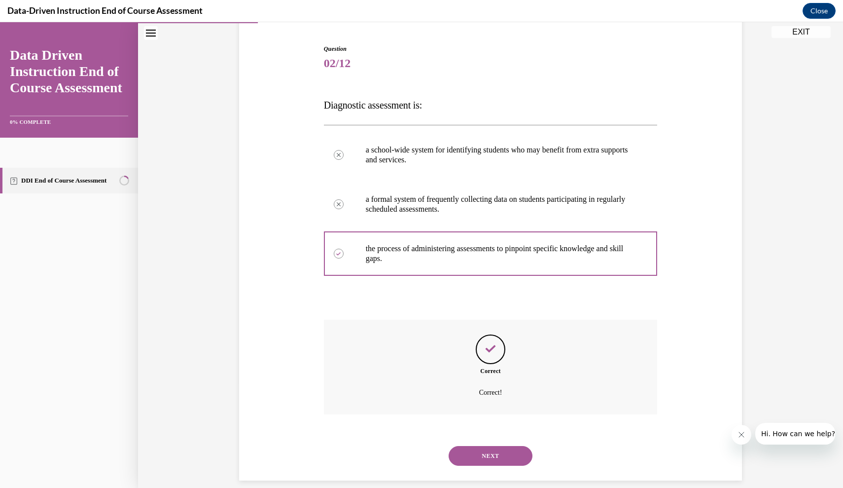
click at [493, 446] on button "NEXT" at bounding box center [491, 456] width 84 height 20
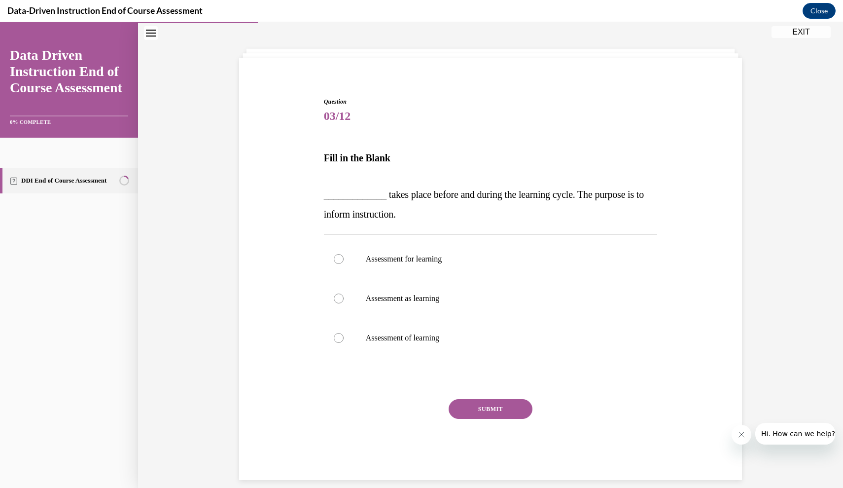
drag, startPoint x: 383, startPoint y: 140, endPoint x: 438, endPoint y: 359, distance: 225.6
click at [438, 359] on div "Question 03/12 Fill in the Blank _____________ takes place before and during th…" at bounding box center [491, 288] width 334 height 383
copy div "Fill in the Blank _____________ takes place before and during the learning cycl…"
click at [312, 168] on div "Question 03/12 Fill in the Blank _____________ takes place before and during th…" at bounding box center [491, 274] width 508 height 412
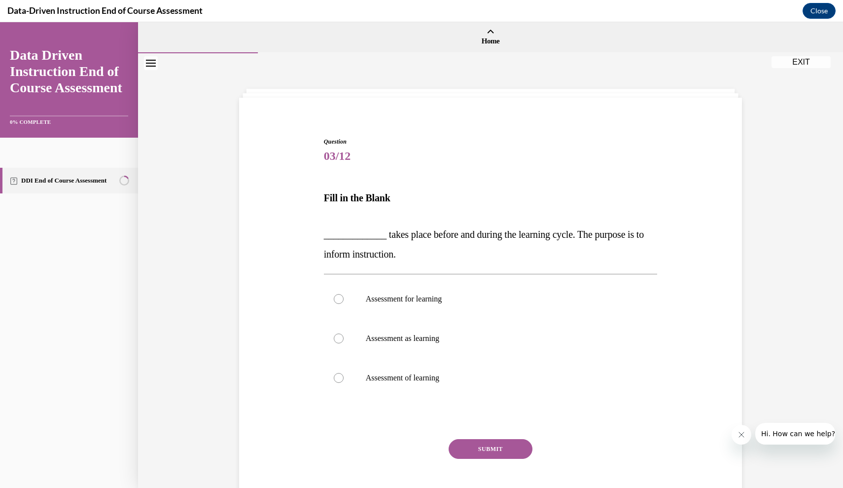
click at [379, 254] on span "_____________ takes place before and during the learning cycle. The purpose is …" at bounding box center [484, 244] width 320 height 31
drag, startPoint x: 385, startPoint y: 236, endPoint x: 431, endPoint y: 392, distance: 163.0
click at [433, 389] on div "Question 03/12 Fill in the Blank _____________ takes place before and during th…" at bounding box center [491, 328] width 334 height 383
copy div "takes place before and during the learning cycle. The purpose is to inform inst…"
click at [467, 307] on label "Assessment for learning" at bounding box center [491, 298] width 334 height 39
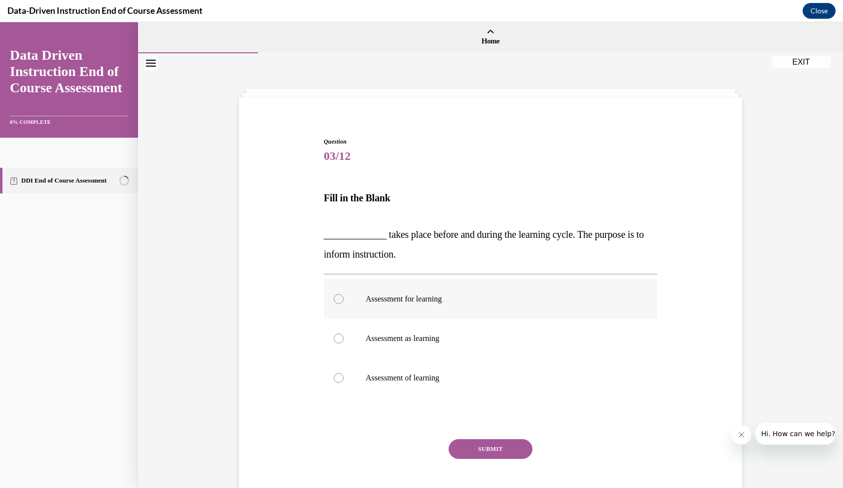
click at [344, 304] on input "Assessment for learning" at bounding box center [339, 299] width 10 height 10
radio input "true"
click at [488, 457] on button "SUBMIT" at bounding box center [491, 449] width 84 height 20
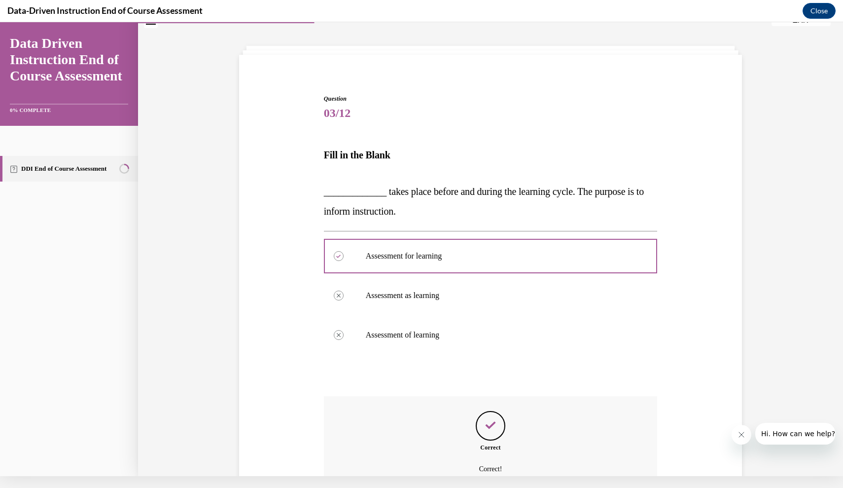
scroll to position [119, 0]
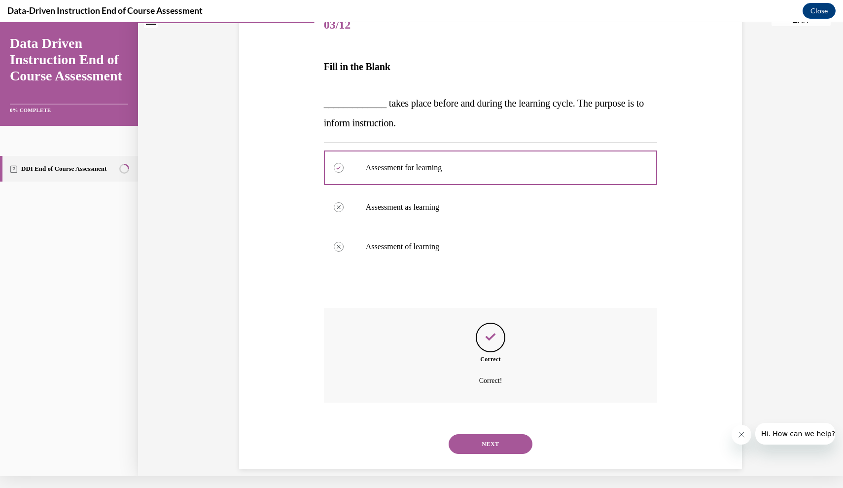
click at [489, 434] on button "NEXT" at bounding box center [491, 444] width 84 height 20
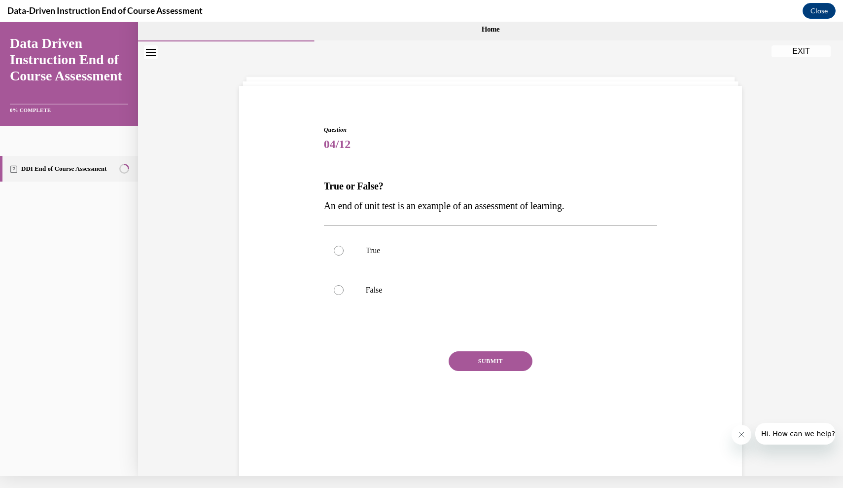
scroll to position [0, 0]
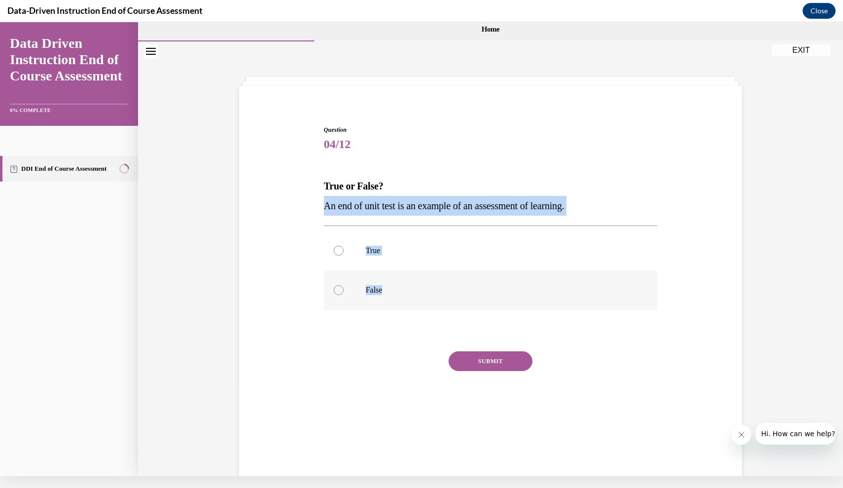
drag, startPoint x: 324, startPoint y: 209, endPoint x: 395, endPoint y: 296, distance: 112.5
click at [392, 293] on div "Question 04/12 True or False? An end of unit test is an example of an assessmen…" at bounding box center [491, 278] width 334 height 307
copy div "An end of unit test is an example of an assessment of learning. True False"
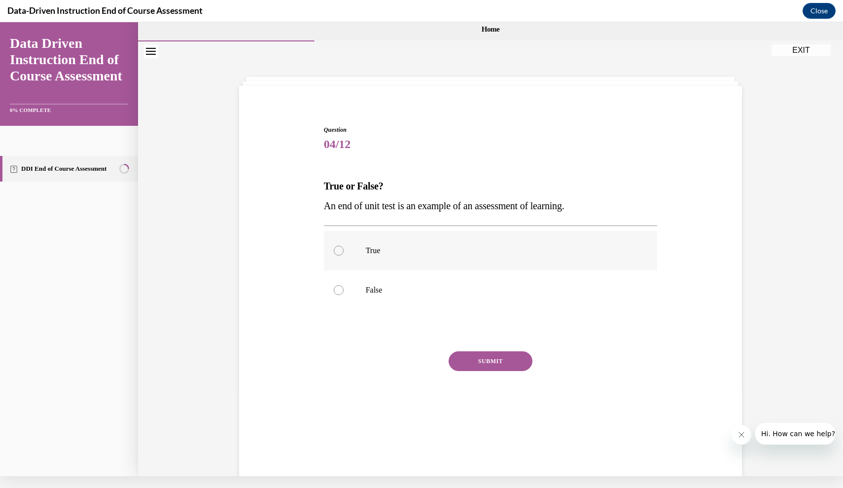
click at [382, 232] on label "True" at bounding box center [491, 250] width 334 height 39
click at [344, 246] on input "True" at bounding box center [339, 251] width 10 height 10
radio input "true"
click at [470, 361] on button "SUBMIT" at bounding box center [491, 361] width 84 height 20
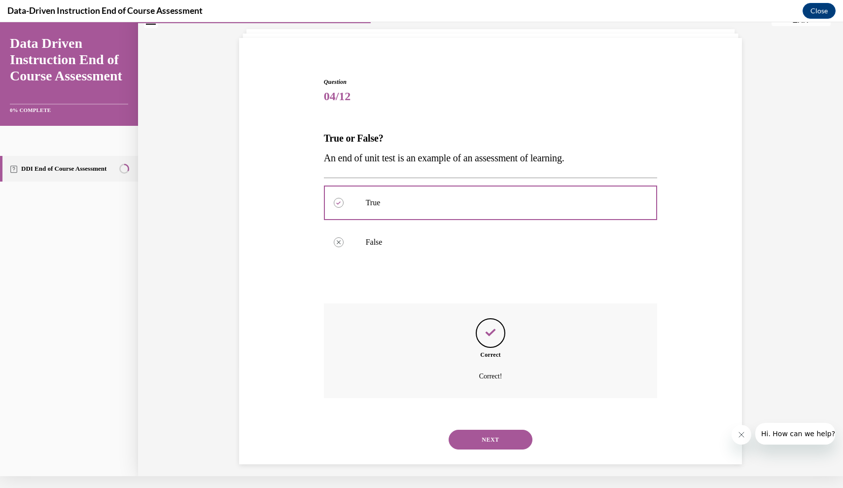
scroll to position [43, 0]
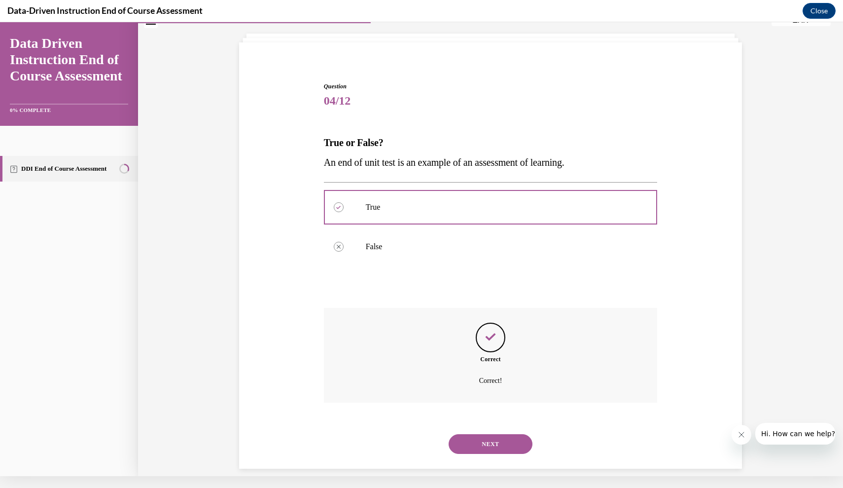
click at [467, 443] on div "NEXT" at bounding box center [491, 443] width 334 height 39
click at [465, 435] on button "NEXT" at bounding box center [491, 444] width 84 height 20
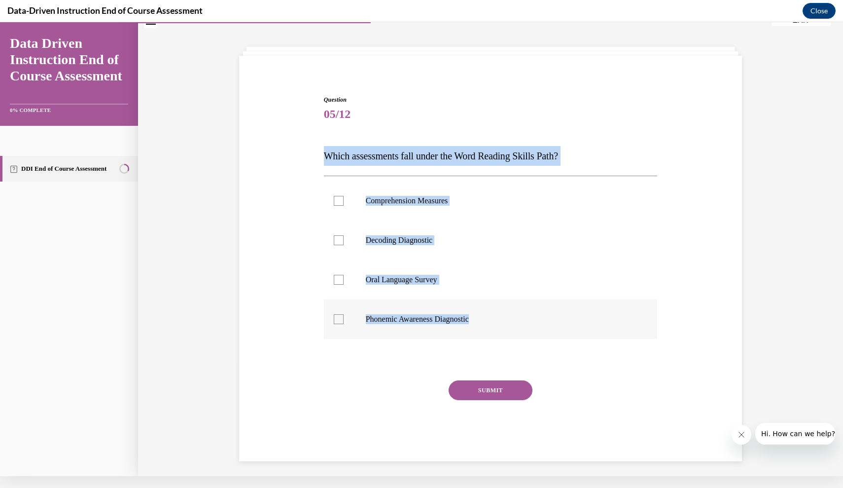
drag, startPoint x: 325, startPoint y: 157, endPoint x: 489, endPoint y: 326, distance: 235.7
click at [489, 325] on div "Question 05/12 Which assessments fall under the Word Reading Skills Path? Compr…" at bounding box center [491, 278] width 334 height 366
copy div "Which assessments fall under the Word Reading Skills Path? Comprehension Measur…"
click at [424, 241] on p "Decoding Diagnostic" at bounding box center [499, 240] width 267 height 10
click at [344, 241] on input "Decoding Diagnostic" at bounding box center [339, 240] width 10 height 10
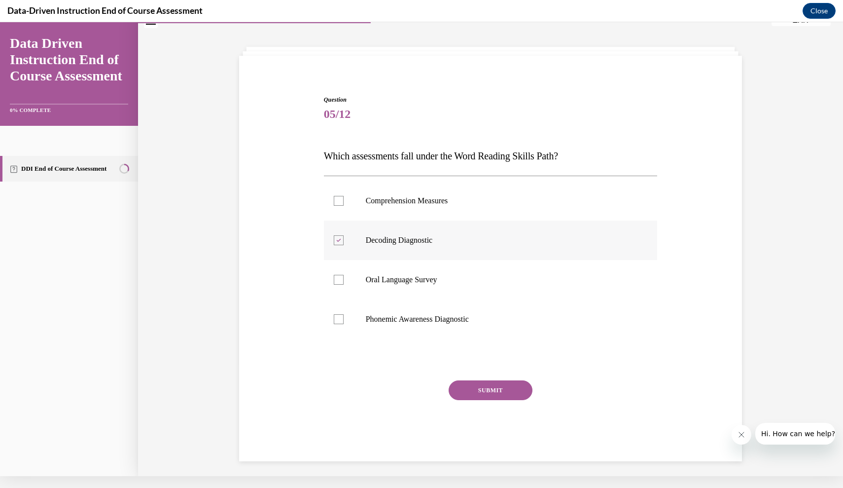
click at [426, 246] on label "Decoding Diagnostic" at bounding box center [491, 239] width 334 height 39
click at [344, 245] on input "Decoding Diagnostic" at bounding box center [339, 240] width 10 height 10
click at [426, 247] on label "Decoding Diagnostic" at bounding box center [491, 239] width 334 height 39
click at [344, 245] on input "Decoding Diagnostic" at bounding box center [339, 240] width 10 height 10
checkbox input "true"
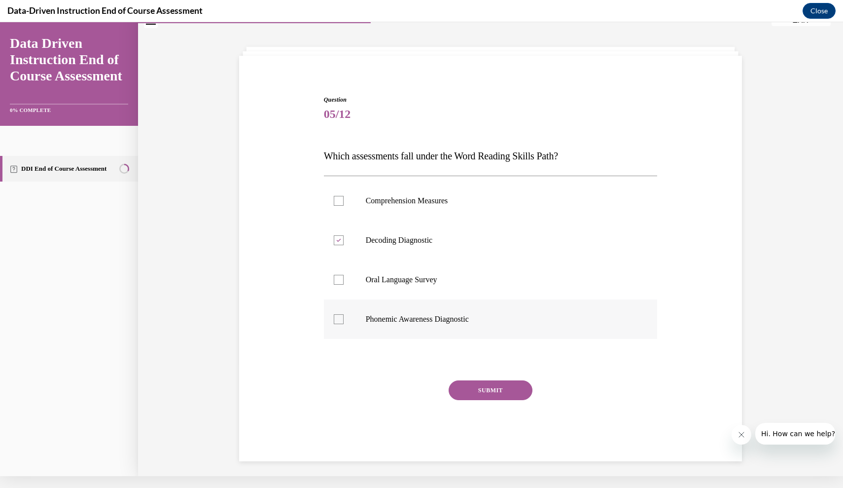
click at [427, 309] on label "Phonemic Awareness Diagnostic" at bounding box center [491, 318] width 334 height 39
click at [344, 314] on input "Phonemic Awareness Diagnostic" at bounding box center [339, 319] width 10 height 10
checkbox input "true"
click at [456, 393] on button "SUBMIT" at bounding box center [491, 390] width 84 height 20
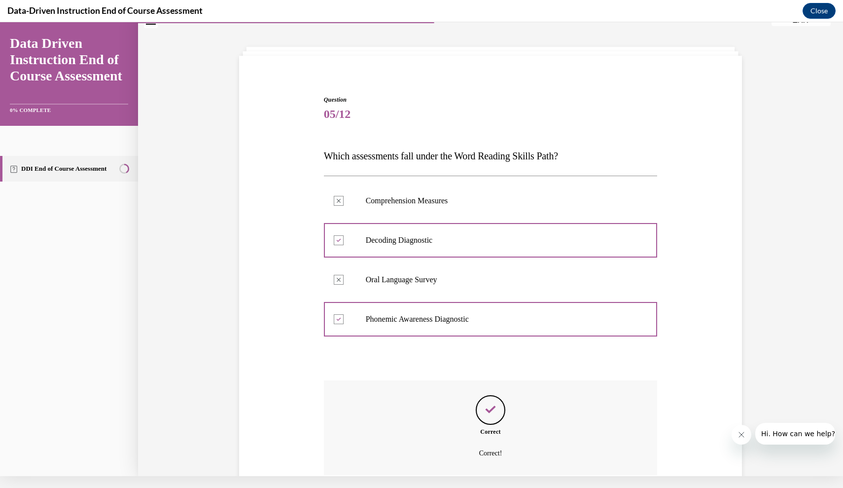
scroll to position [103, 0]
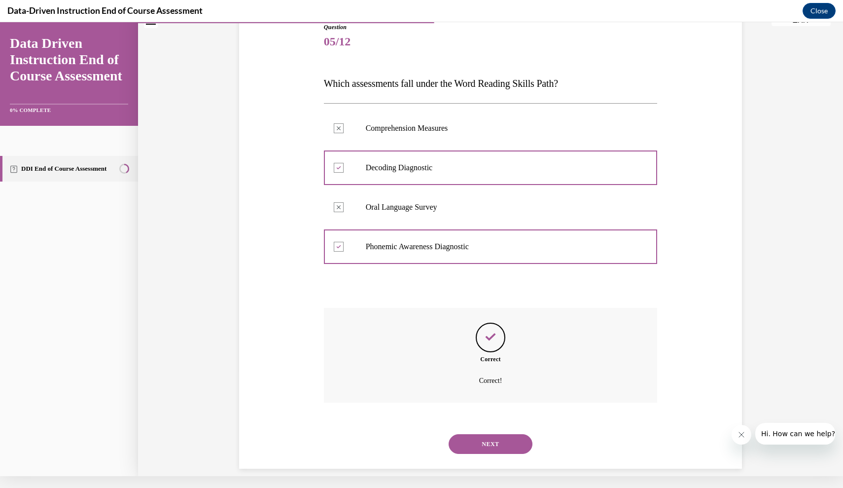
click at [467, 446] on div "NEXT" at bounding box center [491, 443] width 334 height 39
click at [466, 434] on button "NEXT" at bounding box center [491, 444] width 84 height 20
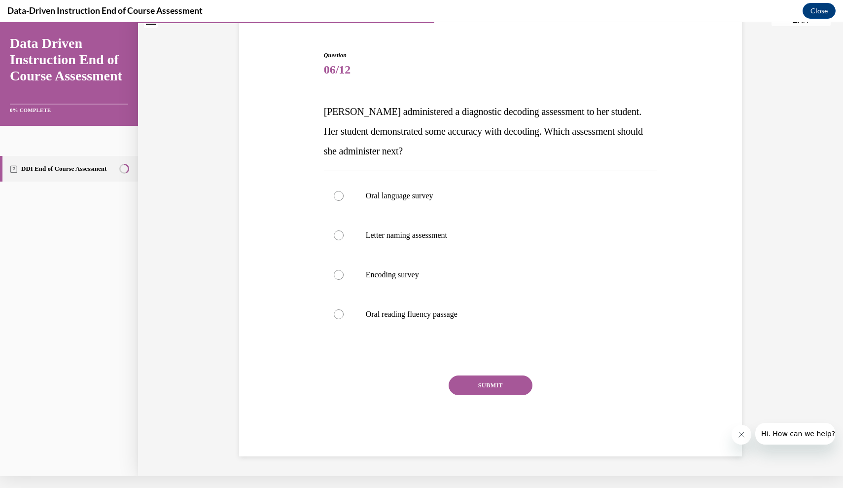
scroll to position [55, 0]
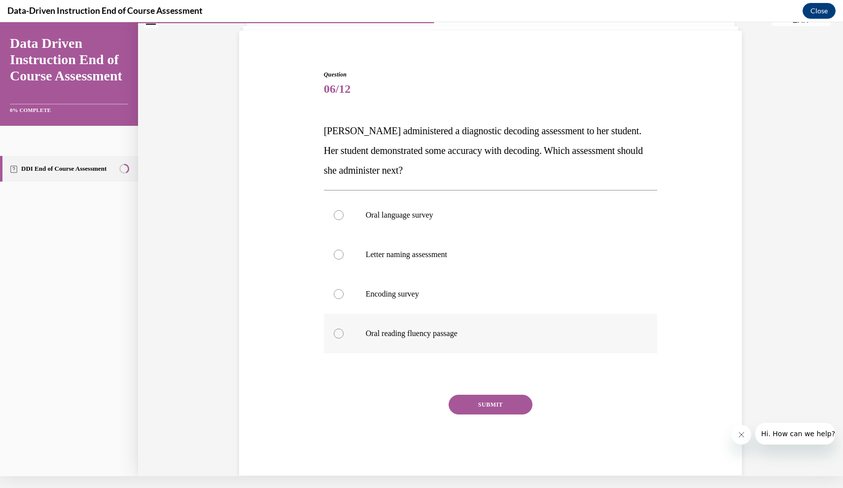
drag, startPoint x: 324, startPoint y: 130, endPoint x: 487, endPoint y: 340, distance: 266.1
click at [487, 335] on div "Question 06/12 Mrs. Lee administered a diagnostic decoding assessment to her st…" at bounding box center [491, 272] width 334 height 405
copy div "Mrs. Lee administered a diagnostic decoding assessment to her student. Her stud…"
click at [448, 328] on label "Oral reading fluency passage" at bounding box center [491, 333] width 334 height 39
click at [344, 328] on input "Oral reading fluency passage" at bounding box center [339, 333] width 10 height 10
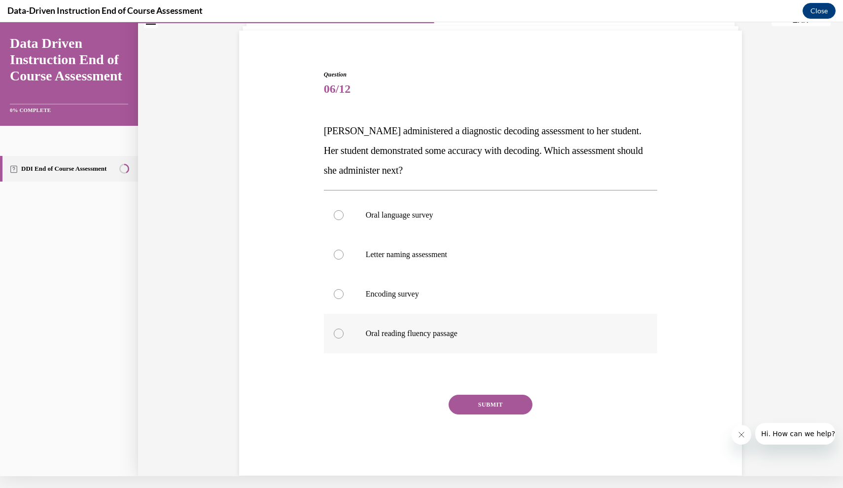
radio input "true"
click at [480, 405] on button "SUBMIT" at bounding box center [491, 404] width 84 height 20
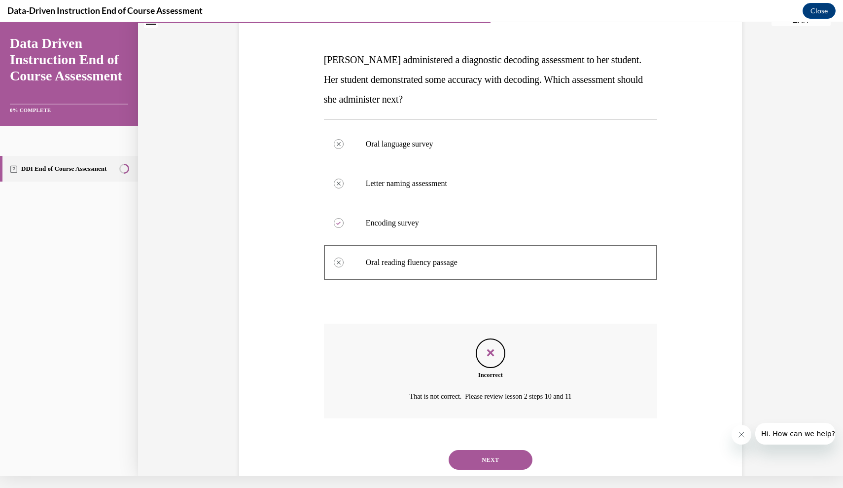
scroll to position [142, 0]
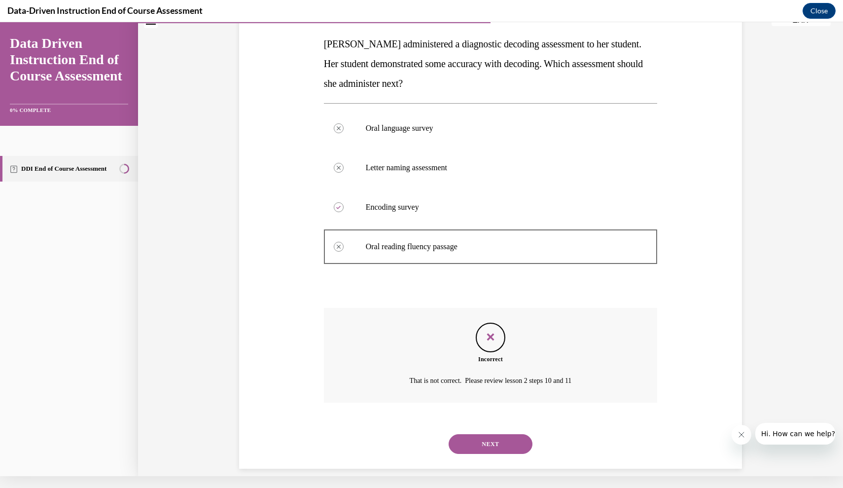
click at [499, 424] on div "NEXT" at bounding box center [491, 443] width 334 height 39
click at [500, 434] on button "NEXT" at bounding box center [491, 444] width 84 height 20
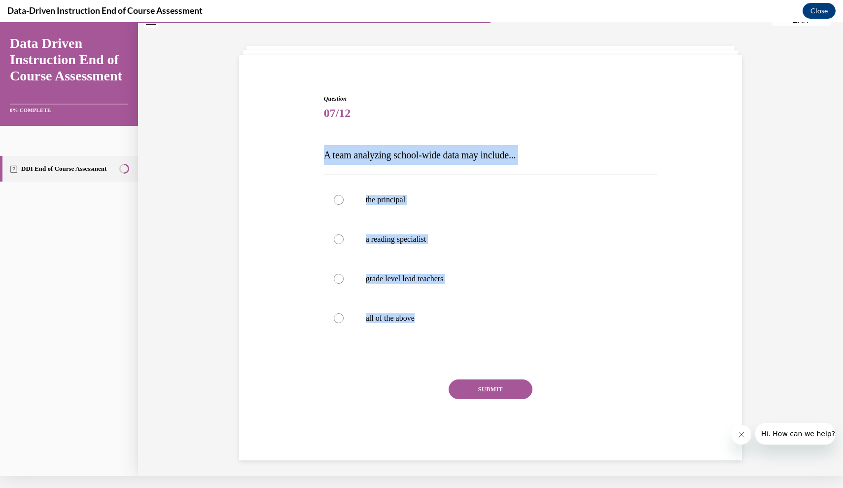
drag, startPoint x: 324, startPoint y: 155, endPoint x: 419, endPoint y: 340, distance: 207.3
click at [418, 338] on div "Question 07/12 A team analyzing school-wide data may include... the principal a…" at bounding box center [491, 277] width 334 height 366
copy div "A team analyzing school-wide data may include... the principal a reading specia…"
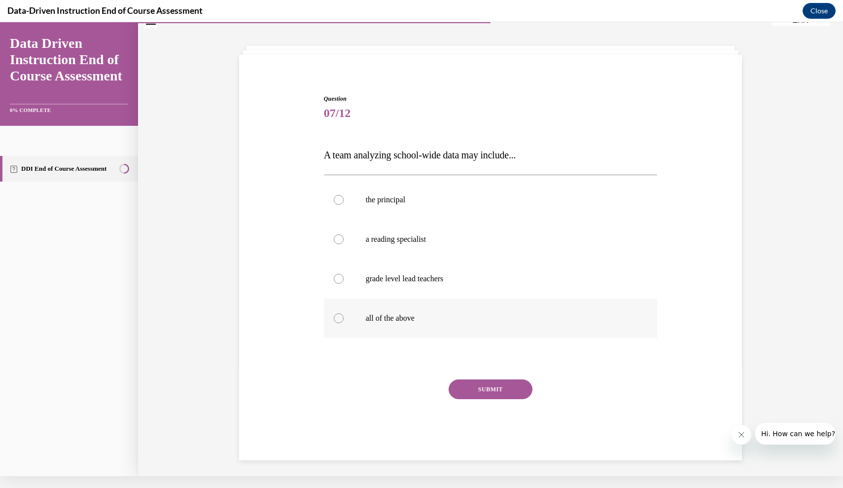
click at [431, 318] on p "all of the above" at bounding box center [499, 318] width 267 height 10
click at [344, 318] on input "all of the above" at bounding box center [339, 318] width 10 height 10
radio input "true"
click at [471, 387] on button "SUBMIT" at bounding box center [491, 389] width 84 height 20
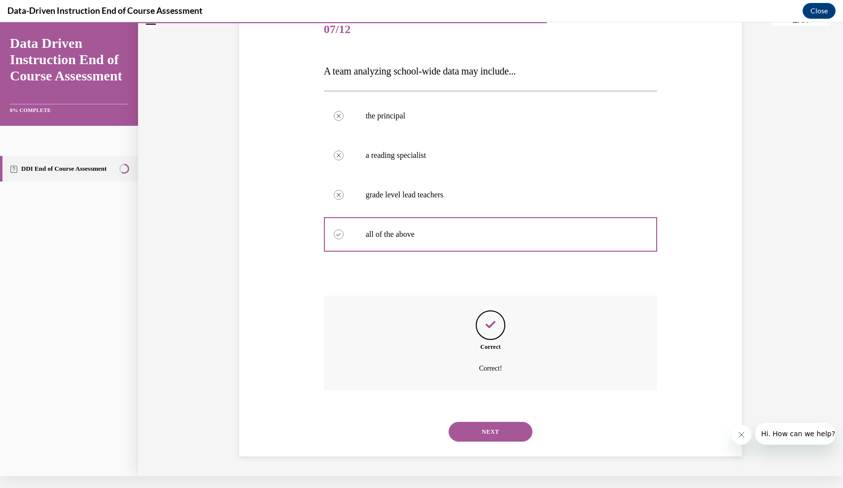
scroll to position [103, 0]
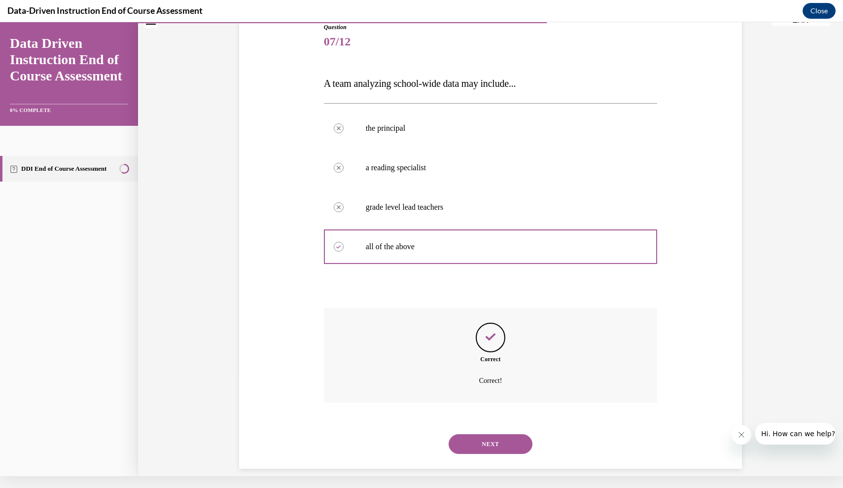
click at [473, 434] on button "NEXT" at bounding box center [491, 444] width 84 height 20
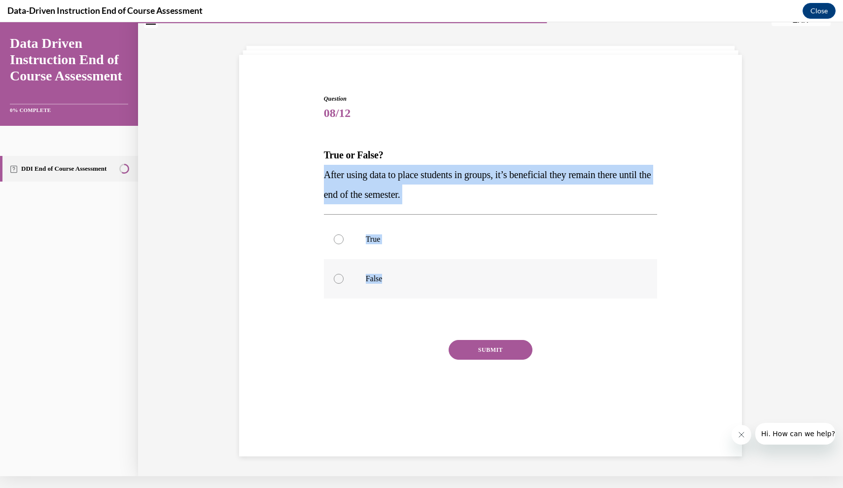
drag, startPoint x: 328, startPoint y: 180, endPoint x: 394, endPoint y: 281, distance: 119.6
click at [394, 281] on div "Question 08/12 True or False? After using data to place students in groups, it’…" at bounding box center [491, 257] width 334 height 326
copy div "After using data to place students in groups, it’s beneficial they remain there…"
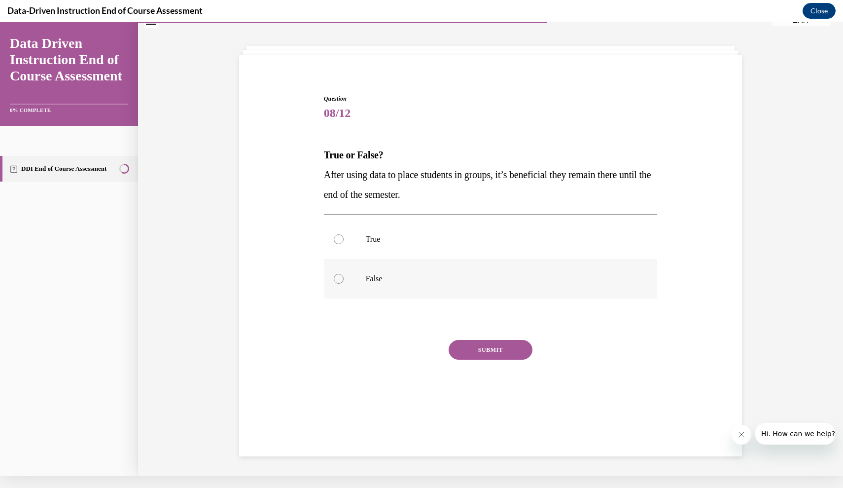
click at [402, 289] on label "False" at bounding box center [491, 278] width 334 height 39
click at [344, 283] on input "False" at bounding box center [339, 279] width 10 height 10
radio input "true"
click at [462, 350] on button "SUBMIT" at bounding box center [491, 350] width 84 height 20
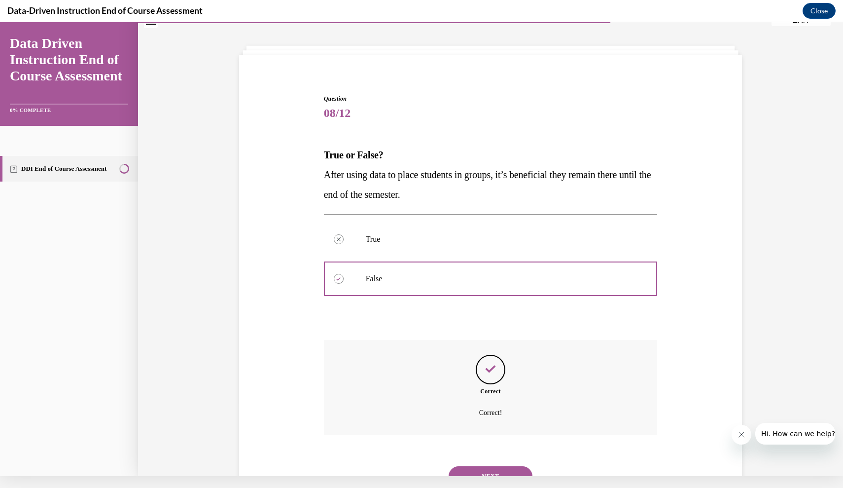
scroll to position [63, 0]
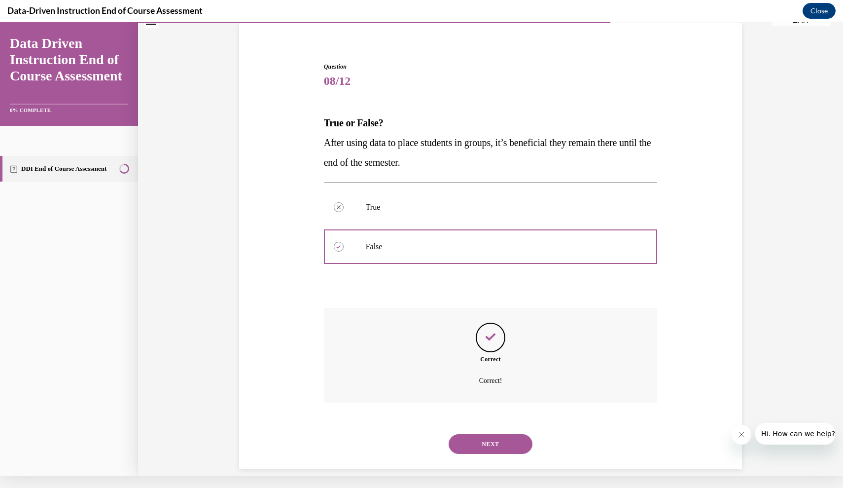
click at [476, 440] on button "NEXT" at bounding box center [491, 444] width 84 height 20
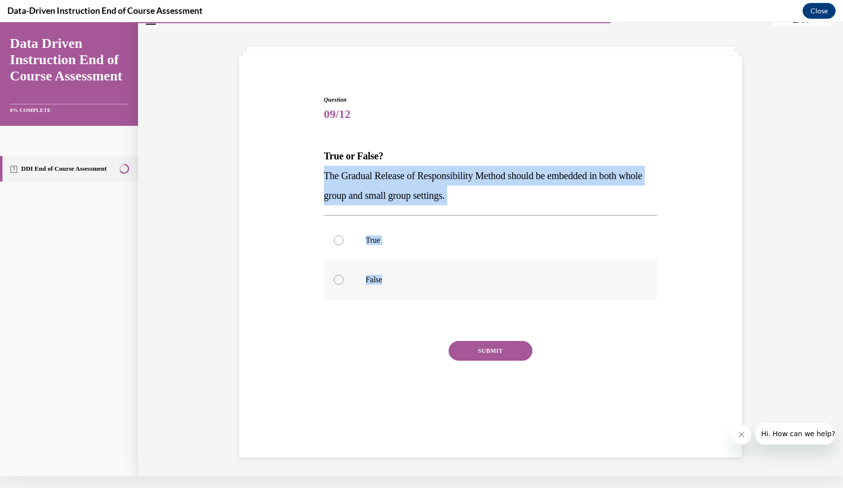
drag, startPoint x: 326, startPoint y: 173, endPoint x: 393, endPoint y: 283, distance: 129.2
click at [393, 283] on div "Question 09/12 True or False? The Gradual Release of Responsibility Method shou…" at bounding box center [491, 258] width 334 height 326
copy div "The Gradual Release of Responsibility Method should be embedded in both whole g…"
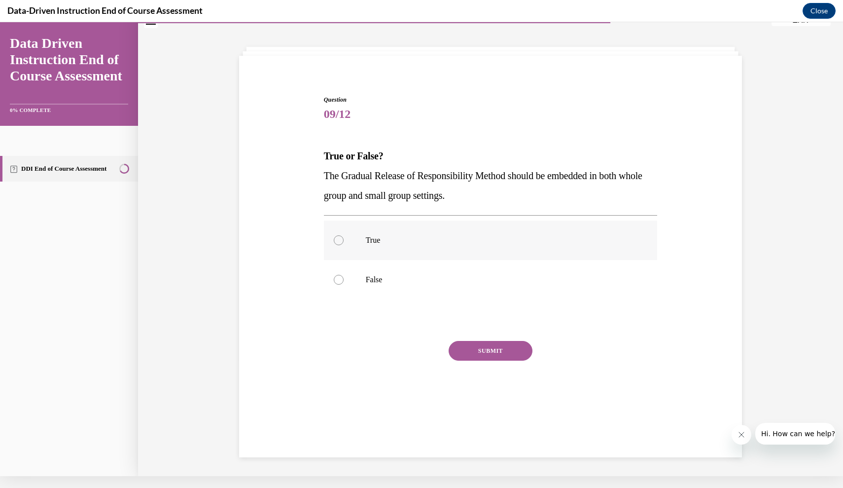
click at [440, 234] on label "True" at bounding box center [491, 239] width 334 height 39
click at [344, 235] on input "True" at bounding box center [339, 240] width 10 height 10
radio input "true"
click at [488, 358] on button "SUBMIT" at bounding box center [491, 351] width 84 height 20
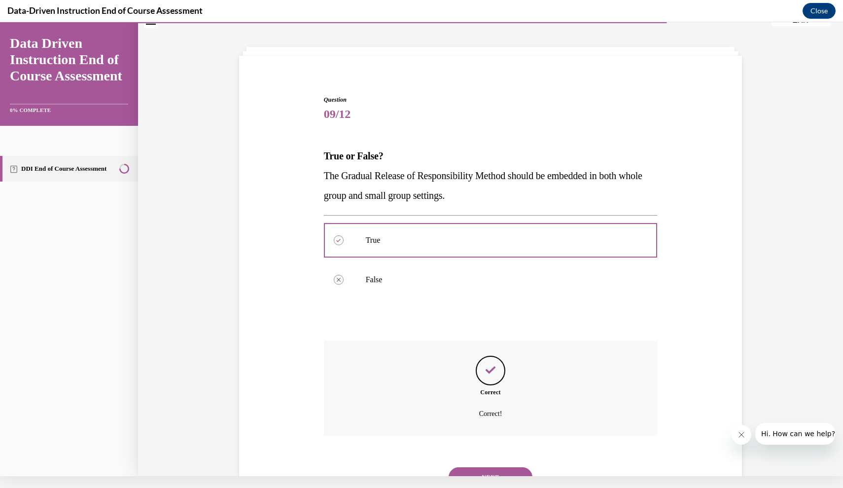
scroll to position [63, 0]
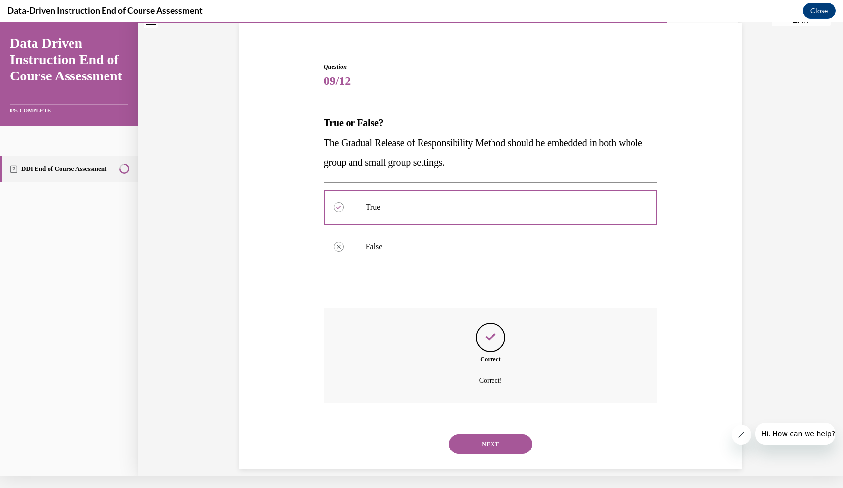
click at [494, 434] on button "NEXT" at bounding box center [491, 444] width 84 height 20
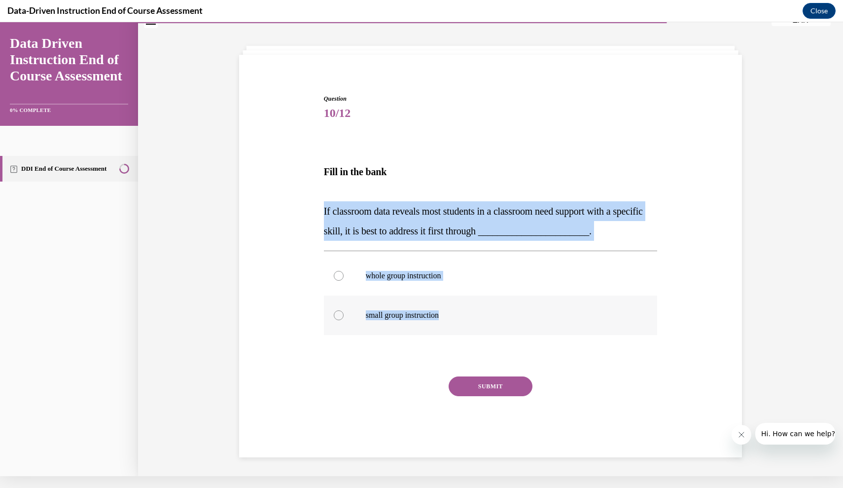
drag, startPoint x: 324, startPoint y: 207, endPoint x: 456, endPoint y: 317, distance: 171.8
click at [456, 316] on div "Question 10/12 Fill in the bank If classroom data reveals most students in a cl…" at bounding box center [491, 275] width 334 height 363
click at [465, 271] on p "whole group instruction" at bounding box center [499, 276] width 267 height 10
click at [344, 271] on input "whole group instruction" at bounding box center [339, 276] width 10 height 10
radio input "true"
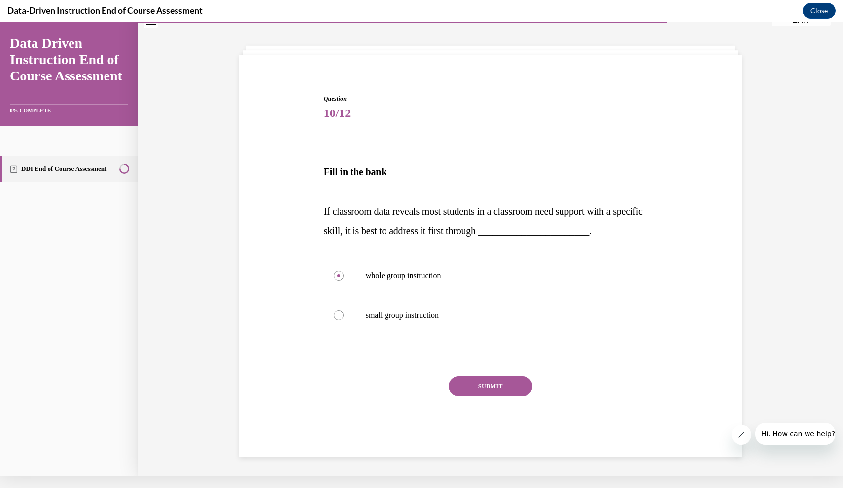
click at [494, 400] on div "SUBMIT" at bounding box center [491, 400] width 334 height 49
click at [494, 395] on button "SUBMIT" at bounding box center [491, 386] width 84 height 20
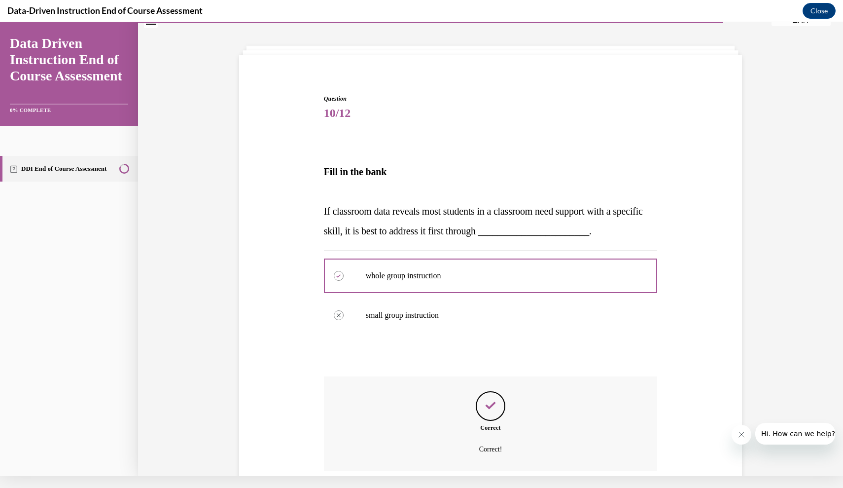
scroll to position [100, 0]
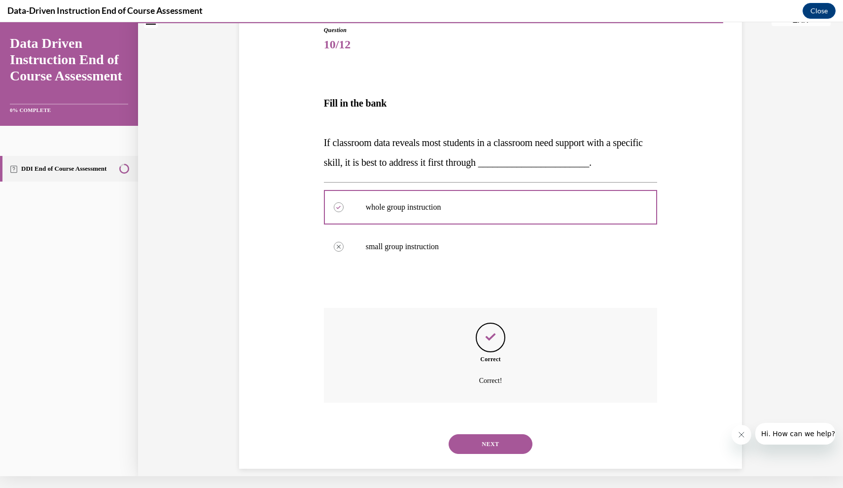
click at [497, 435] on button "NEXT" at bounding box center [491, 444] width 84 height 20
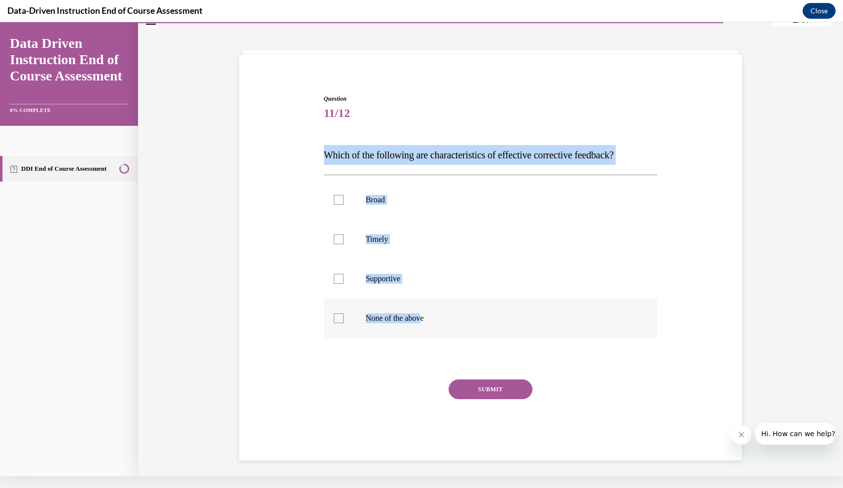
drag, startPoint x: 325, startPoint y: 154, endPoint x: 425, endPoint y: 322, distance: 195.8
click at [426, 322] on div "Question 11/12 Which of the following are characteristics of effective correcti…" at bounding box center [491, 277] width 334 height 366
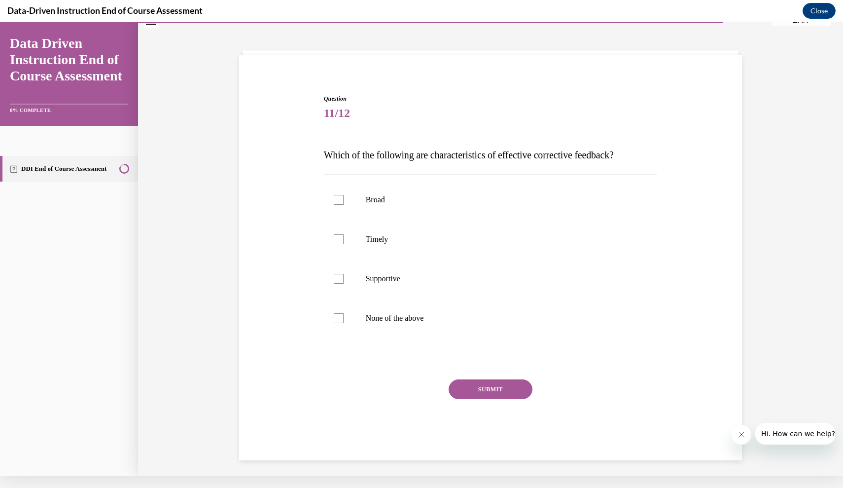
click at [363, 370] on div "Question 11/12 Which of the following are characteristics of effective correcti…" at bounding box center [491, 277] width 334 height 366
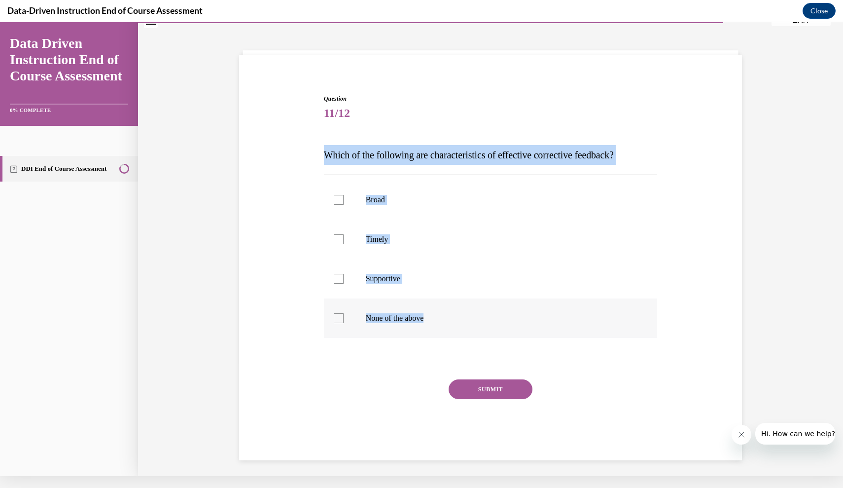
drag, startPoint x: 324, startPoint y: 153, endPoint x: 441, endPoint y: 334, distance: 215.1
click at [441, 333] on div "Question 11/12 Which of the following are characteristics of effective correcti…" at bounding box center [491, 277] width 334 height 366
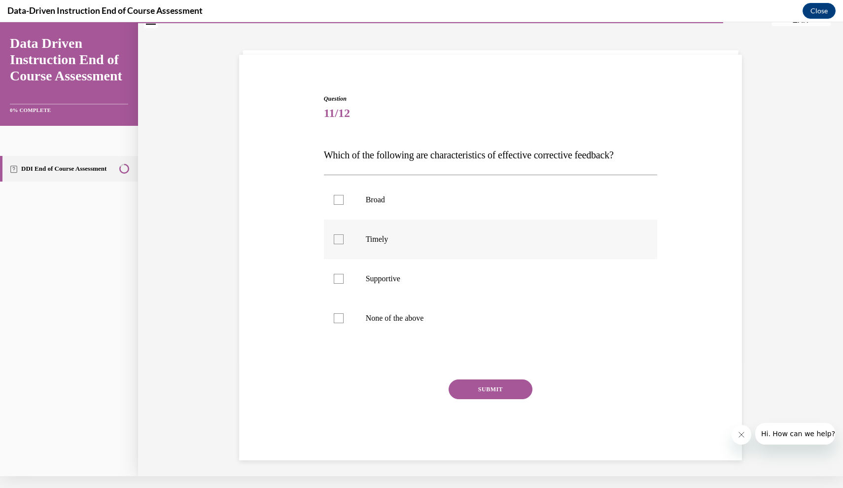
click at [423, 239] on p "Timely" at bounding box center [499, 239] width 267 height 10
click at [344, 239] on input "Timely" at bounding box center [339, 239] width 10 height 10
checkbox input "true"
click at [423, 280] on p "Supportive" at bounding box center [499, 279] width 267 height 10
click at [344, 280] on input "Supportive" at bounding box center [339, 279] width 10 height 10
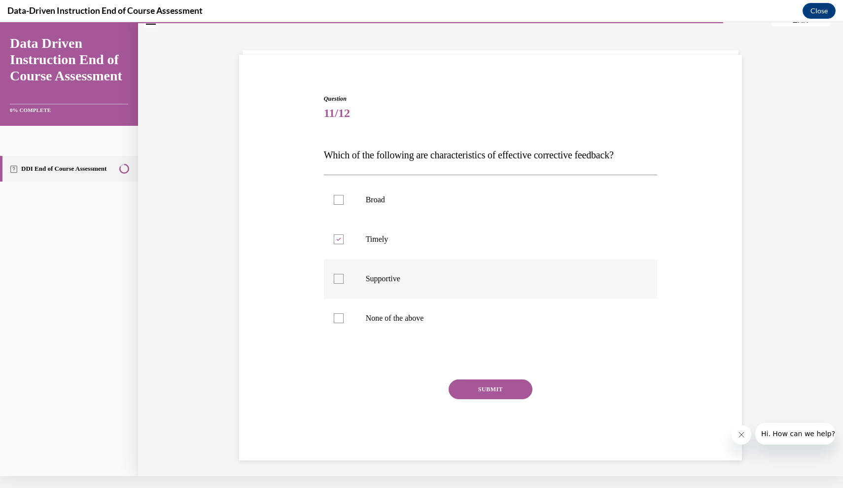
checkbox input "true"
click at [470, 387] on button "SUBMIT" at bounding box center [491, 389] width 84 height 20
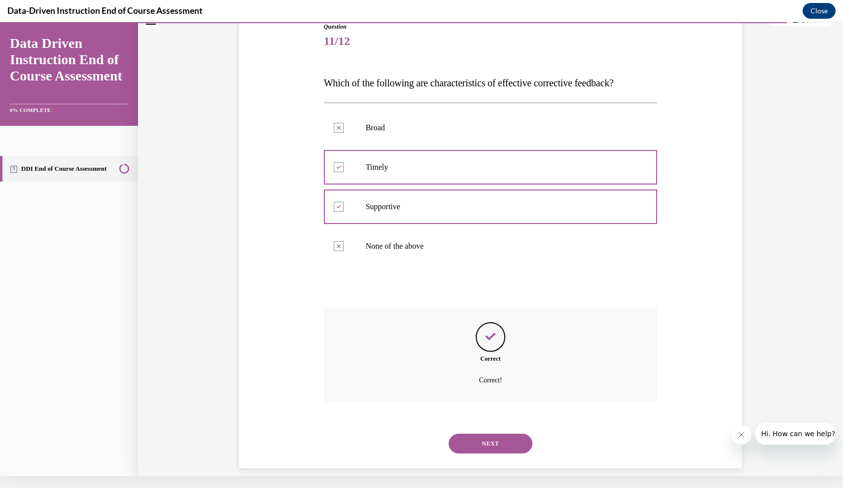
scroll to position [103, 0]
click at [478, 434] on button "NEXT" at bounding box center [491, 444] width 84 height 20
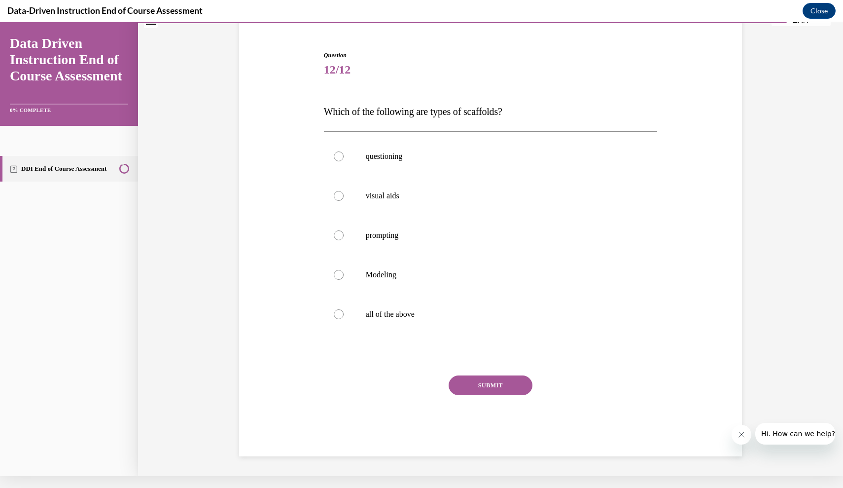
scroll to position [62, 0]
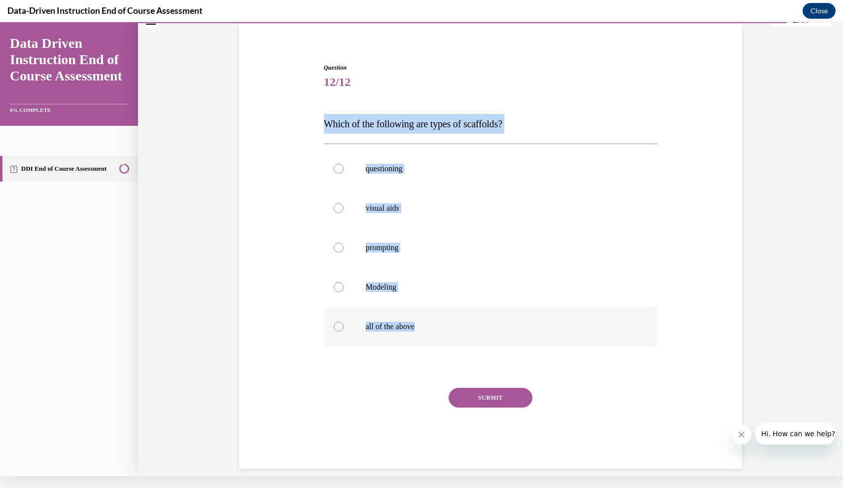
drag, startPoint x: 325, startPoint y: 127, endPoint x: 428, endPoint y: 323, distance: 222.1
click at [428, 323] on div "Question 12/12 Which of the following are types of scaffolds? questioning visua…" at bounding box center [491, 265] width 334 height 405
click at [404, 328] on p "all of the above" at bounding box center [499, 326] width 267 height 10
click at [344, 328] on input "all of the above" at bounding box center [339, 326] width 10 height 10
radio input "true"
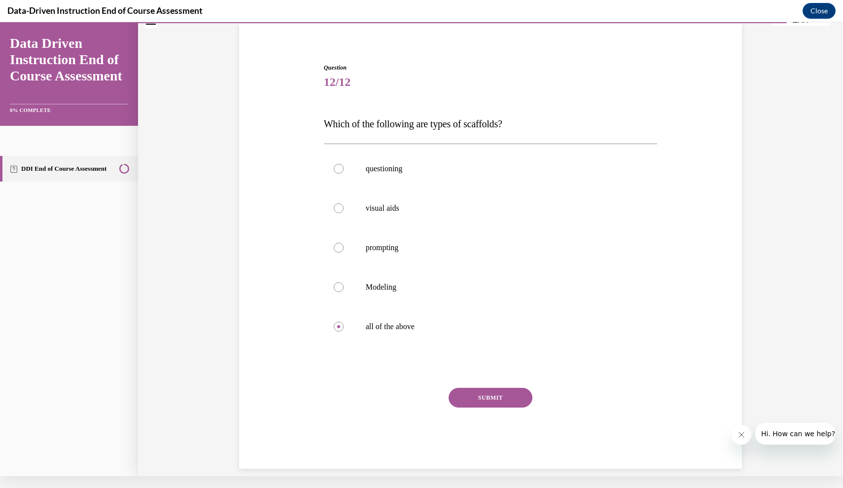
click at [459, 406] on button "SUBMIT" at bounding box center [491, 398] width 84 height 20
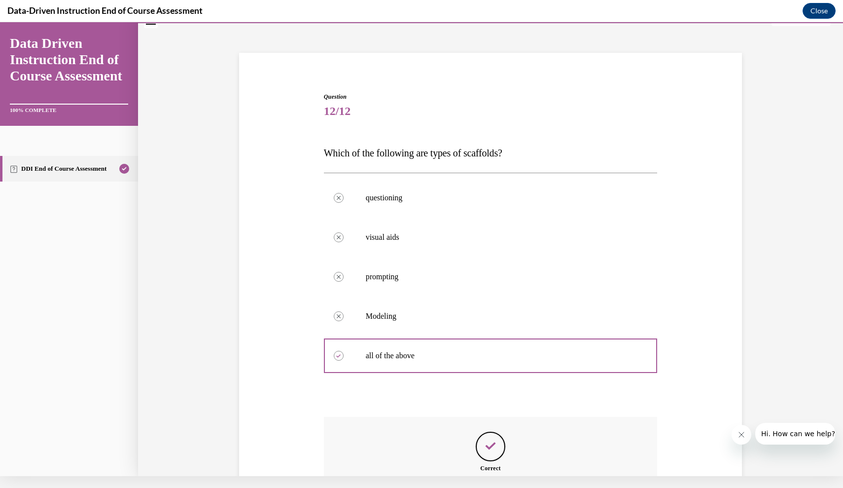
scroll to position [142, 0]
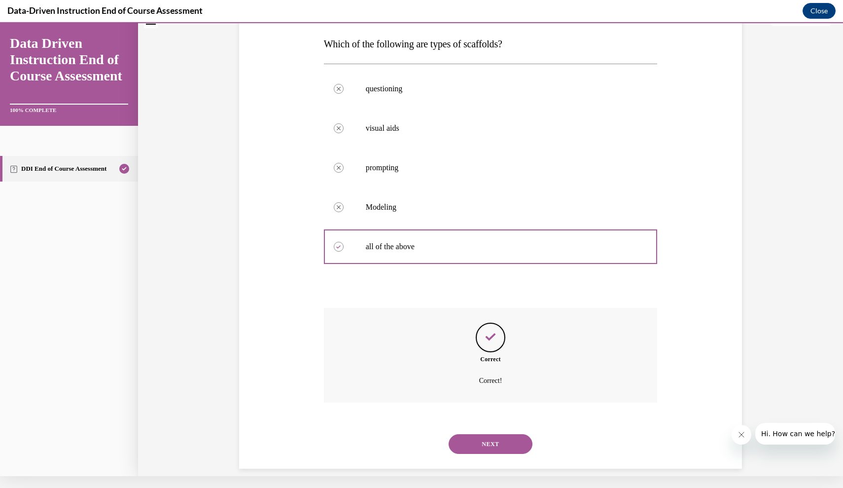
click at [471, 434] on button "NEXT" at bounding box center [491, 444] width 84 height 20
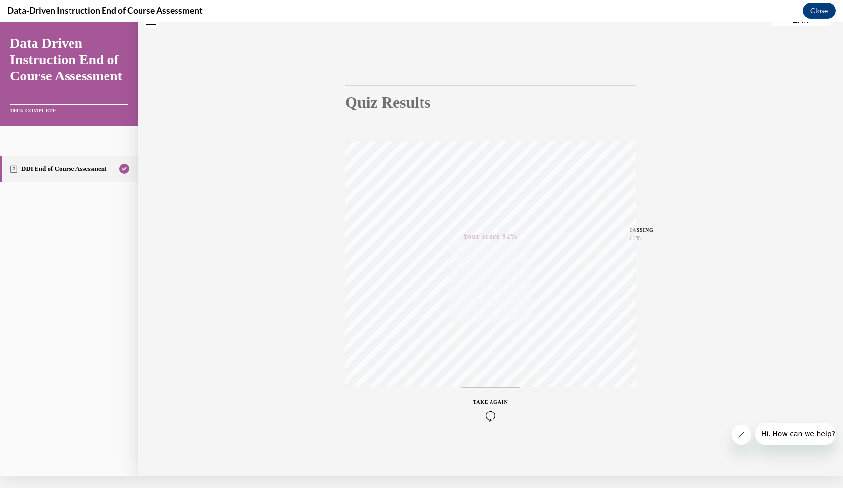
scroll to position [0, 0]
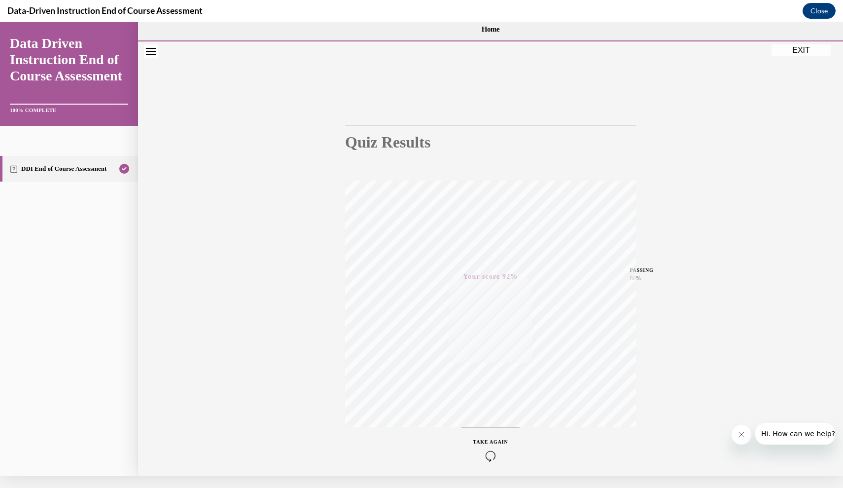
click at [799, 53] on button "EXIT" at bounding box center [801, 50] width 59 height 12
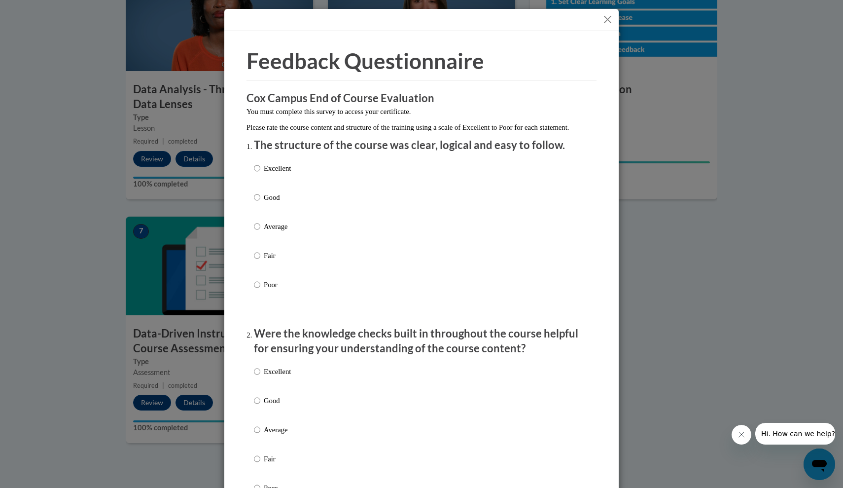
click at [609, 25] on button "Close" at bounding box center [607, 19] width 12 height 12
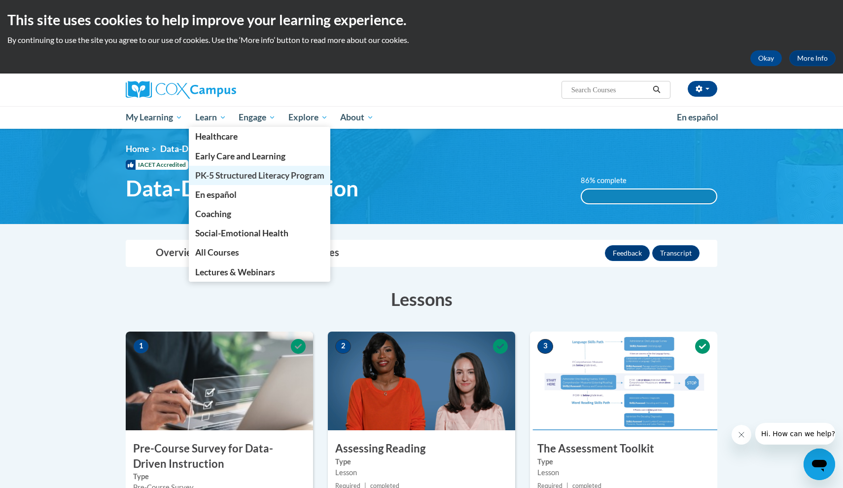
click at [212, 178] on span "PK-5 Structured Literacy Program" at bounding box center [259, 175] width 129 height 10
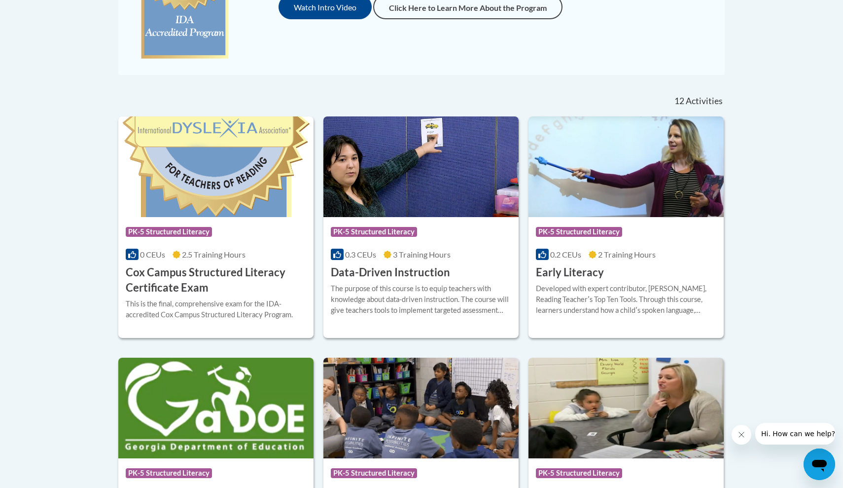
scroll to position [375, 0]
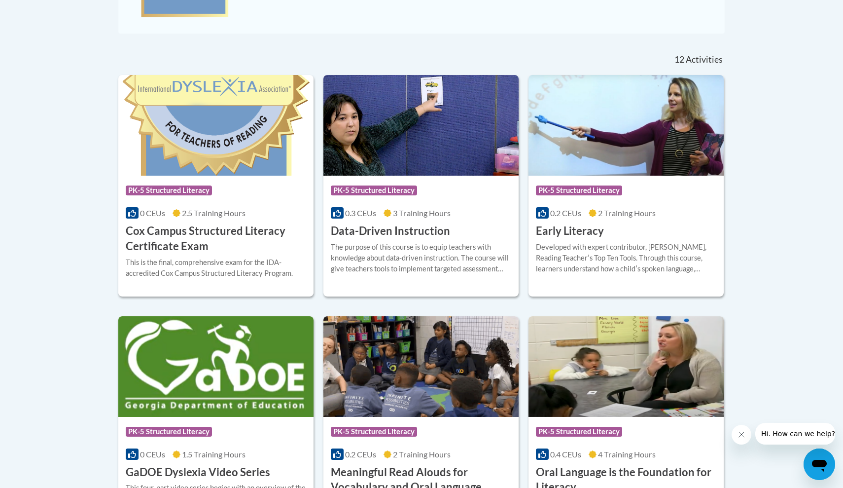
click at [576, 96] on img at bounding box center [626, 125] width 195 height 101
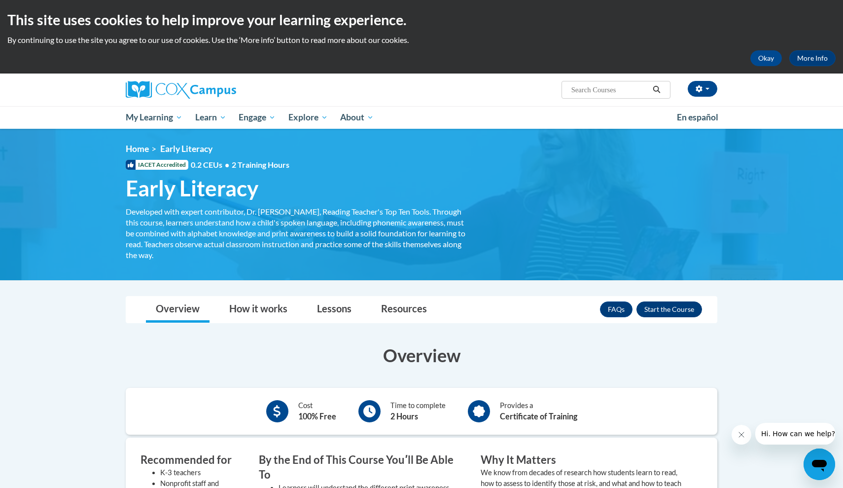
click at [667, 304] on button "Enroll" at bounding box center [669, 309] width 66 height 16
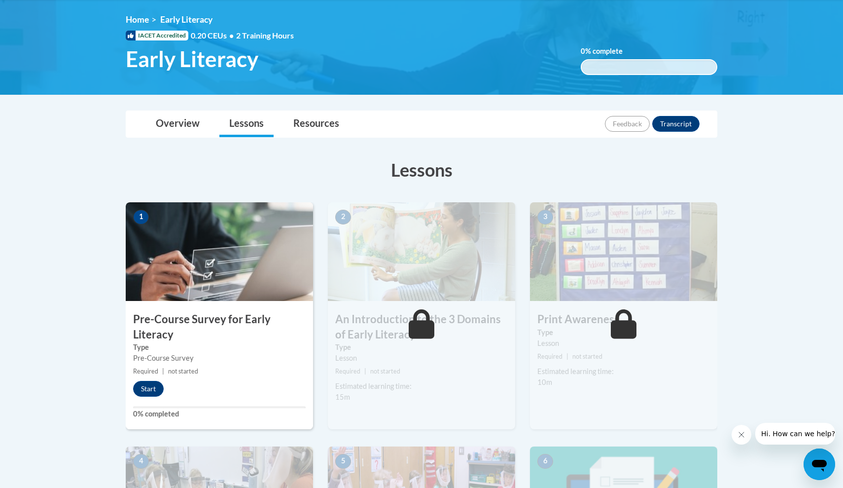
scroll to position [132, 0]
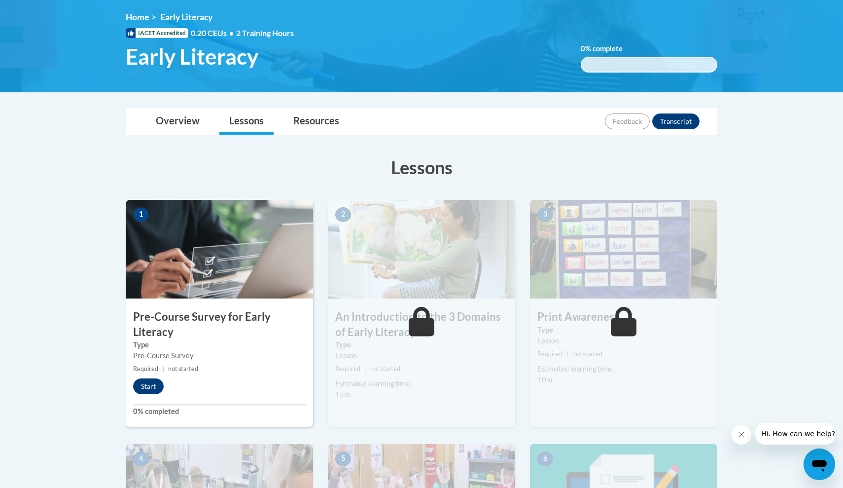
click at [148, 386] on button "Start" at bounding box center [148, 386] width 31 height 16
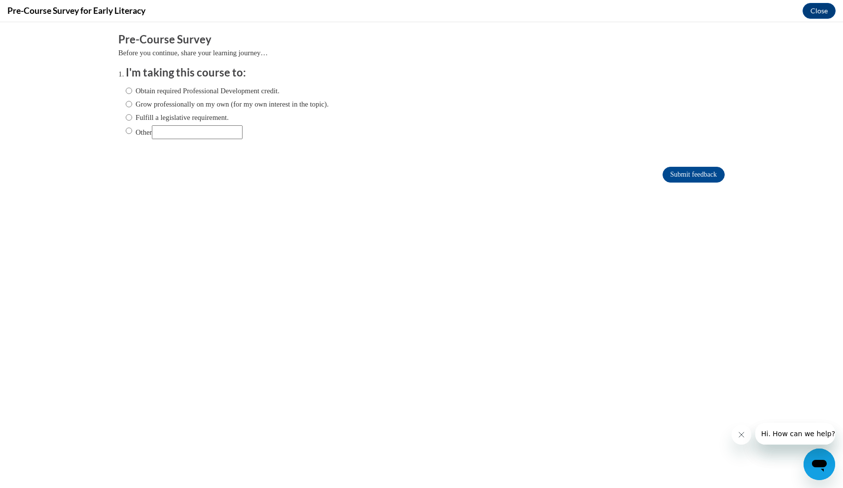
scroll to position [0, 0]
click at [249, 105] on label "Grow professionally on my own (for my own interest in the topic)." at bounding box center [227, 104] width 203 height 11
click at [132, 105] on input "Grow professionally on my own (for my own interest in the topic)." at bounding box center [129, 104] width 6 height 11
radio input "true"
click at [240, 93] on label "Obtain required Professional Development credit." at bounding box center [203, 90] width 154 height 11
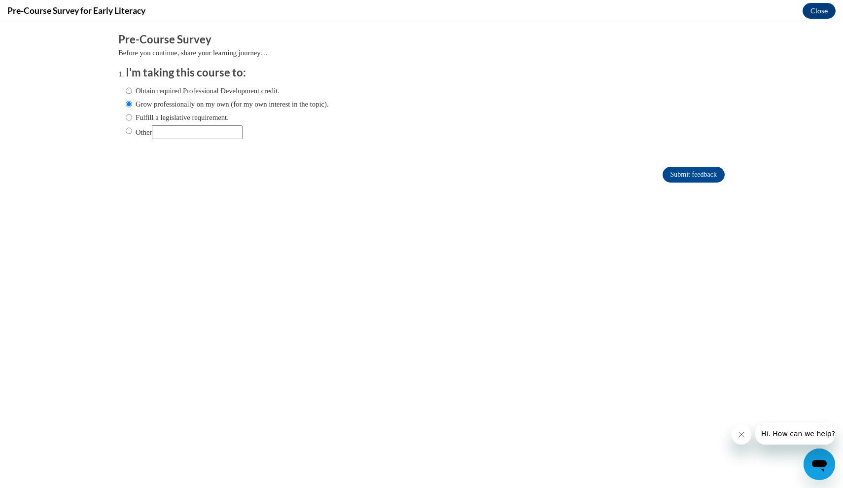
click at [132, 93] on input "Obtain required Professional Development credit." at bounding box center [129, 90] width 6 height 11
radio input "true"
click at [663, 172] on input "Submit feedback" at bounding box center [694, 175] width 62 height 16
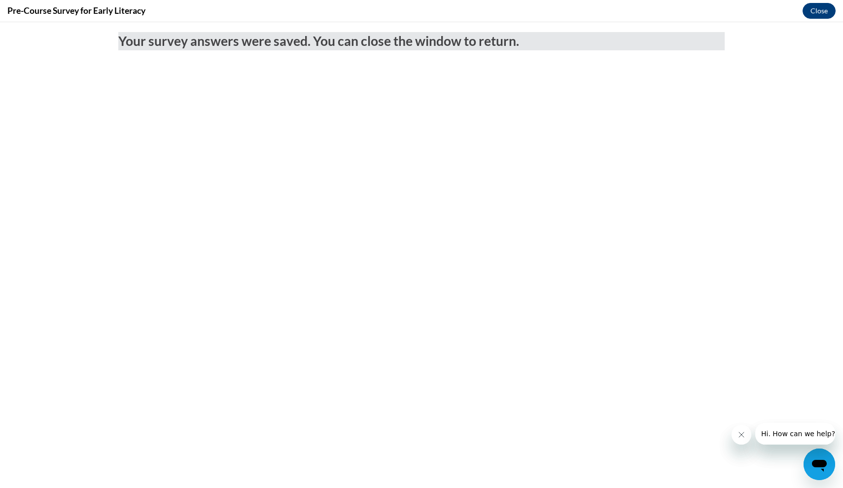
click at [814, 18] on button "Close" at bounding box center [819, 11] width 33 height 16
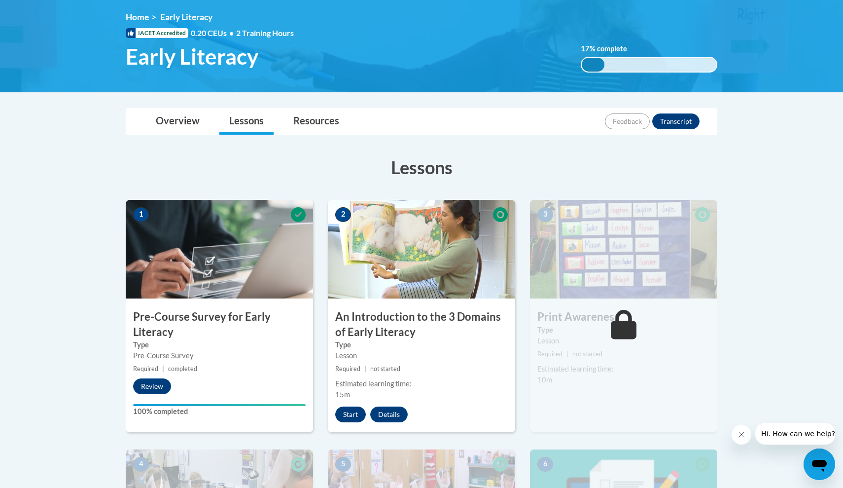
click at [358, 416] on button "Start" at bounding box center [350, 414] width 31 height 16
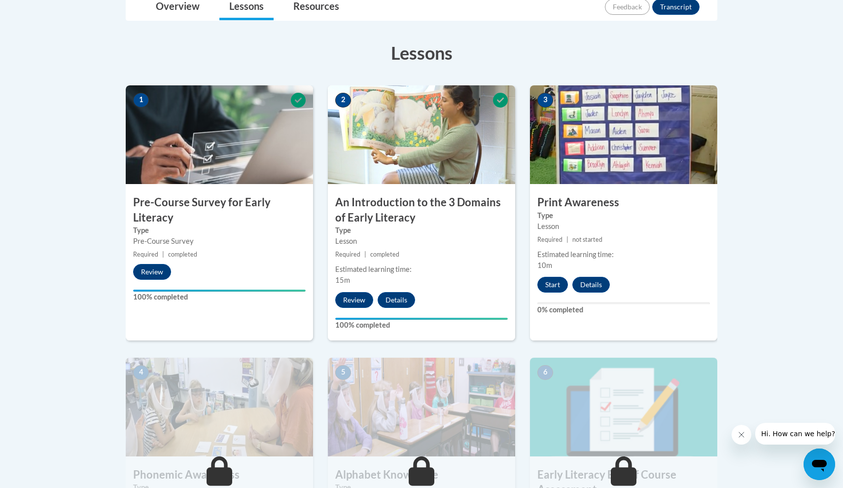
scroll to position [250, 0]
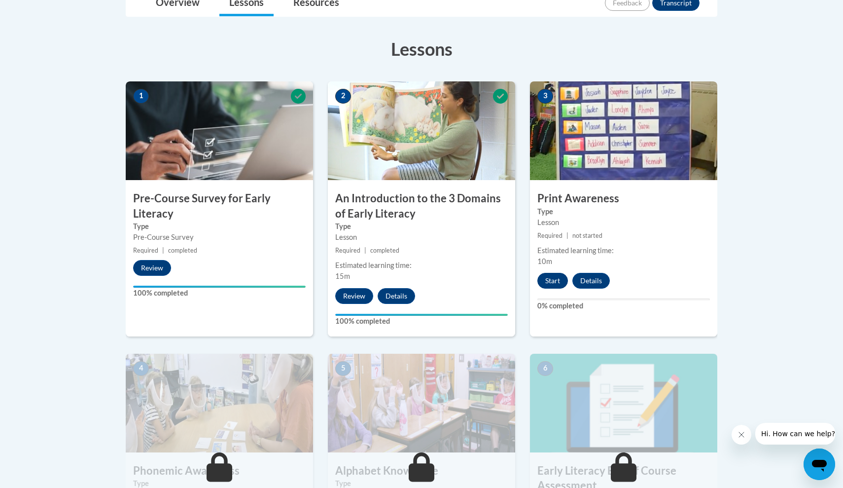
click at [555, 280] on button "Start" at bounding box center [552, 281] width 31 height 16
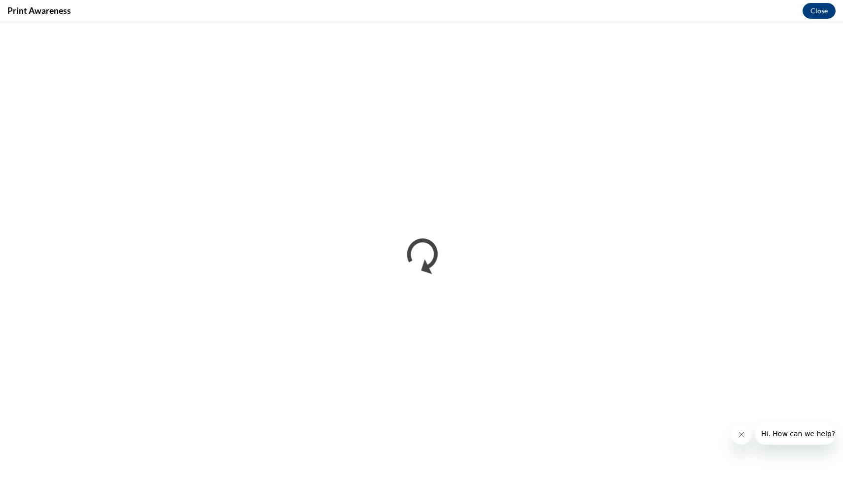
scroll to position [0, 0]
